Goal: Task Accomplishment & Management: Use online tool/utility

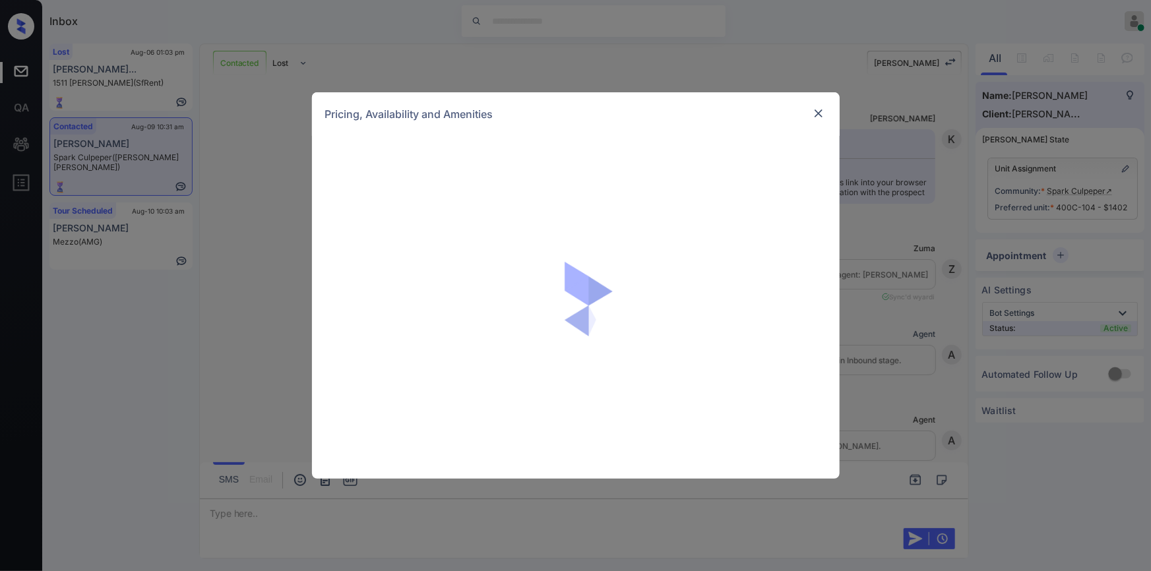
scroll to position [3723, 0]
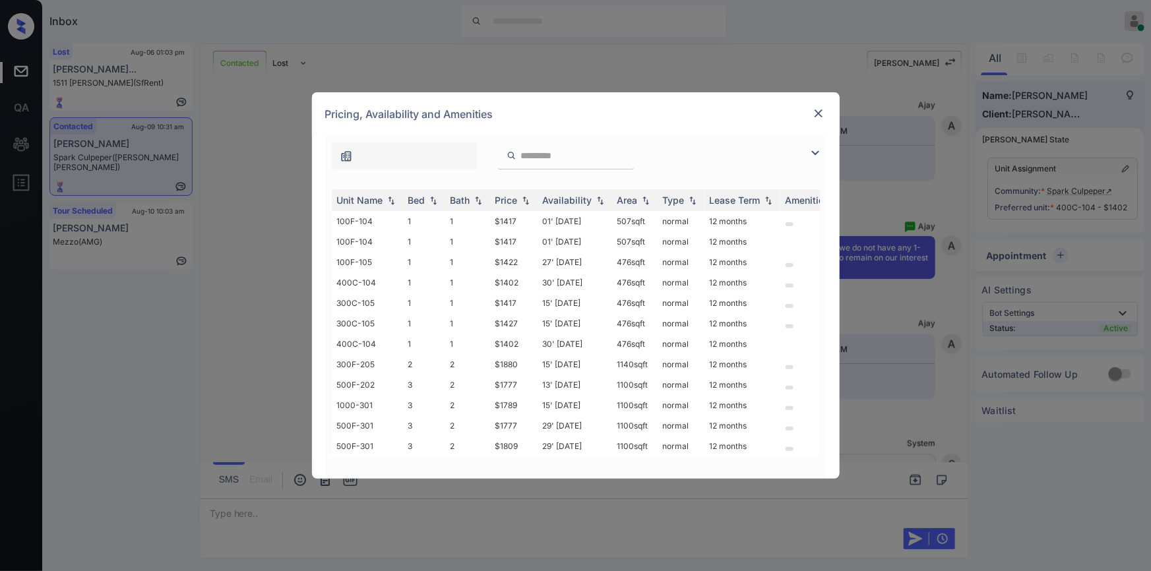
click at [819, 113] on img at bounding box center [818, 113] width 13 height 13
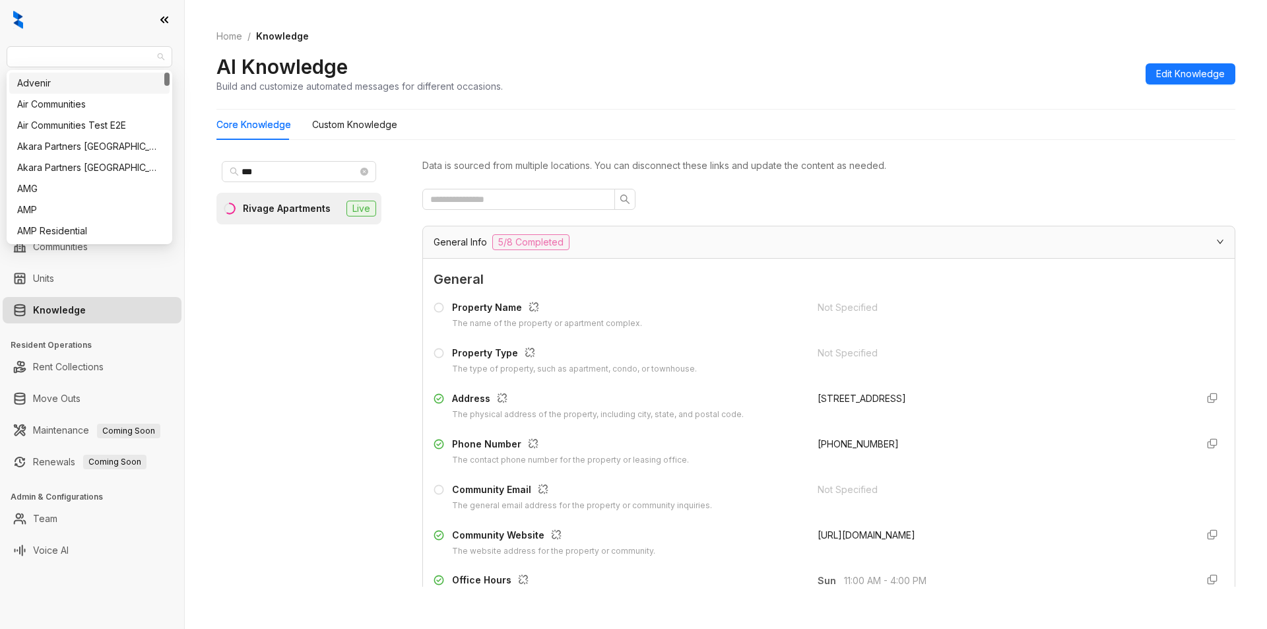
click at [102, 49] on span "Magnolia Capital" at bounding box center [90, 57] width 150 height 20
type input "*****"
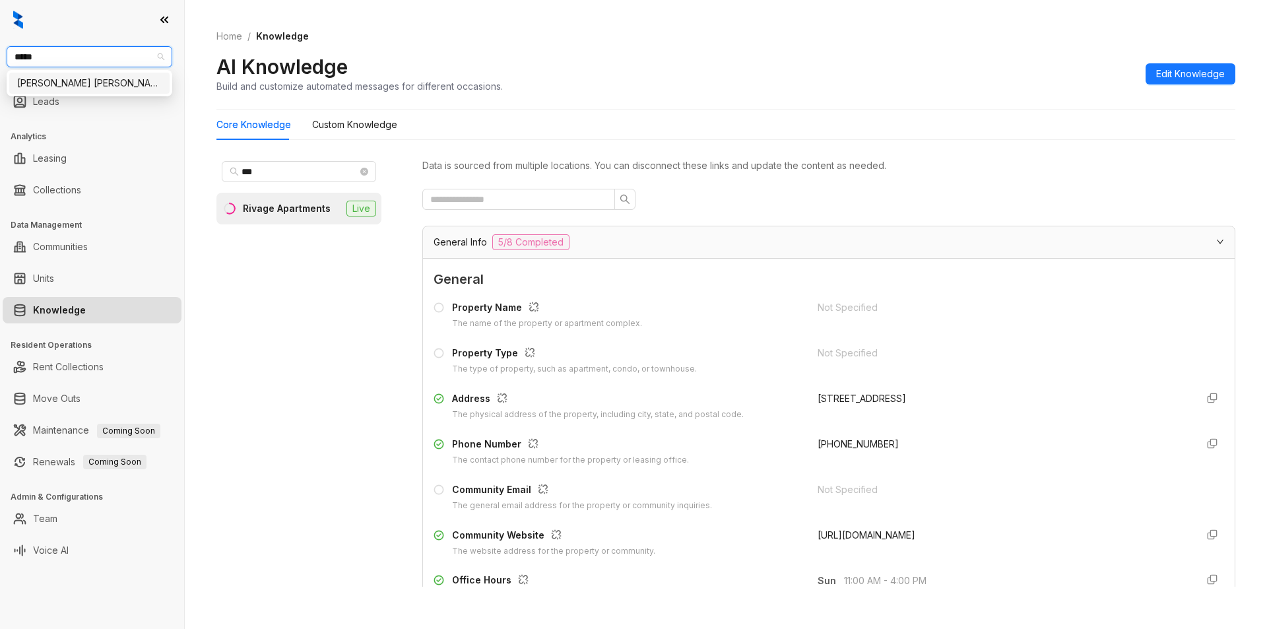
click at [93, 88] on div "Gates Hudson" at bounding box center [89, 83] width 144 height 15
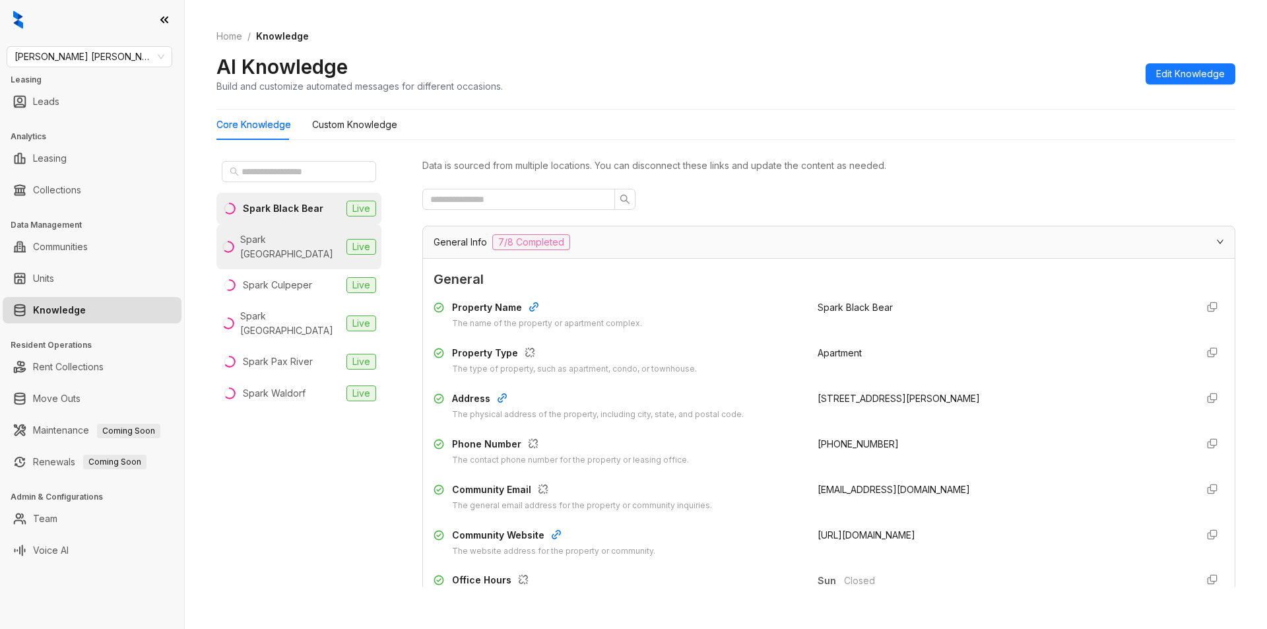
click at [291, 237] on div "Spark Charlottesville" at bounding box center [290, 246] width 101 height 29
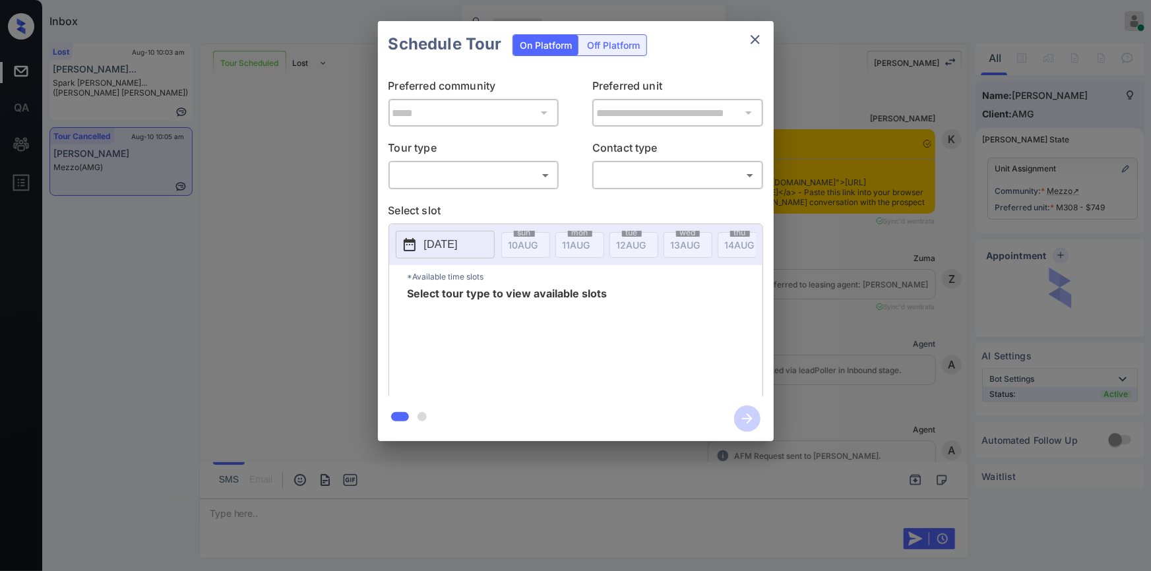
scroll to position [7475, 0]
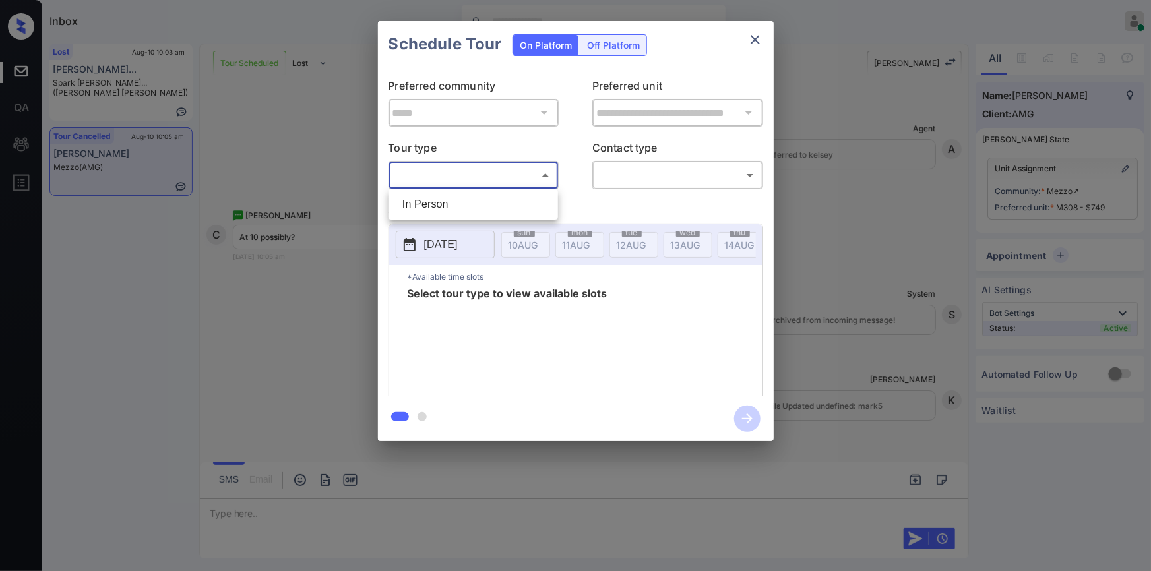
click at [450, 177] on body "Inbox Jiro Alonzo Online Set yourself offline Set yourself on break Profile Swi…" at bounding box center [575, 285] width 1151 height 571
click at [440, 195] on li "In Person" at bounding box center [473, 205] width 163 height 24
type input "********"
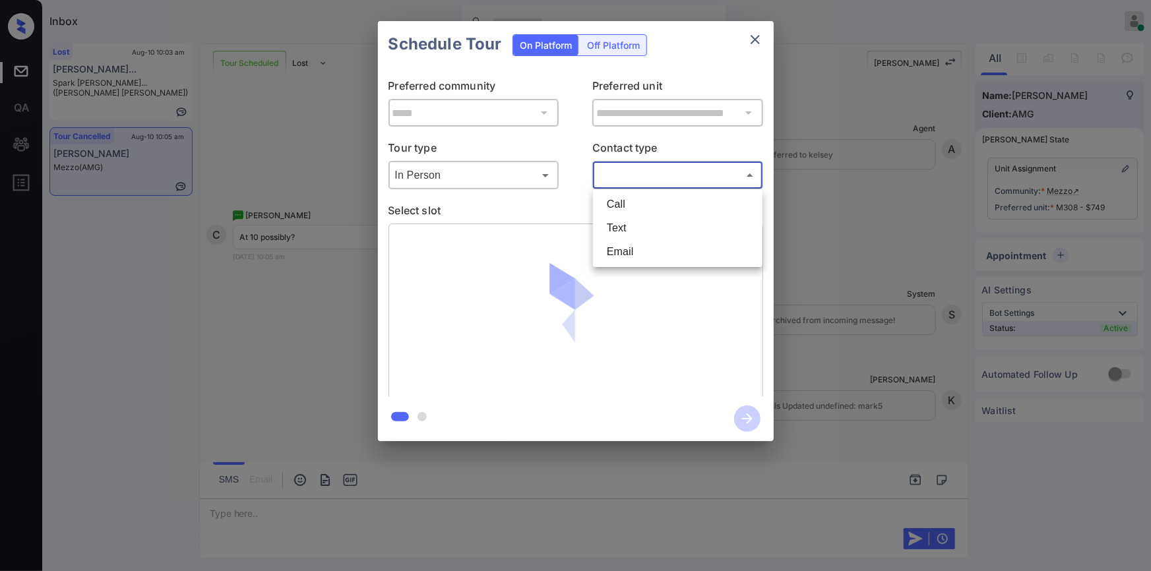
click at [676, 178] on body "Inbox Jiro Alonzo Online Set yourself offline Set yourself on break Profile Swi…" at bounding box center [575, 285] width 1151 height 571
click at [635, 223] on li "Text" at bounding box center [677, 228] width 163 height 24
type input "****"
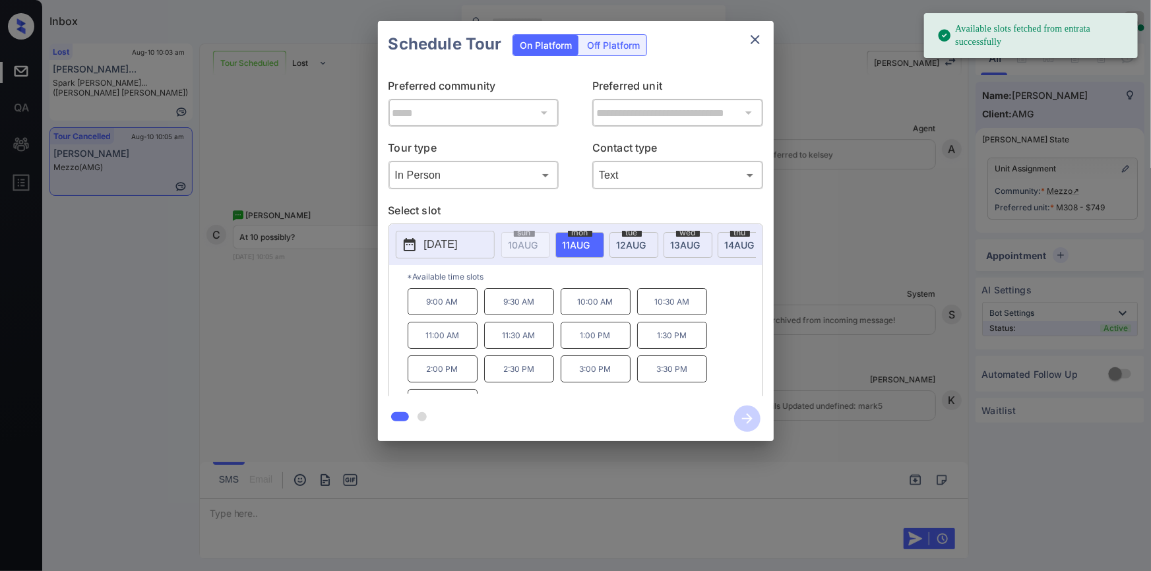
click at [458, 248] on p "[DATE]" at bounding box center [441, 245] width 34 height 16
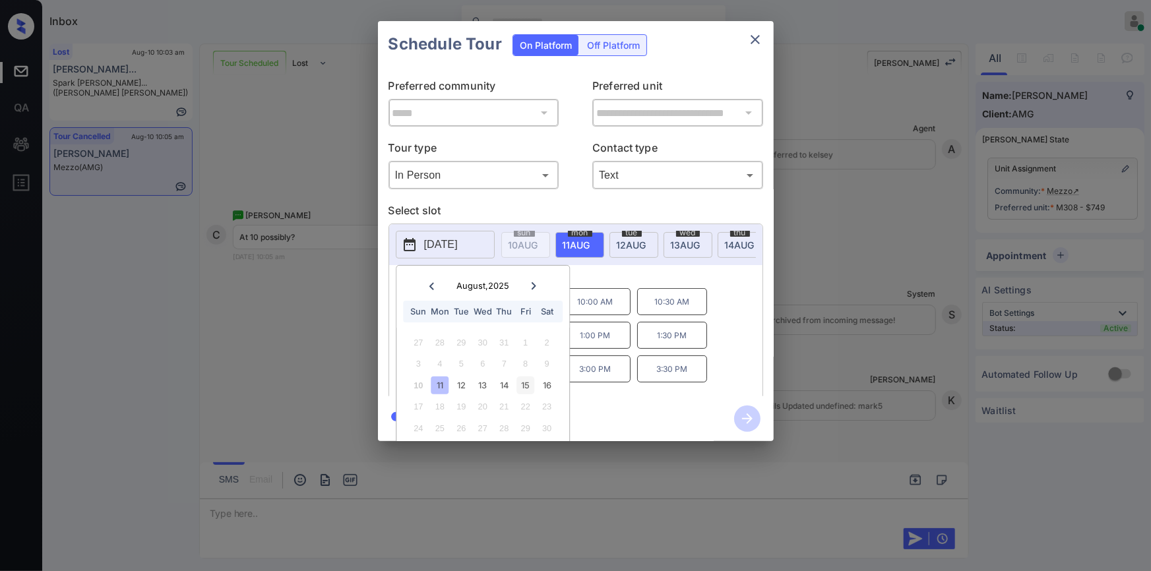
click at [524, 381] on div "15" at bounding box center [526, 386] width 18 height 18
click at [691, 281] on p "*Available time slots" at bounding box center [585, 276] width 355 height 23
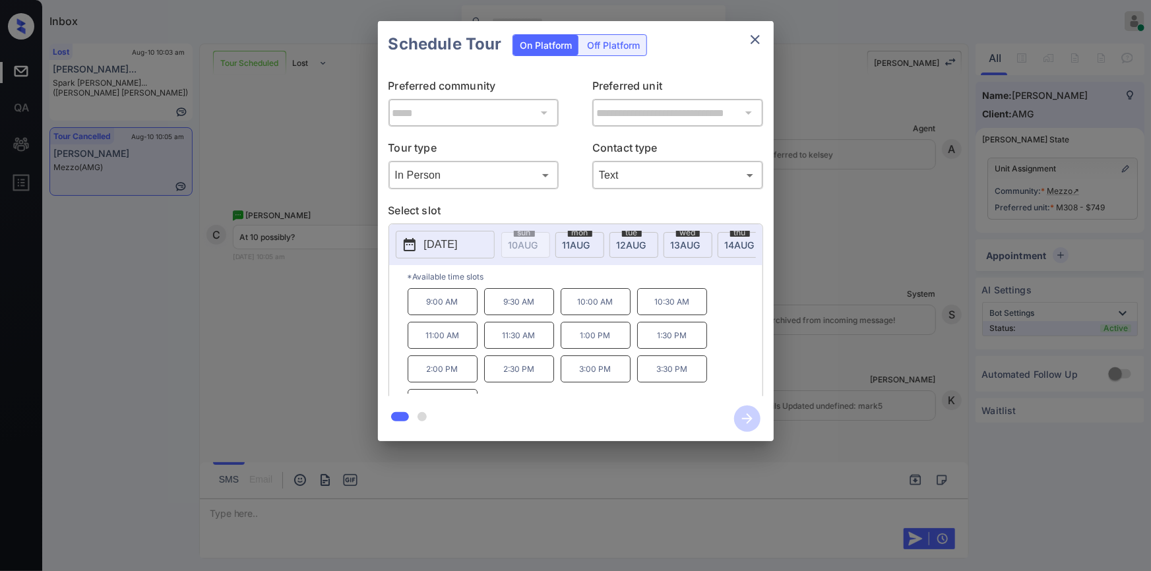
click at [599, 306] on p "10:00 AM" at bounding box center [596, 301] width 70 height 27
click at [739, 410] on icon "button" at bounding box center [747, 419] width 26 height 26
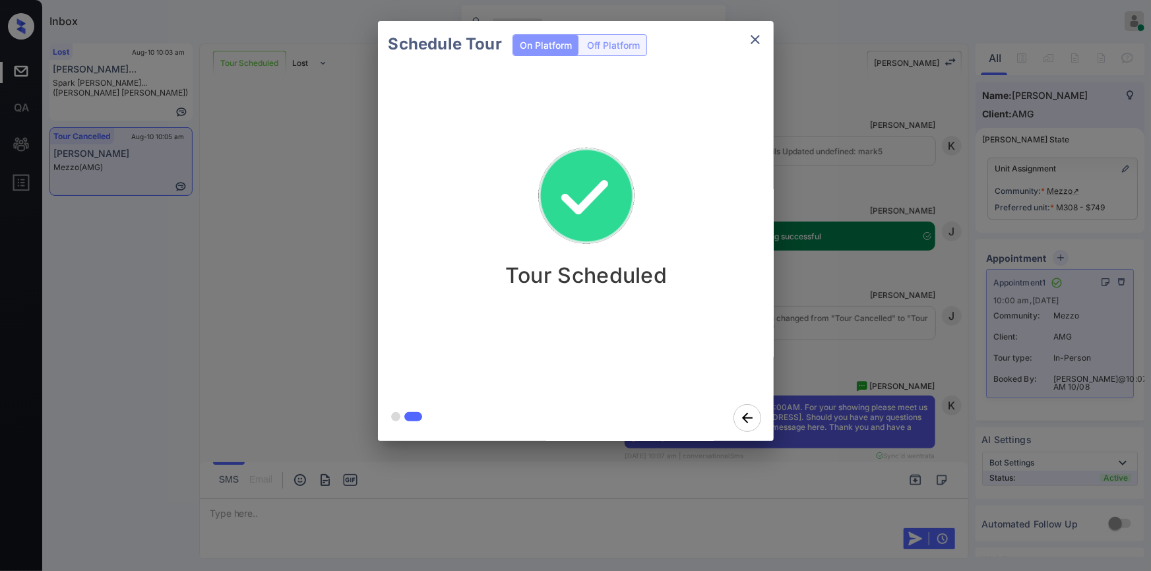
scroll to position [7757, 0]
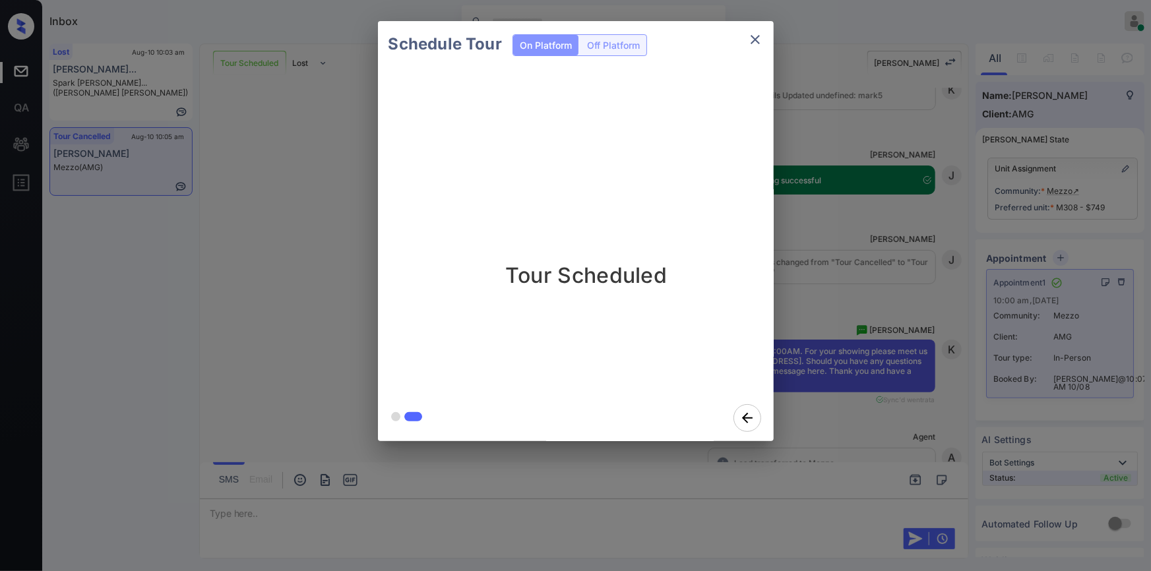
click at [757, 41] on icon "close" at bounding box center [755, 39] width 9 height 9
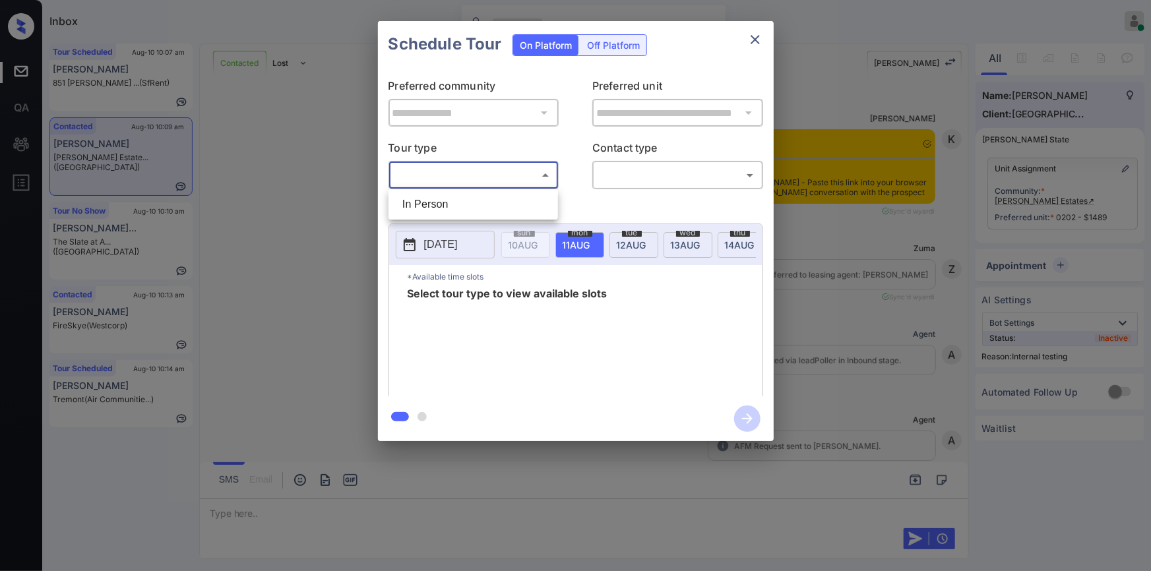
scroll to position [4770, 0]
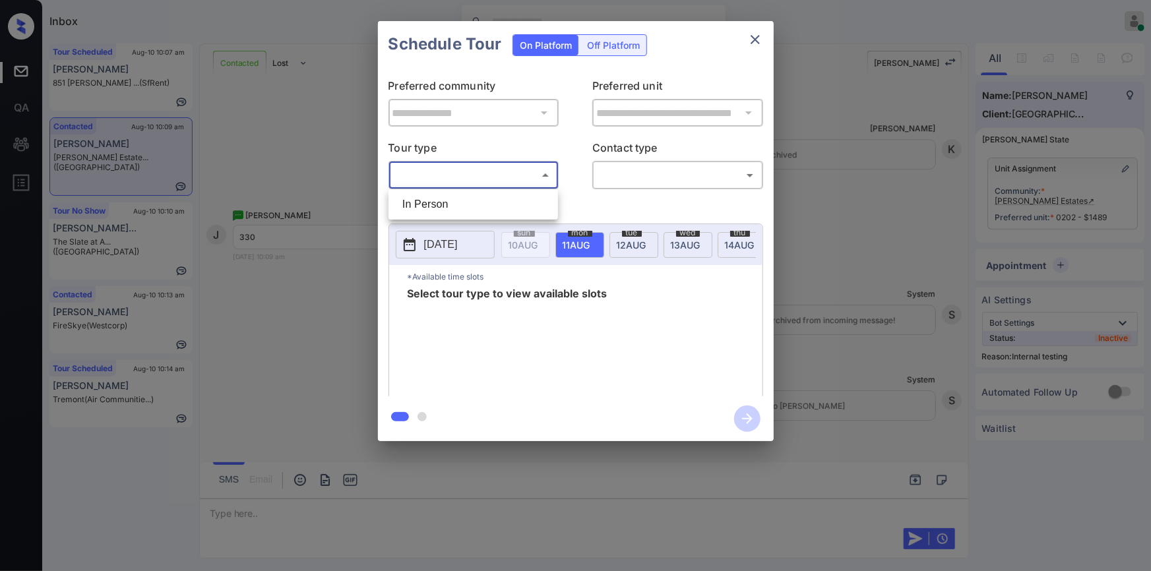
drag, startPoint x: 0, startPoint y: 0, endPoint x: 598, endPoint y: 192, distance: 628.4
click at [451, 199] on li "In Person" at bounding box center [473, 205] width 163 height 24
type input "********"
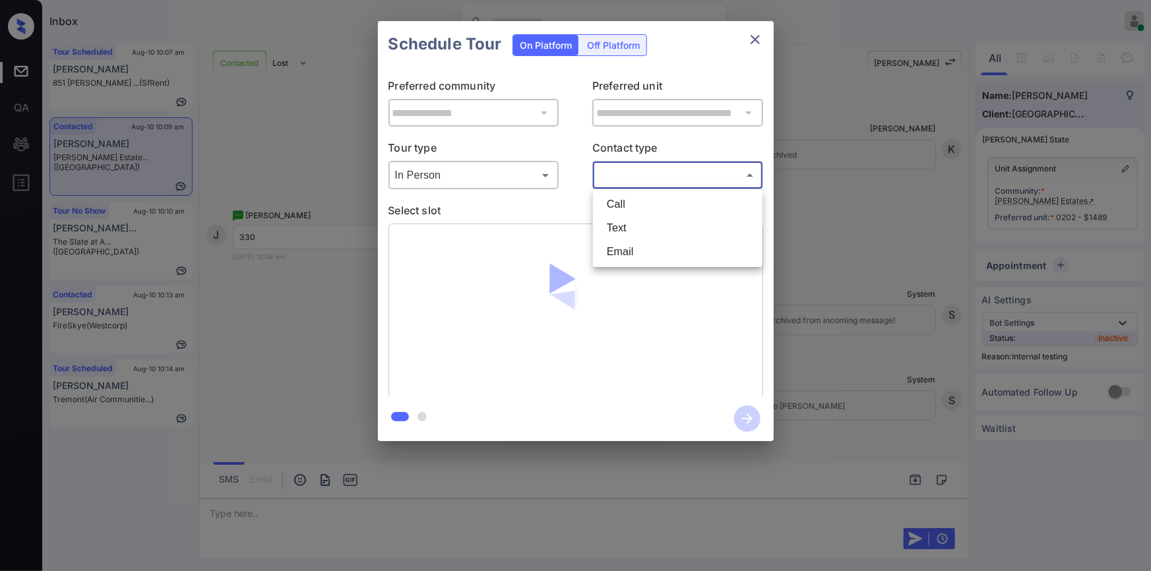
drag, startPoint x: 621, startPoint y: 179, endPoint x: 620, endPoint y: 218, distance: 39.6
click at [621, 179] on body "Inbox Jiro Alonzo Online Set yourself offline Set yourself on break Profile Swi…" at bounding box center [575, 285] width 1151 height 571
click at [621, 224] on li "Text" at bounding box center [677, 228] width 163 height 24
type input "****"
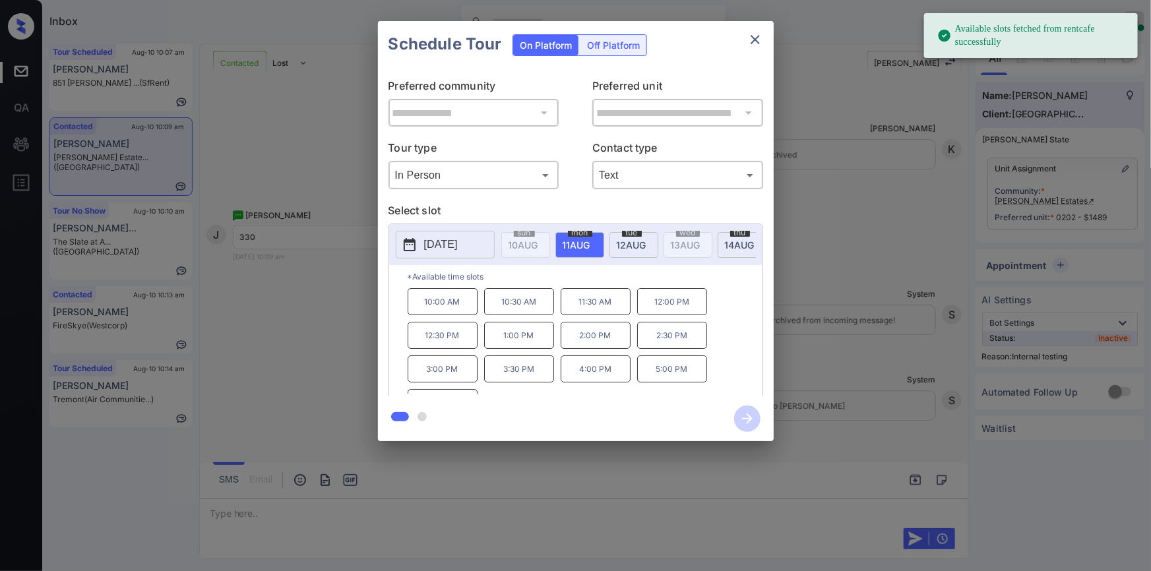
click at [538, 244] on span "[DATE]" at bounding box center [524, 244] width 30 height 11
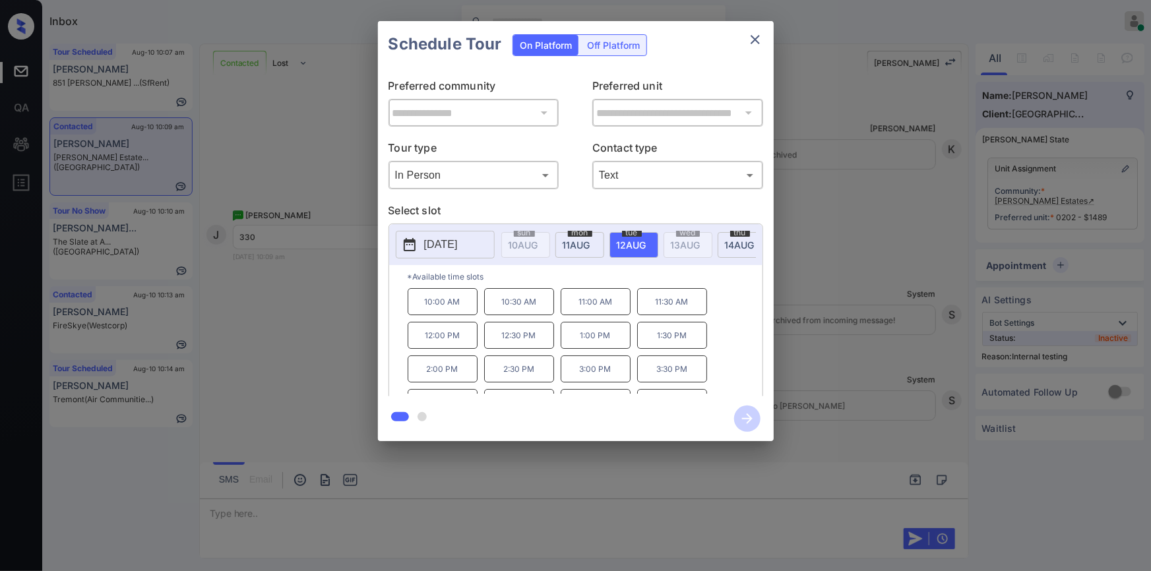
click at [678, 372] on p "3:30 PM" at bounding box center [672, 369] width 70 height 27
click at [751, 416] on icon "button" at bounding box center [747, 419] width 26 height 26
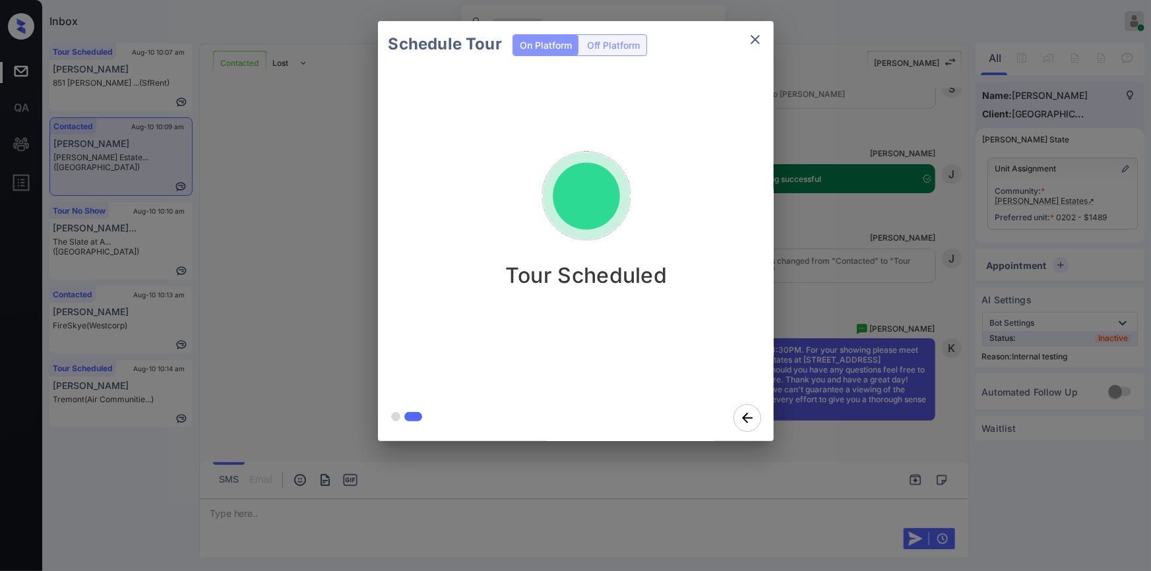
scroll to position [5081, 0]
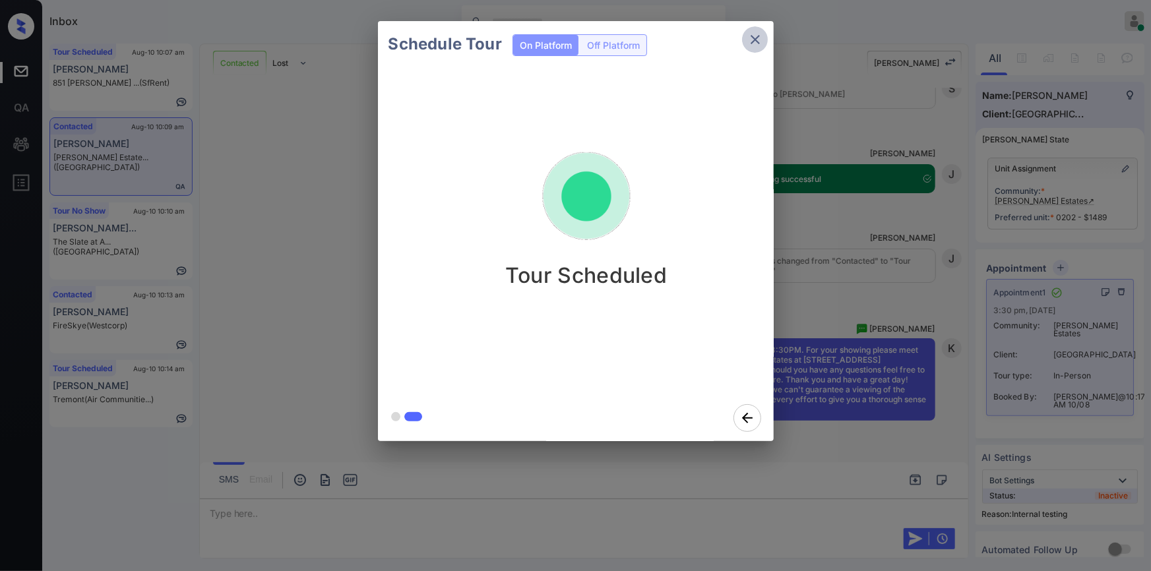
click at [752, 36] on icon "close" at bounding box center [755, 40] width 16 height 16
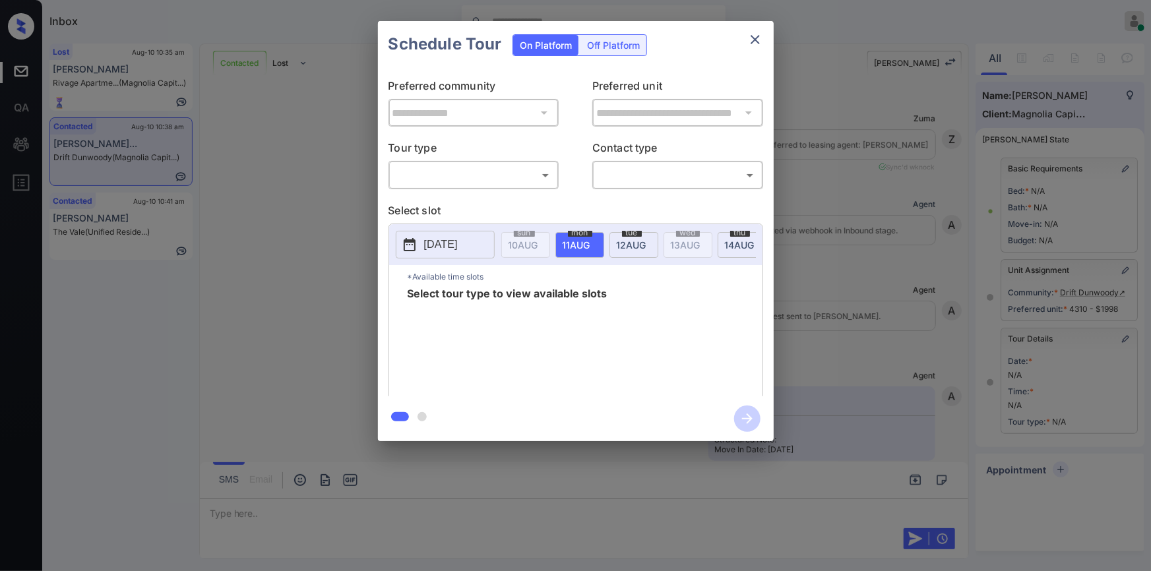
scroll to position [5058, 0]
click at [498, 178] on body "Inbox Jiro Alonzo Online Set yourself offline Set yourself on break Profile Swi…" at bounding box center [575, 285] width 1151 height 571
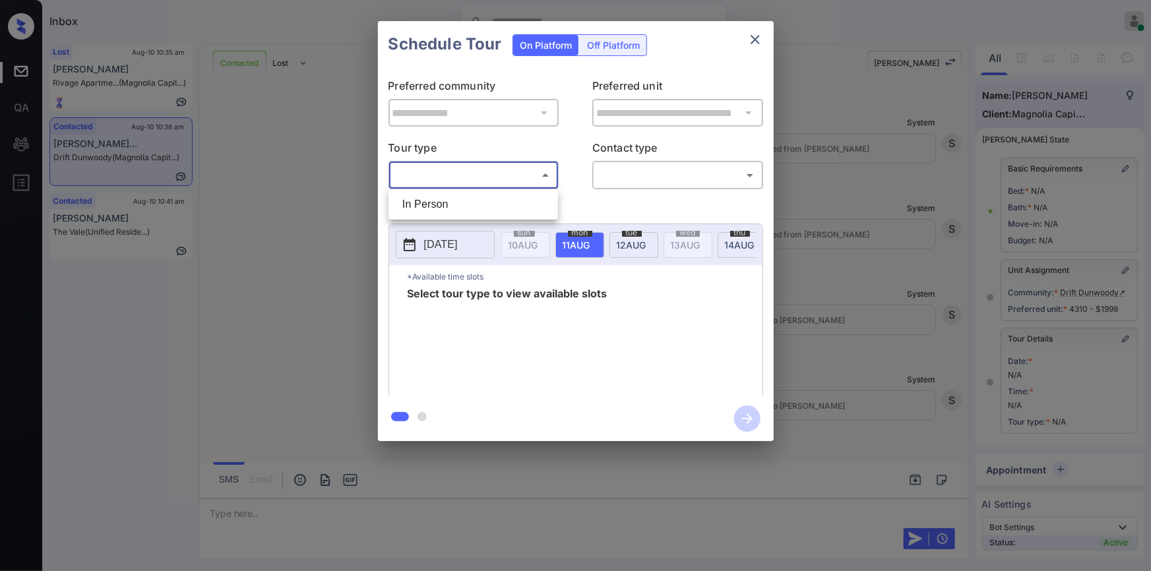
click at [484, 190] on ul "In Person" at bounding box center [474, 204] width 170 height 30
click at [474, 205] on li "In Person" at bounding box center [473, 205] width 163 height 24
type input "********"
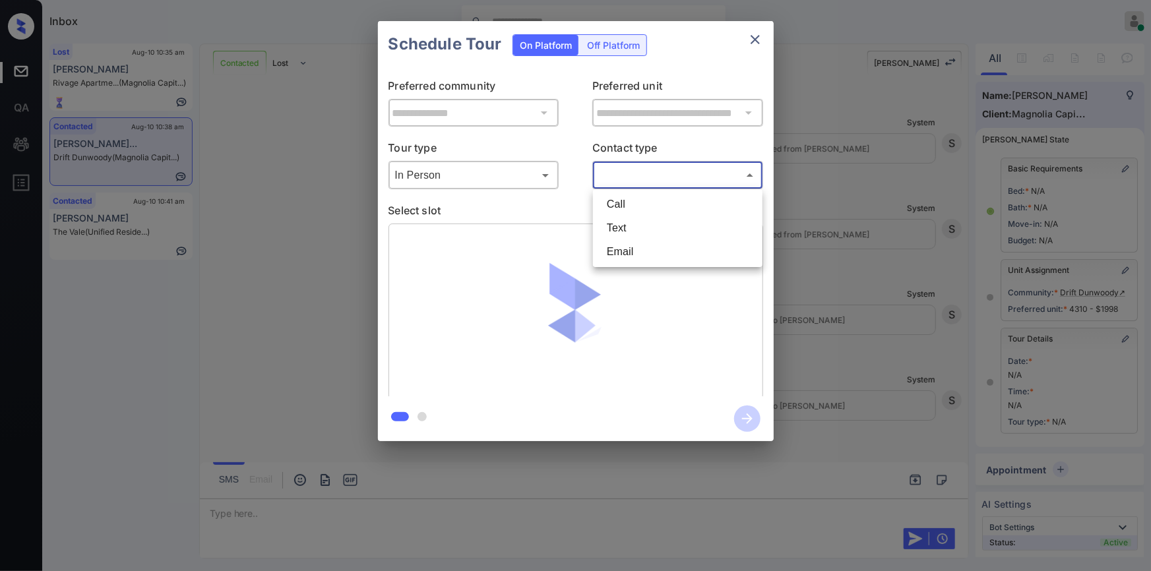
drag, startPoint x: 618, startPoint y: 172, endPoint x: 628, endPoint y: 239, distance: 68.7
click at [618, 172] on body "Inbox Jiro Alonzo Online Set yourself offline Set yourself on break Profile Swi…" at bounding box center [575, 285] width 1151 height 571
click at [632, 253] on li "Email" at bounding box center [677, 252] width 163 height 24
type input "*****"
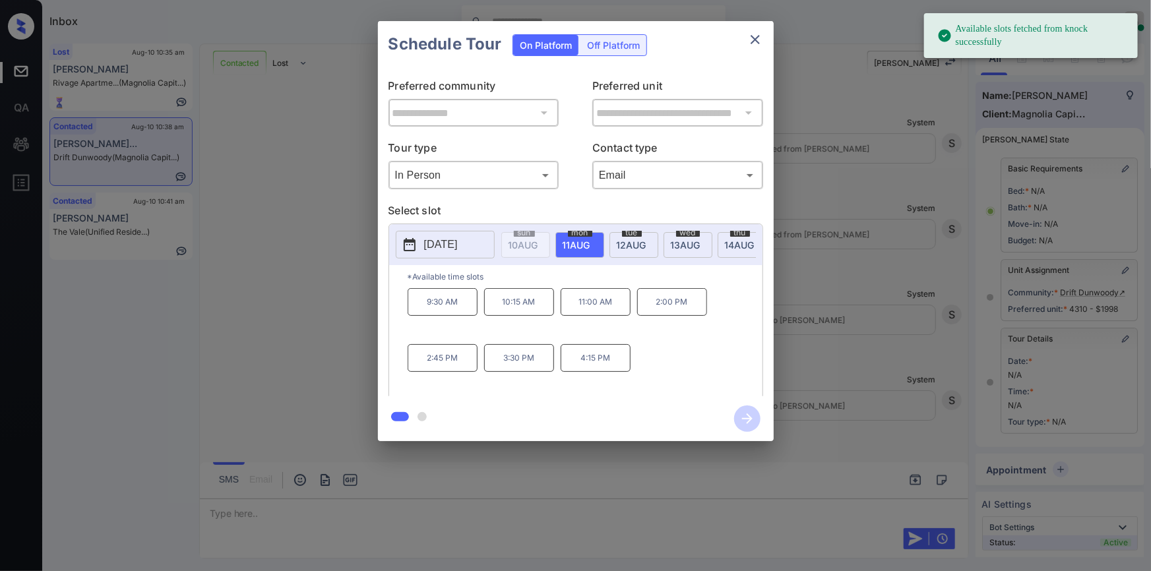
click at [583, 305] on p "11:00 AM" at bounding box center [596, 302] width 70 height 28
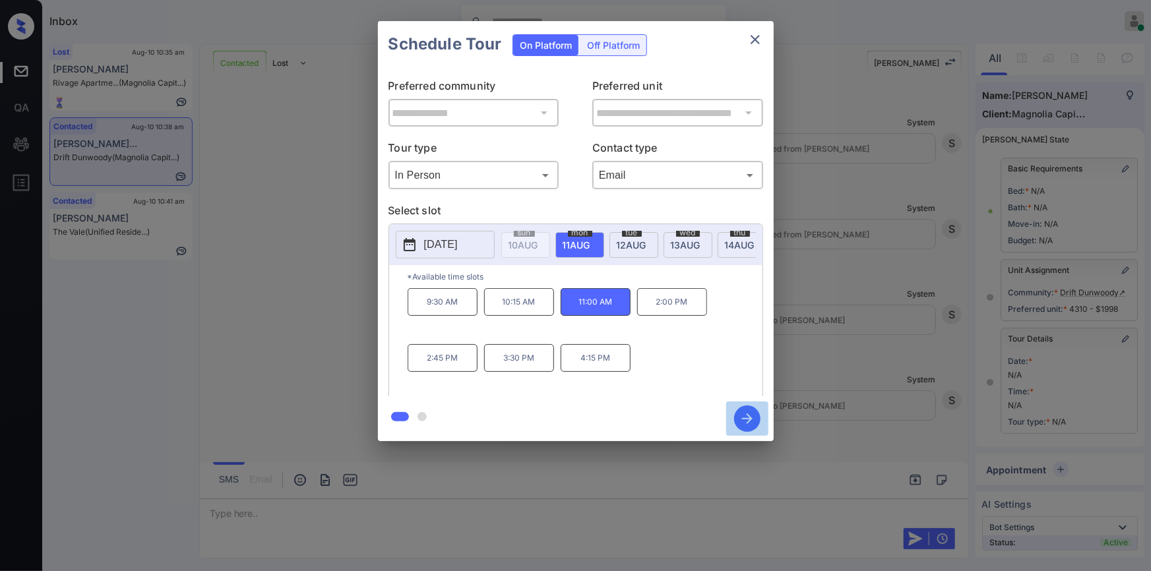
click at [747, 414] on icon "button" at bounding box center [747, 419] width 11 height 11
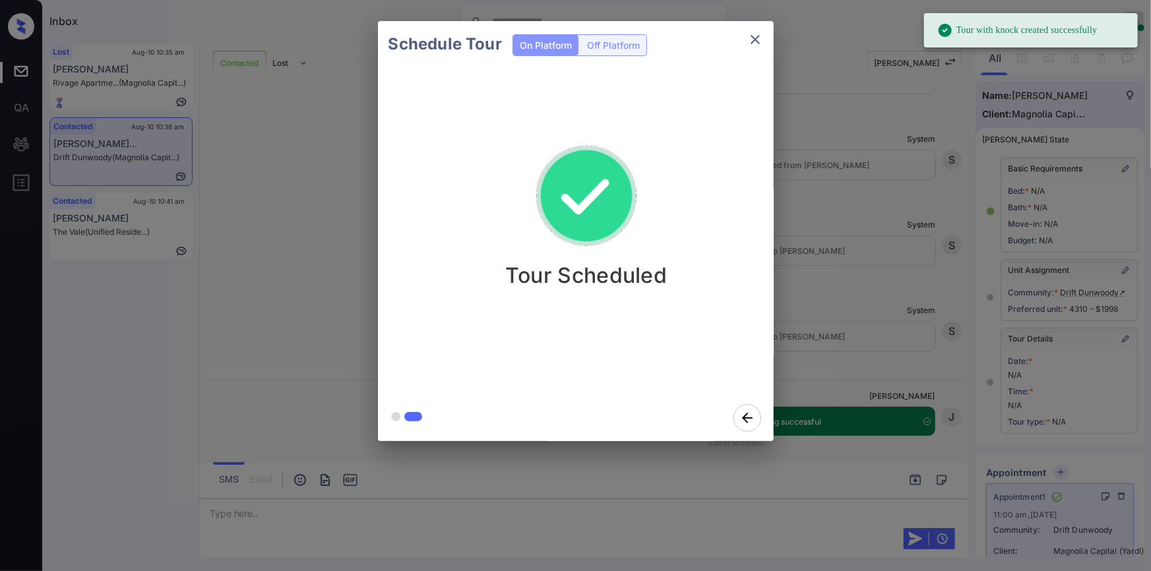
click at [757, 36] on icon "close" at bounding box center [755, 40] width 16 height 16
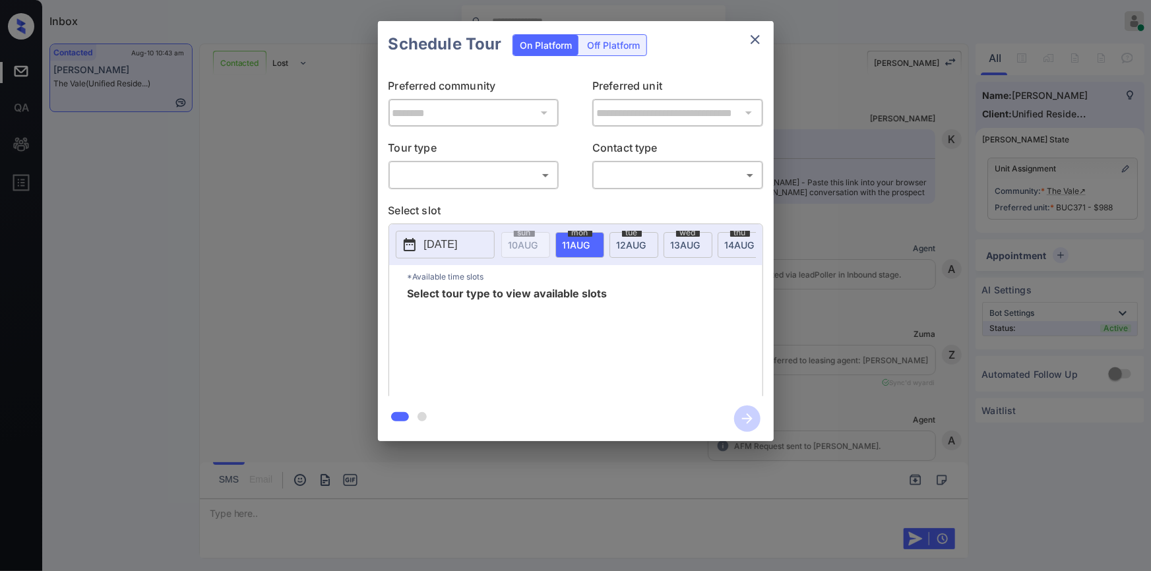
scroll to position [3454, 0]
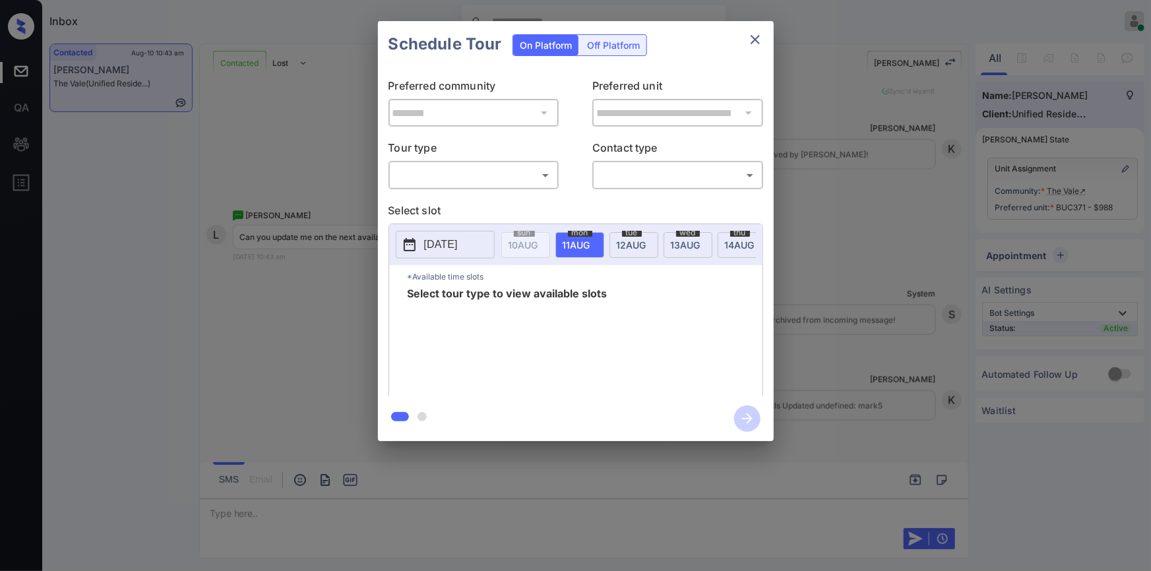
click at [472, 175] on body "Inbox [PERSON_NAME] Online Set yourself offline Set yourself on break Profile S…" at bounding box center [575, 285] width 1151 height 571
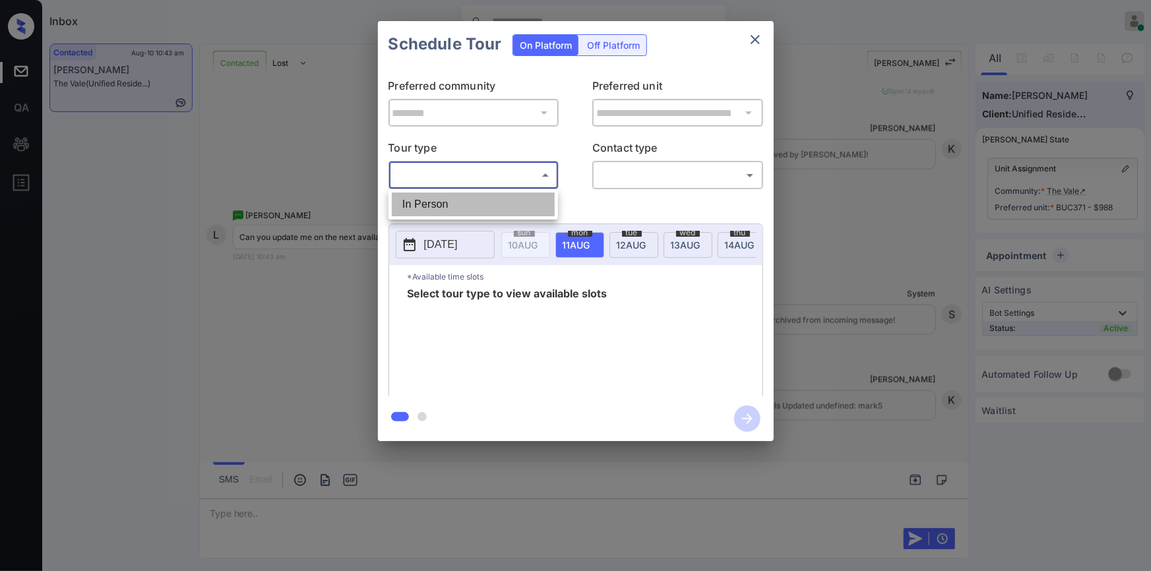
click at [451, 210] on li "In Person" at bounding box center [473, 205] width 163 height 24
type input "********"
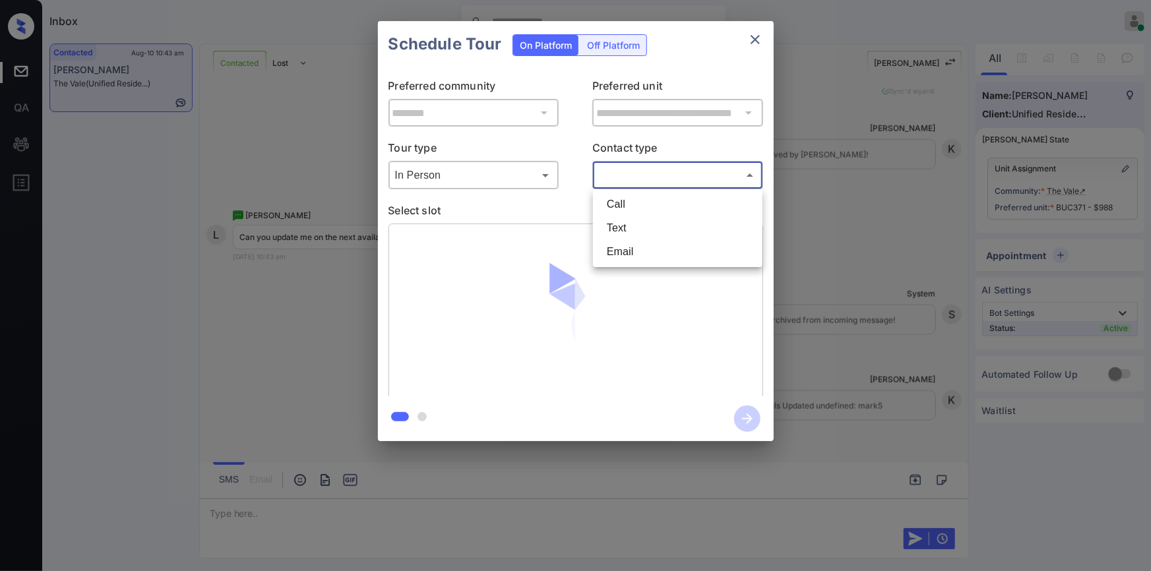
drag, startPoint x: 652, startPoint y: 171, endPoint x: 642, endPoint y: 211, distance: 41.4
click at [649, 174] on body "Inbox [PERSON_NAME] Online Set yourself offline Set yourself on break Profile S…" at bounding box center [575, 285] width 1151 height 571
click at [629, 228] on li "Text" at bounding box center [677, 228] width 163 height 24
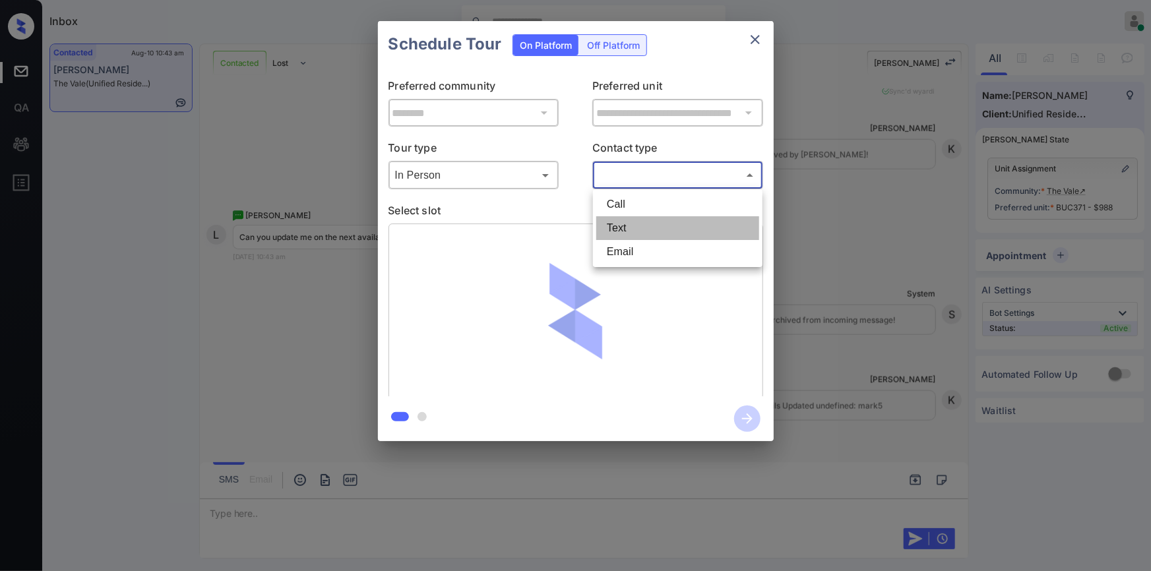
type input "****"
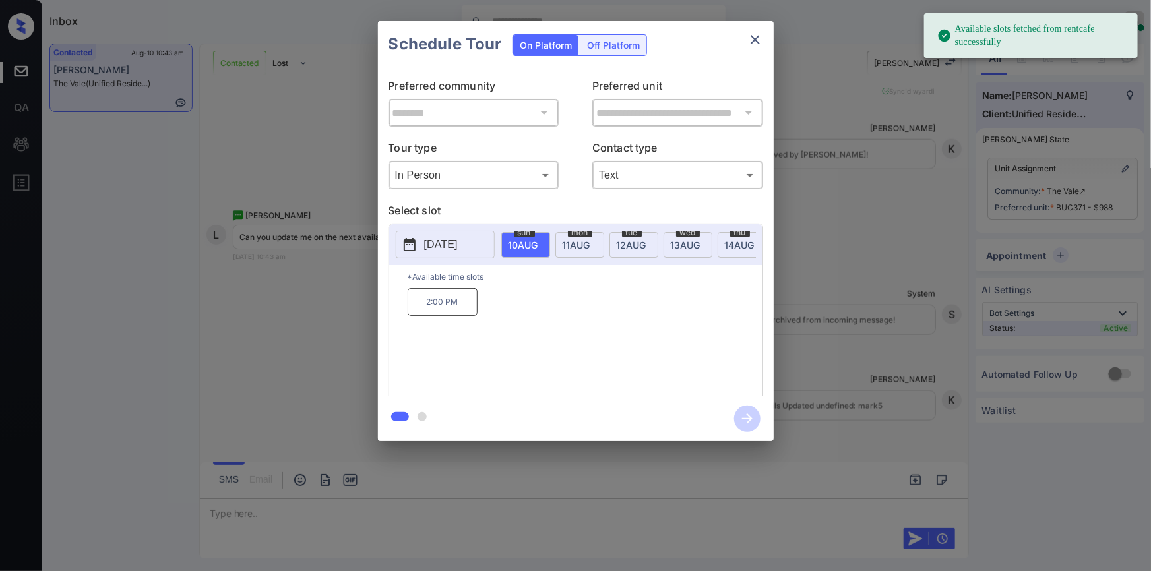
click at [538, 245] on span "[DATE]" at bounding box center [524, 244] width 30 height 11
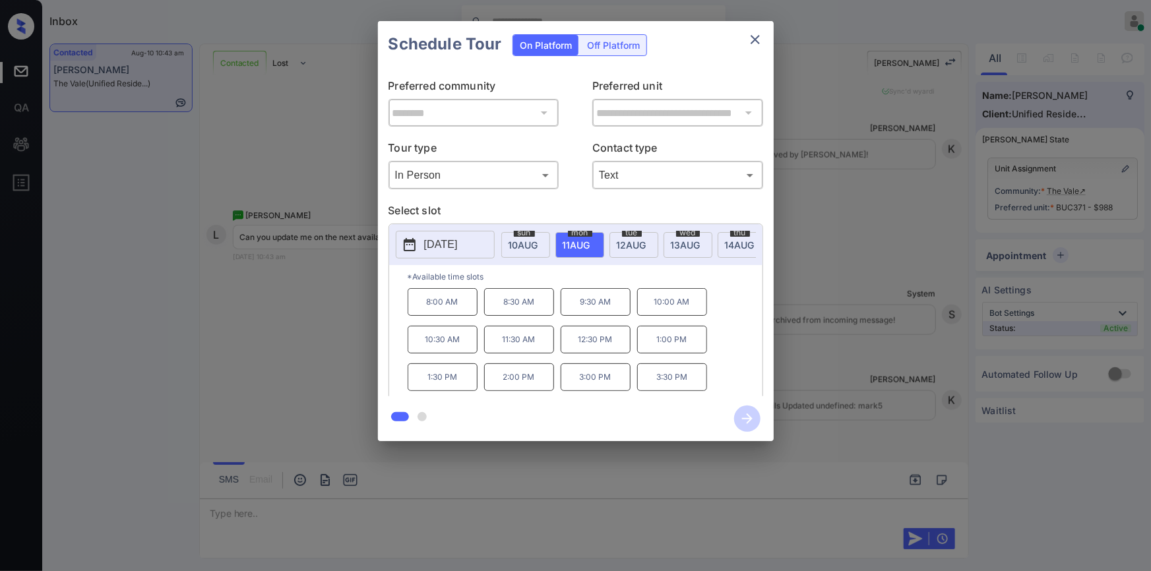
click at [538, 242] on span "[DATE]" at bounding box center [524, 244] width 30 height 11
click at [538, 241] on span "13 AUG" at bounding box center [524, 244] width 30 height 11
click at [458, 244] on p "2025-08-13" at bounding box center [441, 245] width 34 height 16
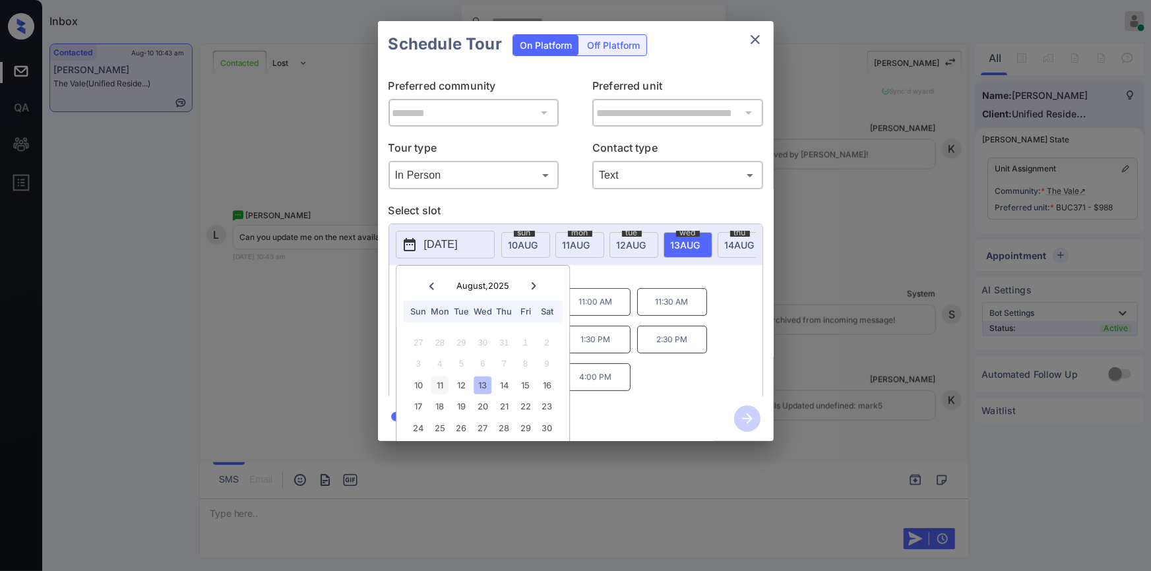
click at [433, 387] on div "11" at bounding box center [440, 386] width 18 height 18
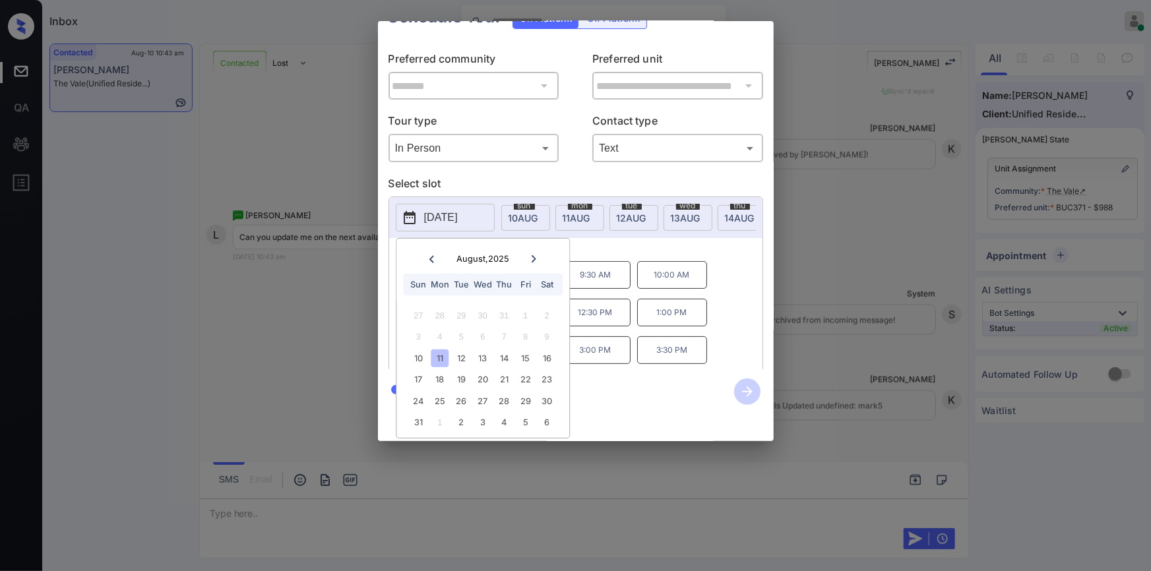
scroll to position [0, 0]
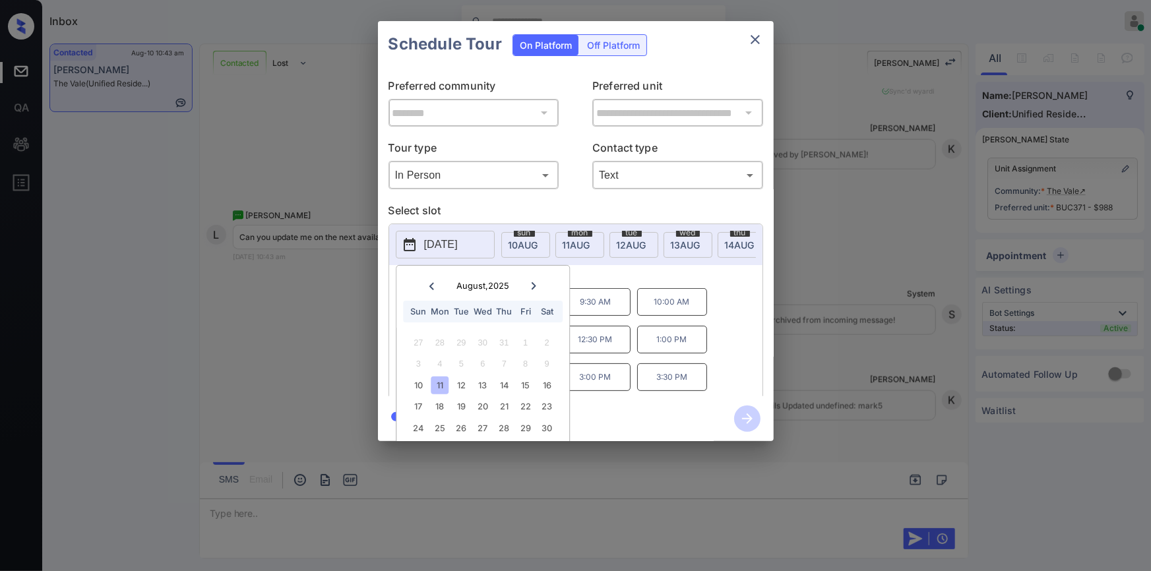
click at [728, 283] on div "*Available time slots 8:00 AM 8:30 AM 9:30 AM 10:00 AM 10:30 AM 11:30 AM 12:30 …" at bounding box center [575, 332] width 373 height 135
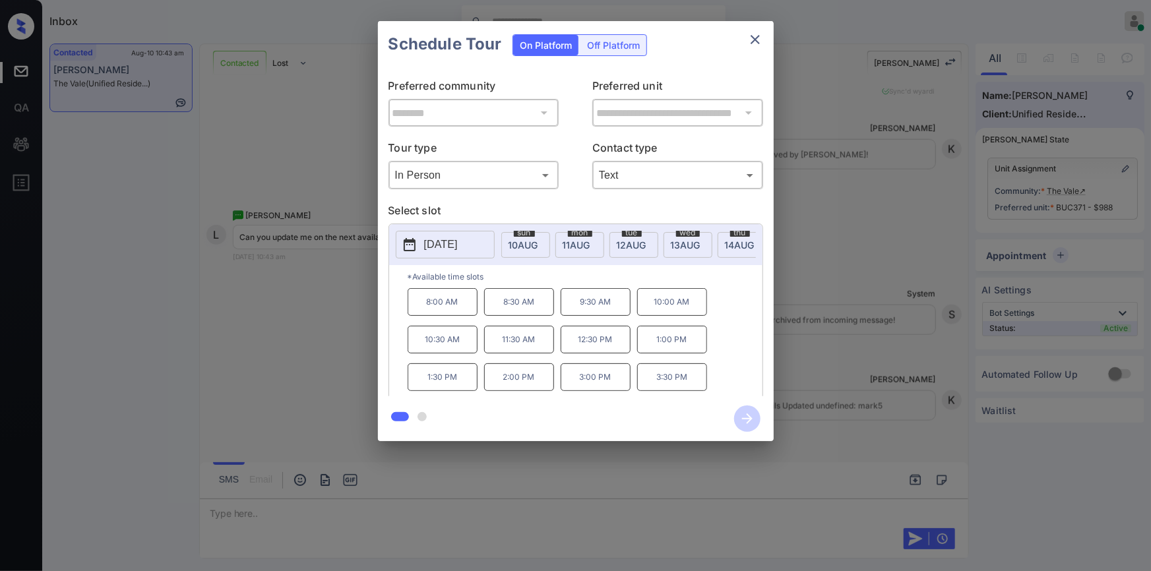
click at [331, 331] on div "**********" at bounding box center [575, 231] width 1151 height 462
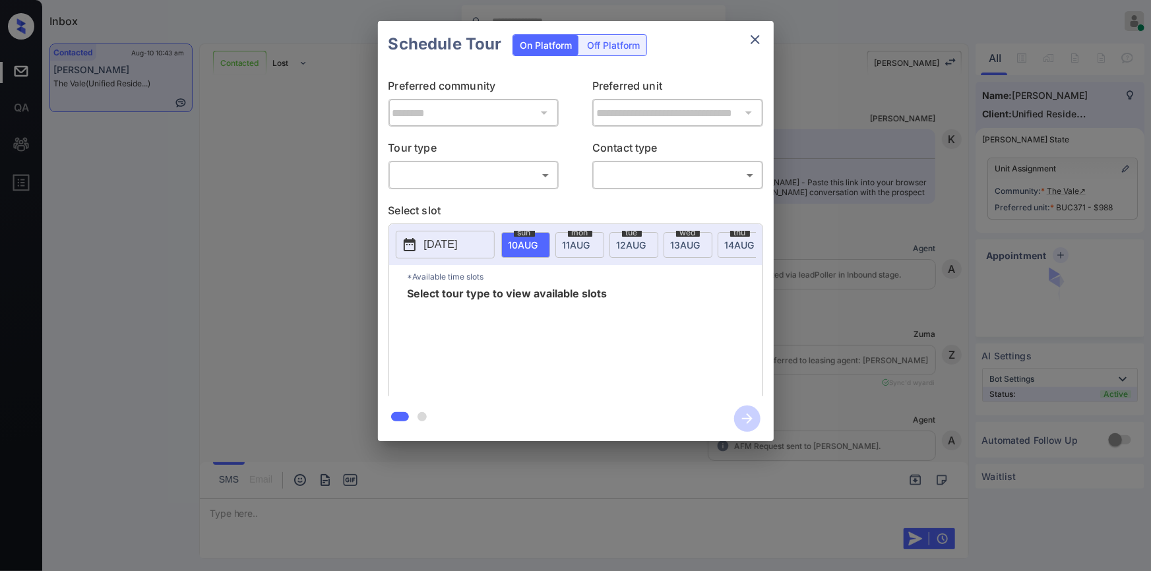
scroll to position [3786, 0]
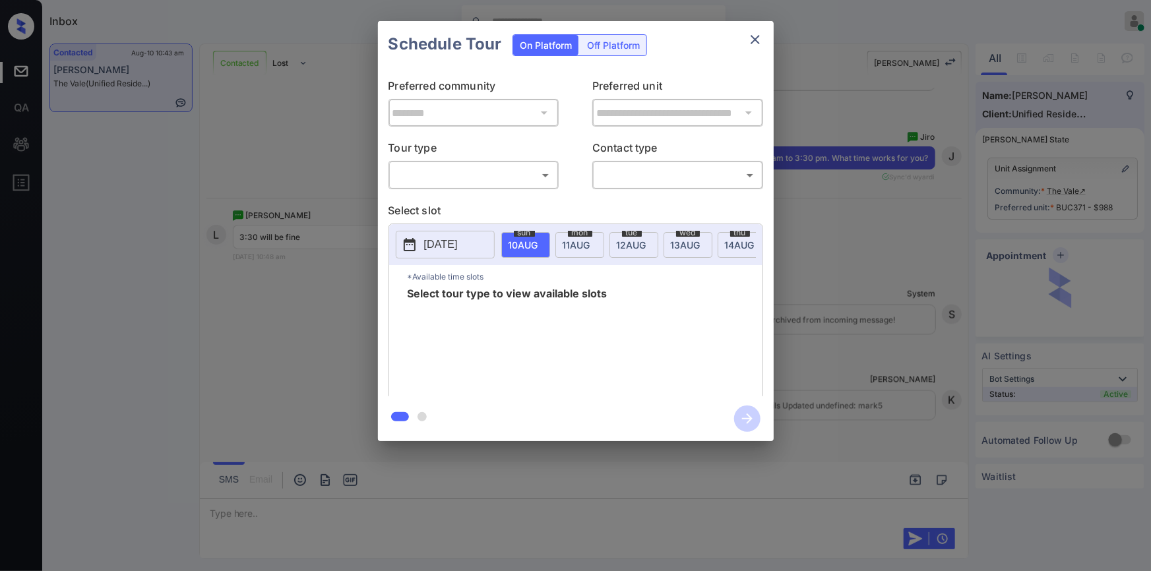
click at [455, 175] on body "Inbox Jiro Alonzo Online Set yourself offline Set yourself on break Profile Swi…" at bounding box center [575, 285] width 1151 height 571
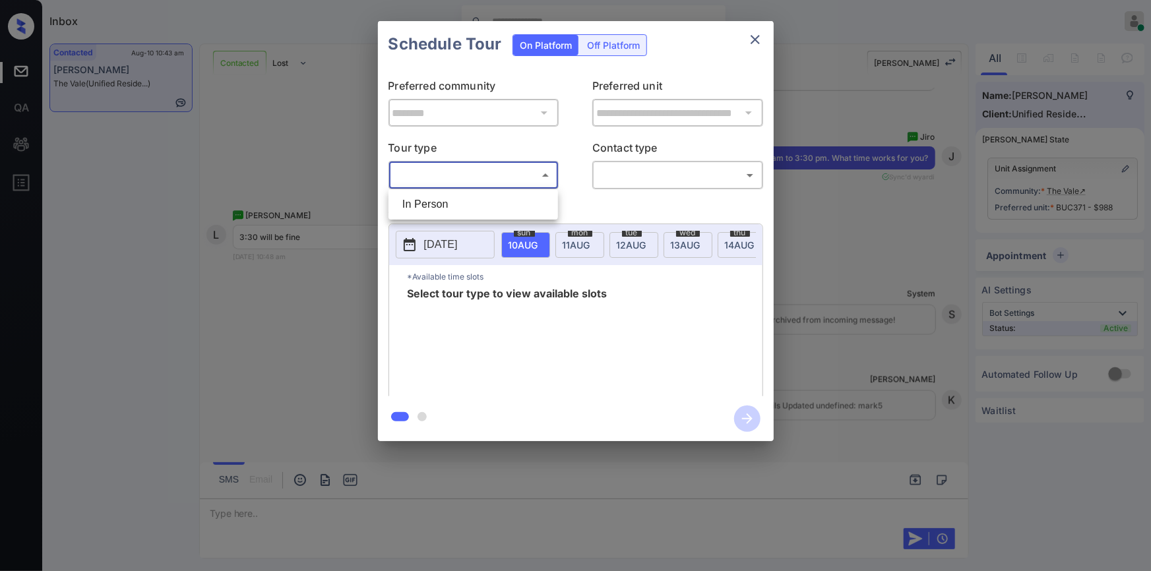
drag, startPoint x: 441, startPoint y: 207, endPoint x: 590, endPoint y: 182, distance: 151.2
click at [449, 205] on li "In Person" at bounding box center [473, 205] width 163 height 24
type input "********"
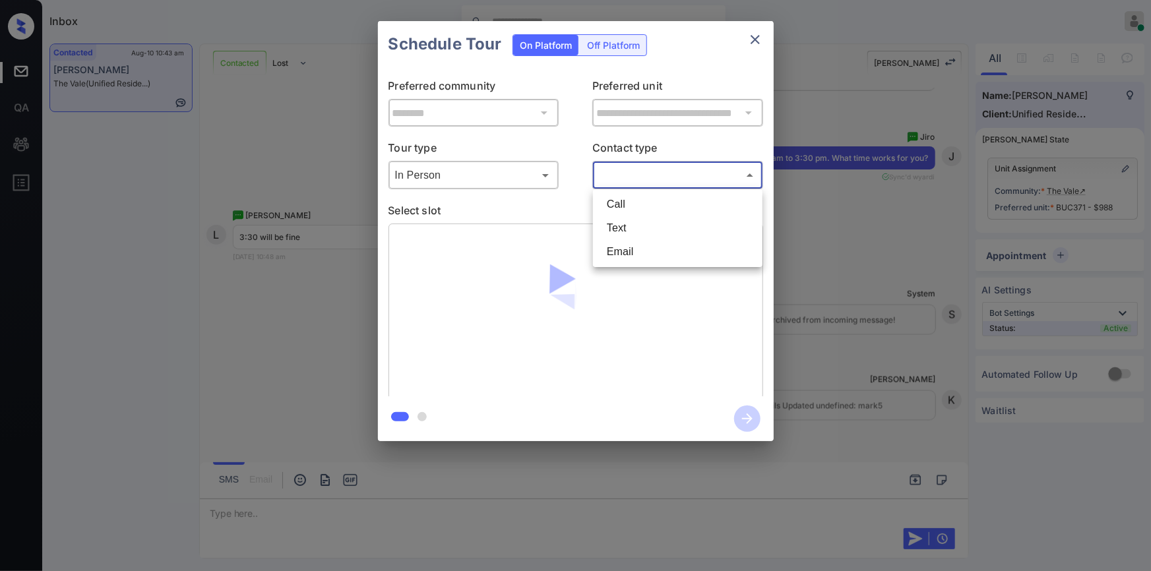
click at [619, 175] on body "Inbox Jiro Alonzo Online Set yourself offline Set yourself on break Profile Swi…" at bounding box center [575, 285] width 1151 height 571
click at [615, 226] on li "Text" at bounding box center [677, 228] width 163 height 24
type input "****"
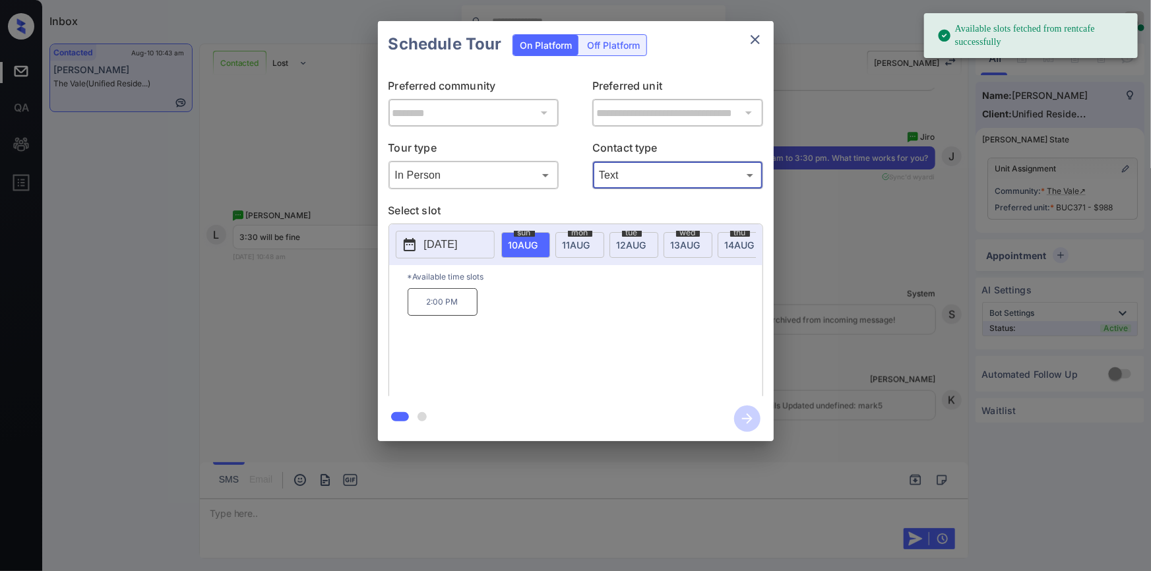
click at [535, 233] on span "mon" at bounding box center [524, 233] width 21 height 8
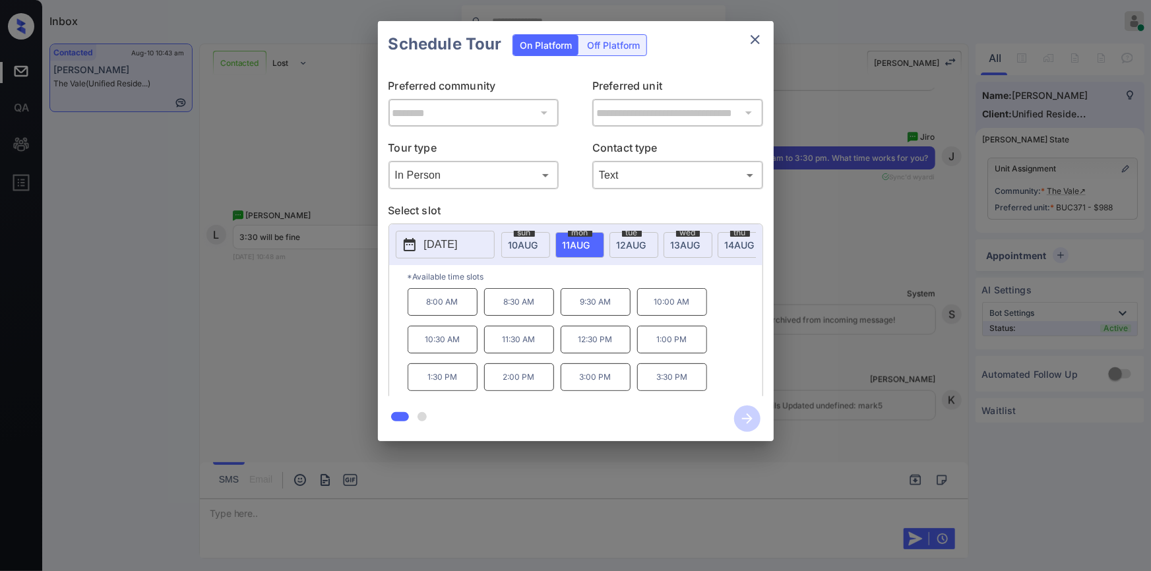
click at [666, 386] on p "3:30 PM" at bounding box center [672, 378] width 70 height 28
click at [746, 417] on icon "button" at bounding box center [747, 419] width 26 height 26
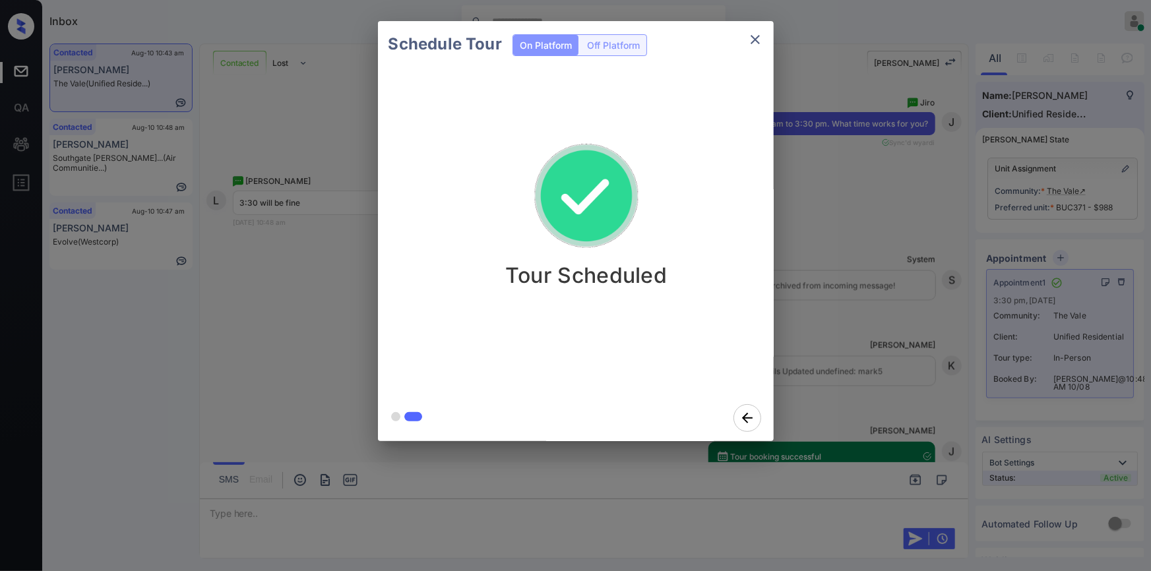
click at [751, 42] on icon "close" at bounding box center [755, 40] width 16 height 16
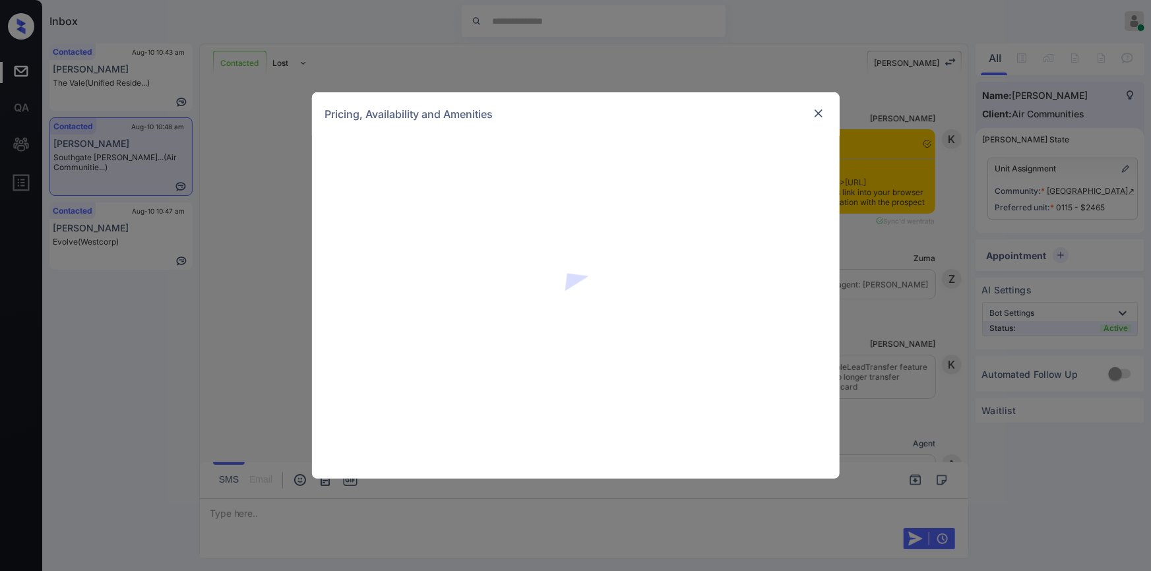
scroll to position [1705, 0]
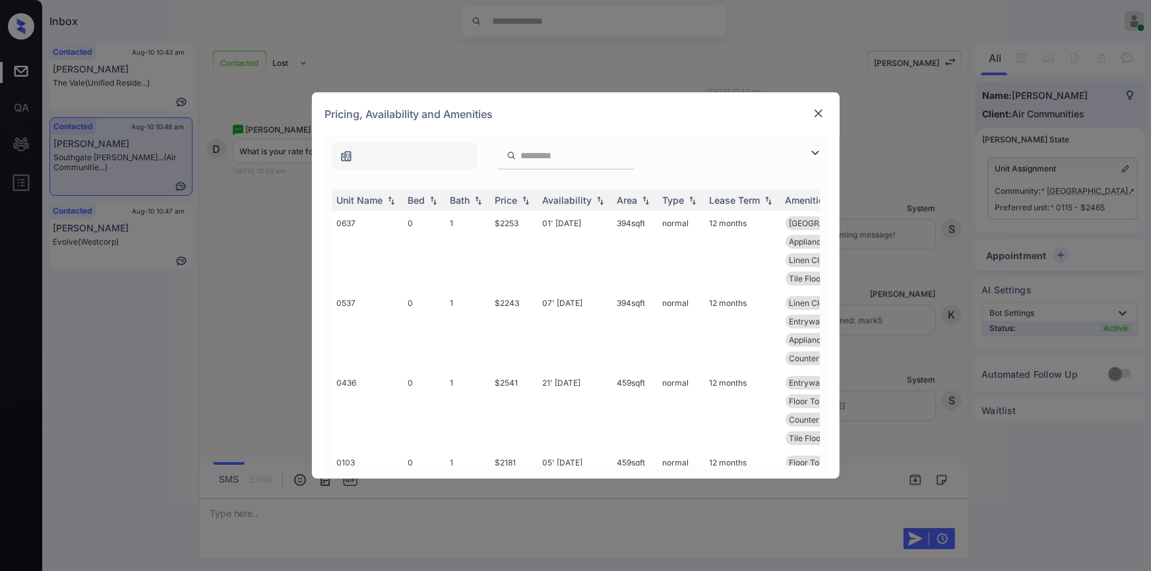
click at [812, 154] on img at bounding box center [816, 153] width 16 height 16
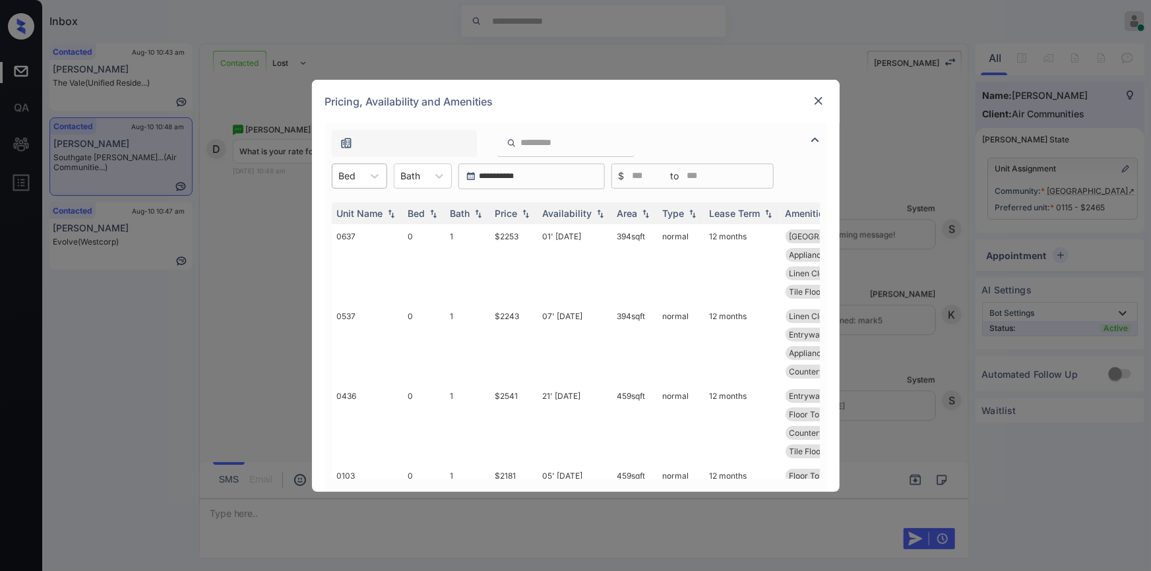
click at [362, 172] on div "Bed" at bounding box center [348, 175] width 30 height 19
click at [344, 208] on div "0" at bounding box center [359, 209] width 55 height 24
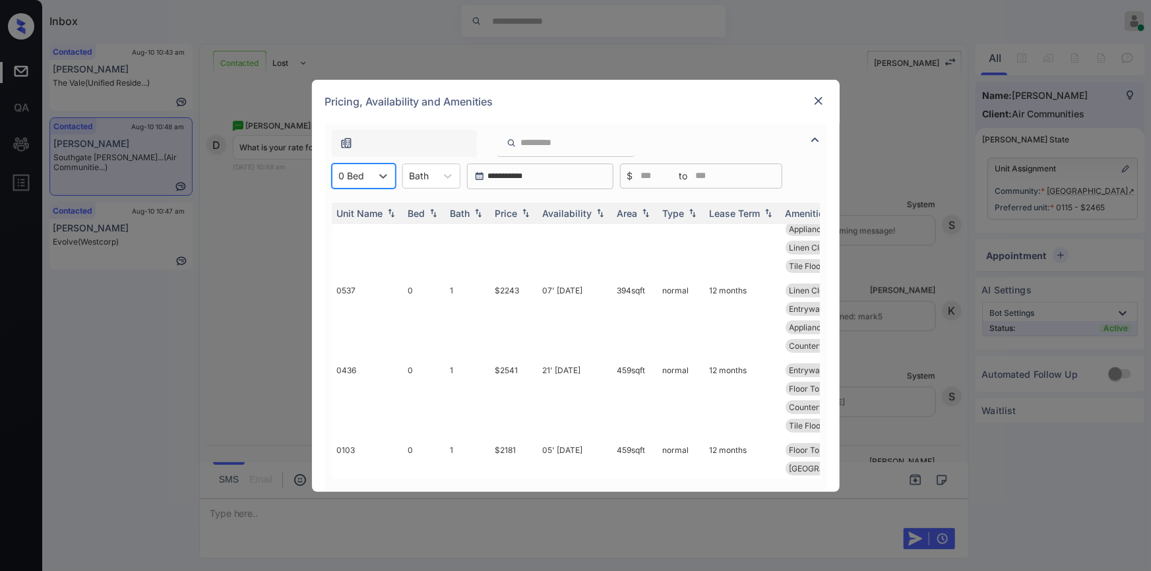
scroll to position [233, 0]
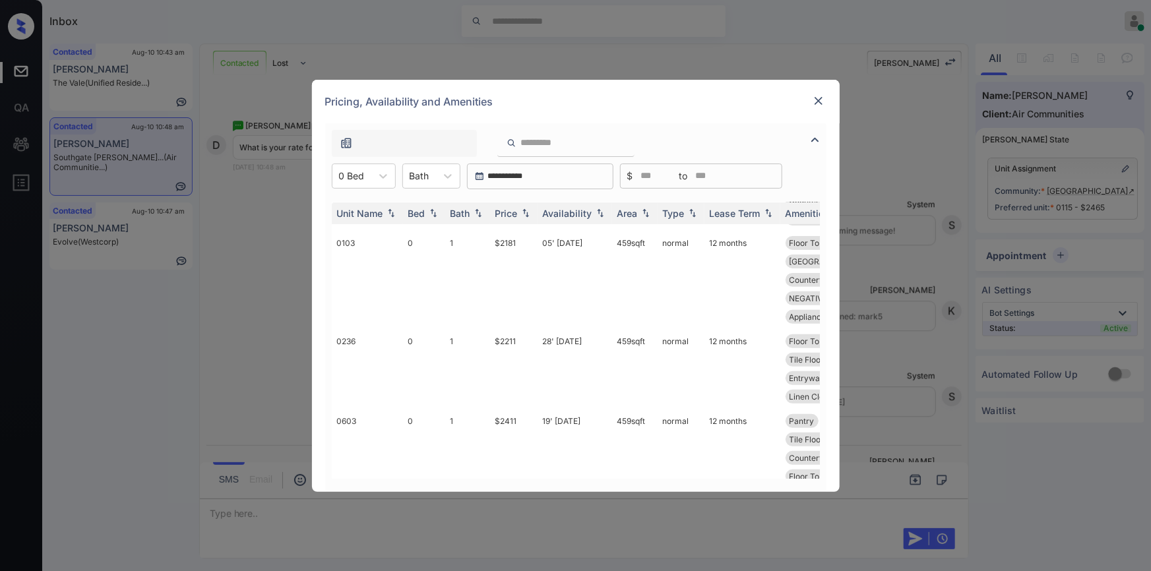
click at [821, 100] on img at bounding box center [818, 100] width 13 height 13
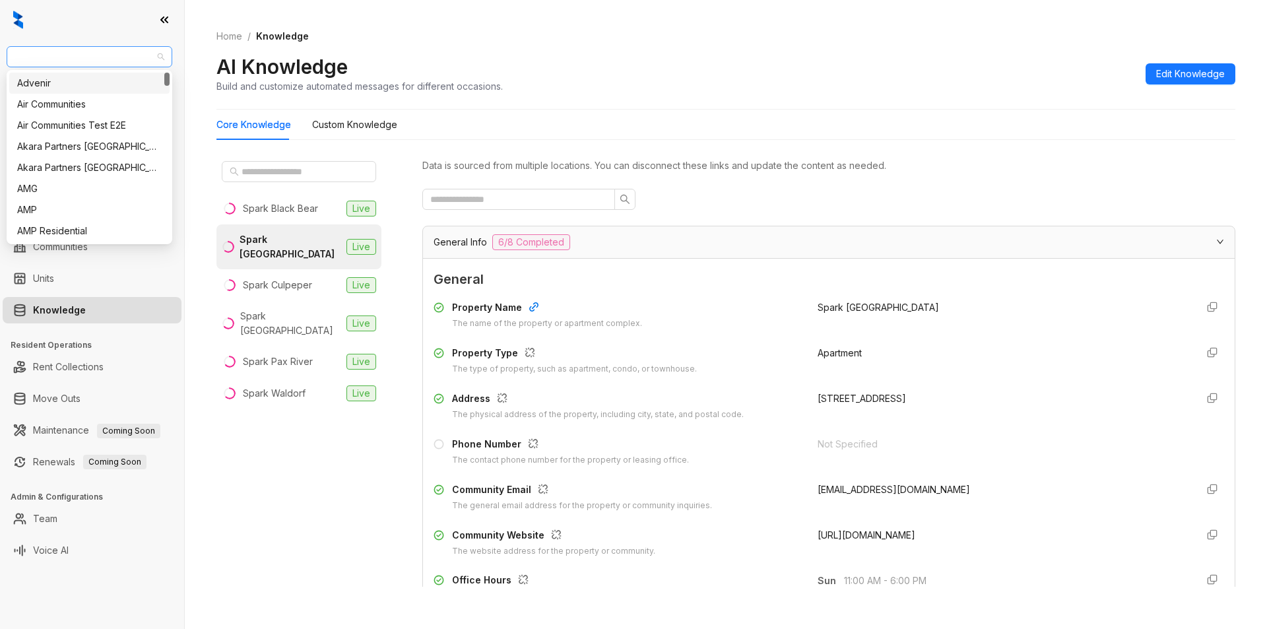
click at [140, 54] on span "[PERSON_NAME] [PERSON_NAME]" at bounding box center [90, 57] width 150 height 20
type input "***"
click at [75, 126] on div "LDG Multifamily" at bounding box center [89, 125] width 144 height 15
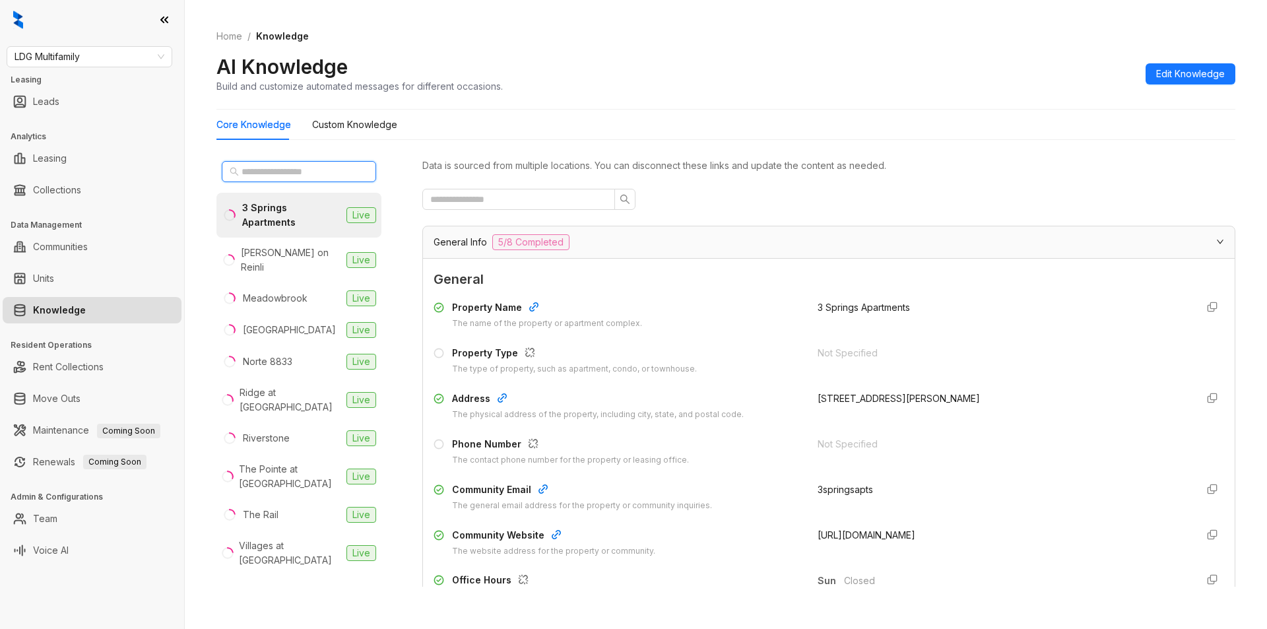
click at [259, 172] on input "text" at bounding box center [299, 171] width 116 height 15
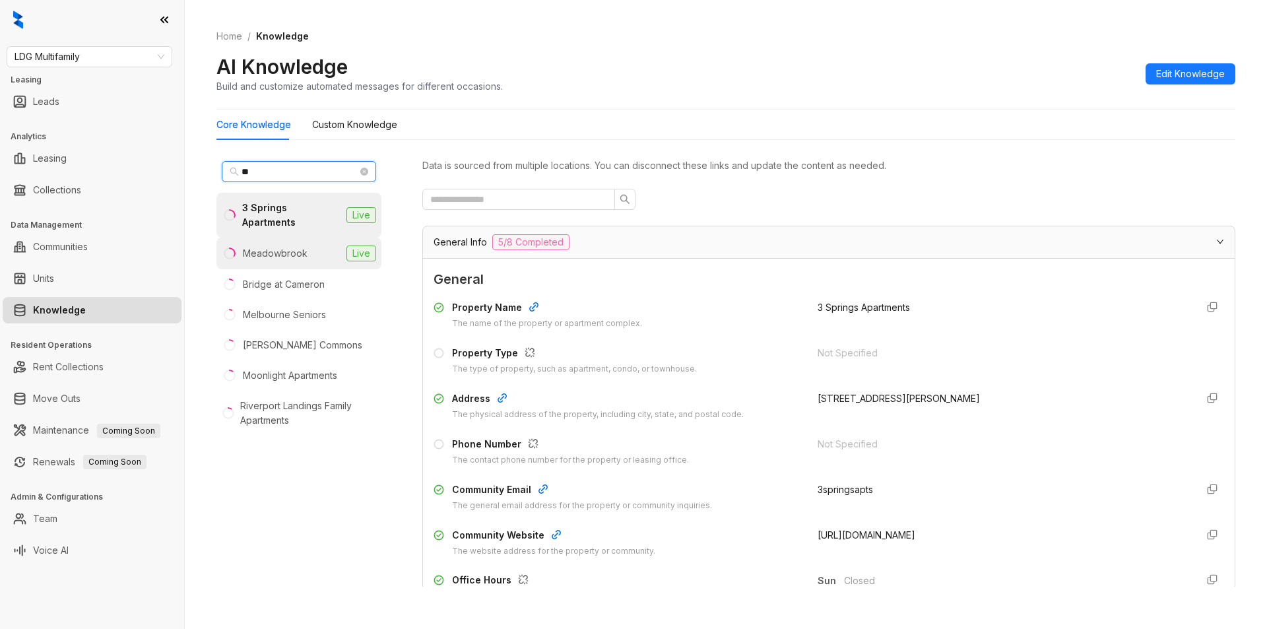
type input "**"
click at [263, 246] on div "Meadowbrook" at bounding box center [275, 253] width 65 height 15
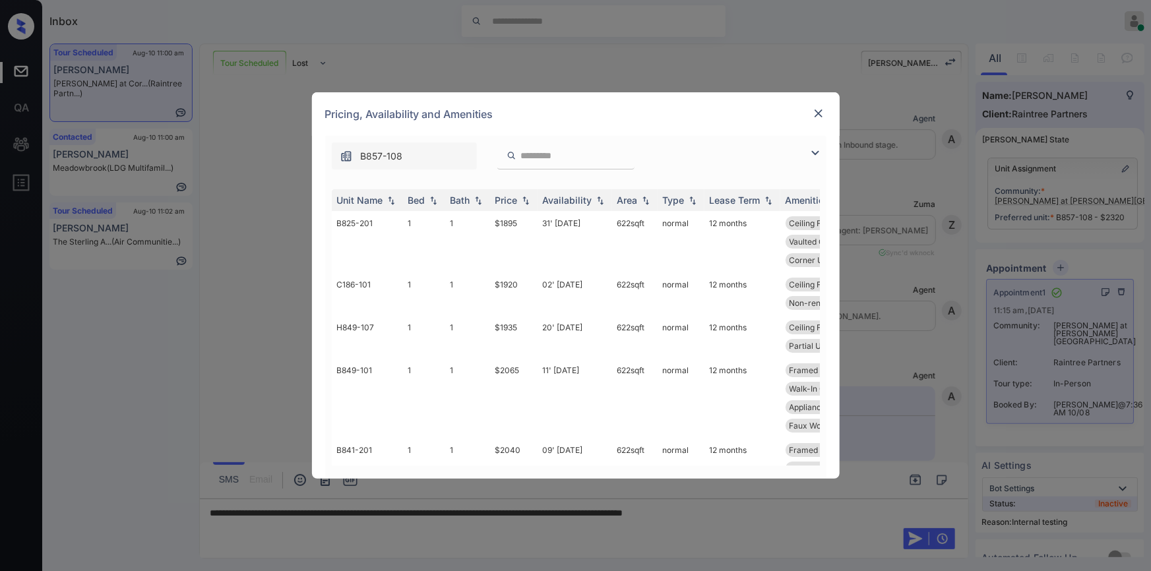
scroll to position [3415, 0]
click at [820, 113] on img at bounding box center [818, 113] width 13 height 13
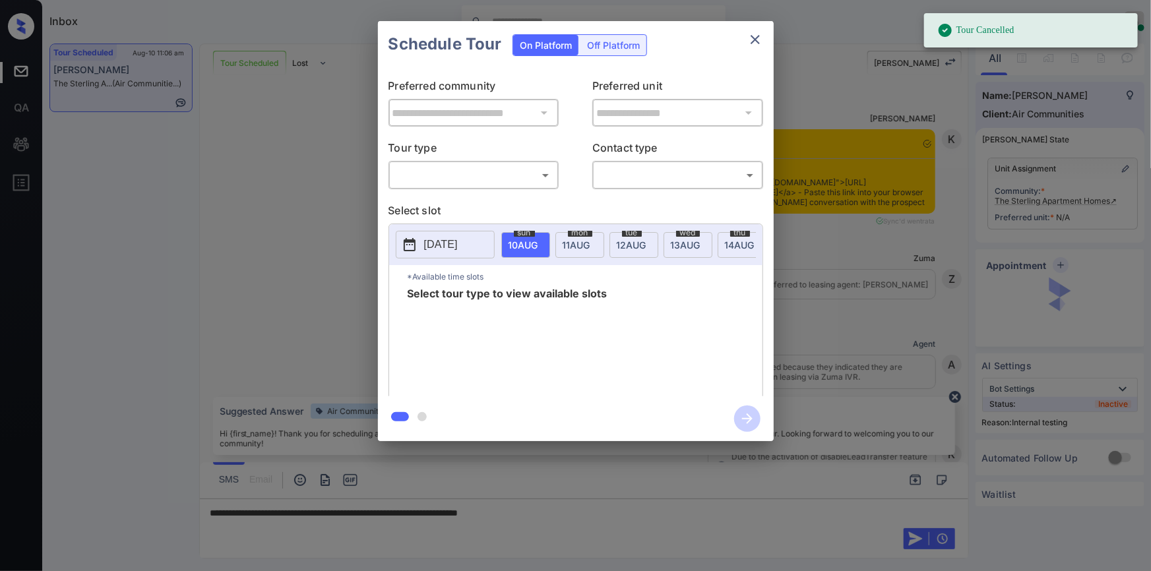
scroll to position [4424, 0]
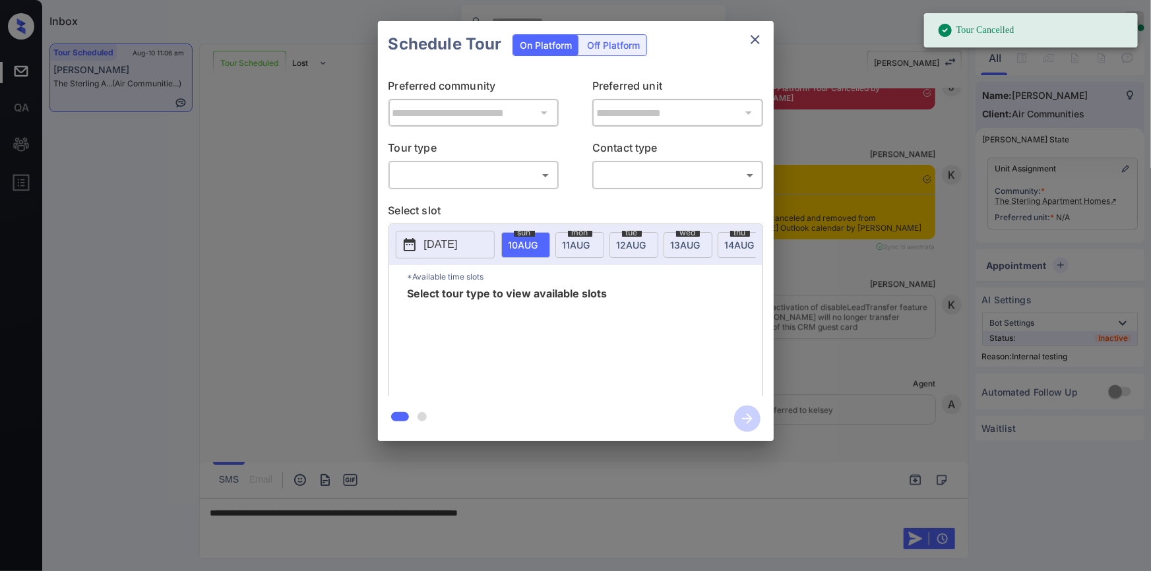
click at [478, 170] on body "Tour Cancelled Inbox [PERSON_NAME] Online Set yourself offline Set yourself on …" at bounding box center [575, 285] width 1151 height 571
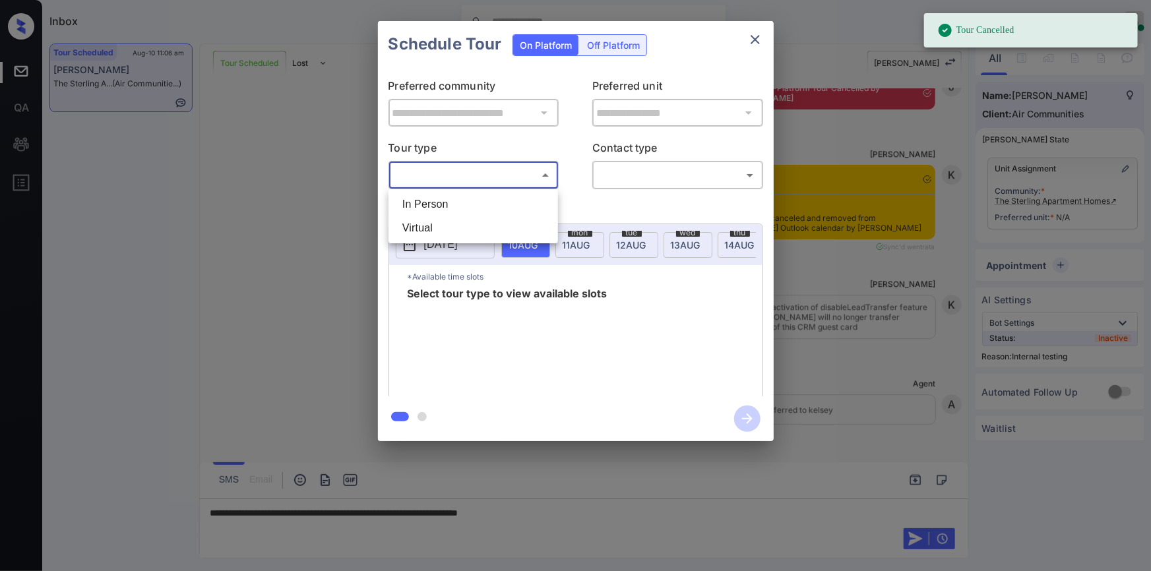
drag, startPoint x: 442, startPoint y: 208, endPoint x: 565, endPoint y: 202, distance: 123.5
click at [445, 208] on li "In Person" at bounding box center [473, 205] width 163 height 24
type input "********"
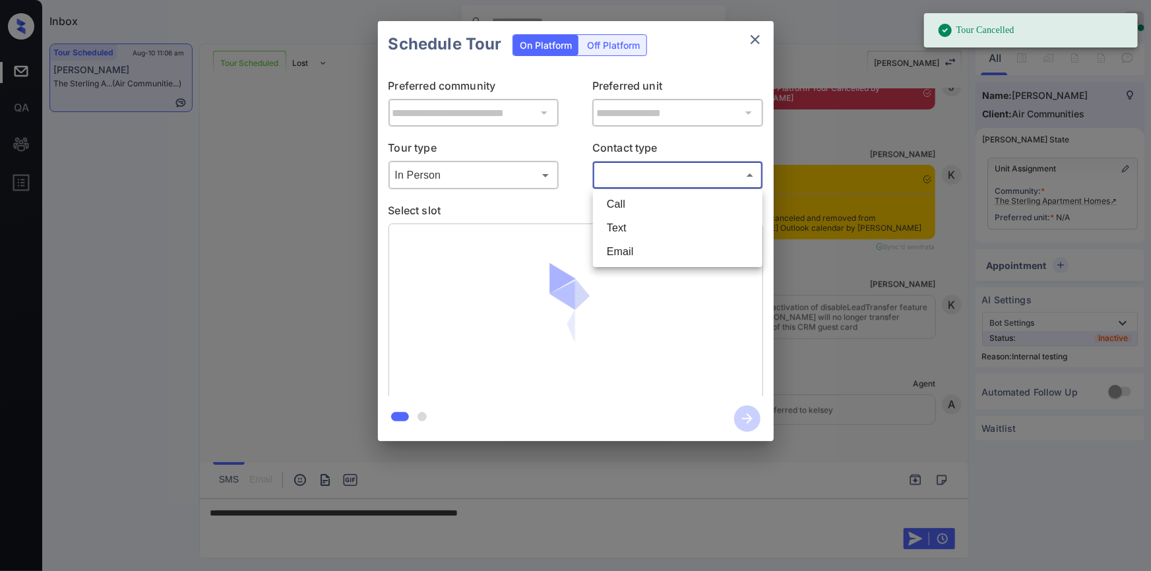
click at [700, 176] on body "Tour Cancelled Inbox Jiro Alonzo Online Set yourself offline Set yourself on br…" at bounding box center [575, 285] width 1151 height 571
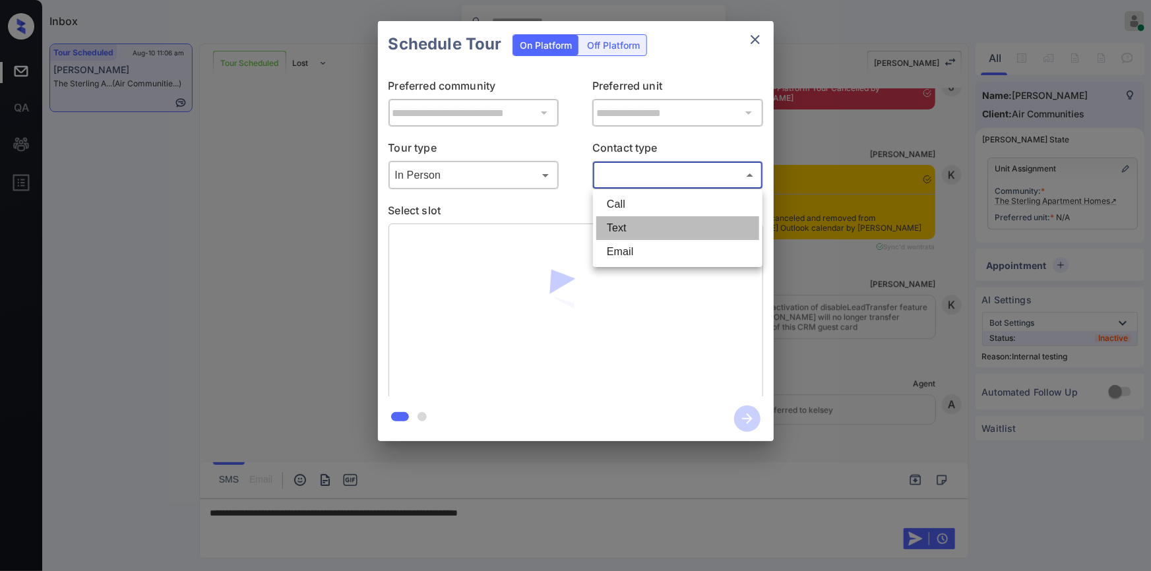
click at [656, 235] on li "Text" at bounding box center [677, 228] width 163 height 24
type input "****"
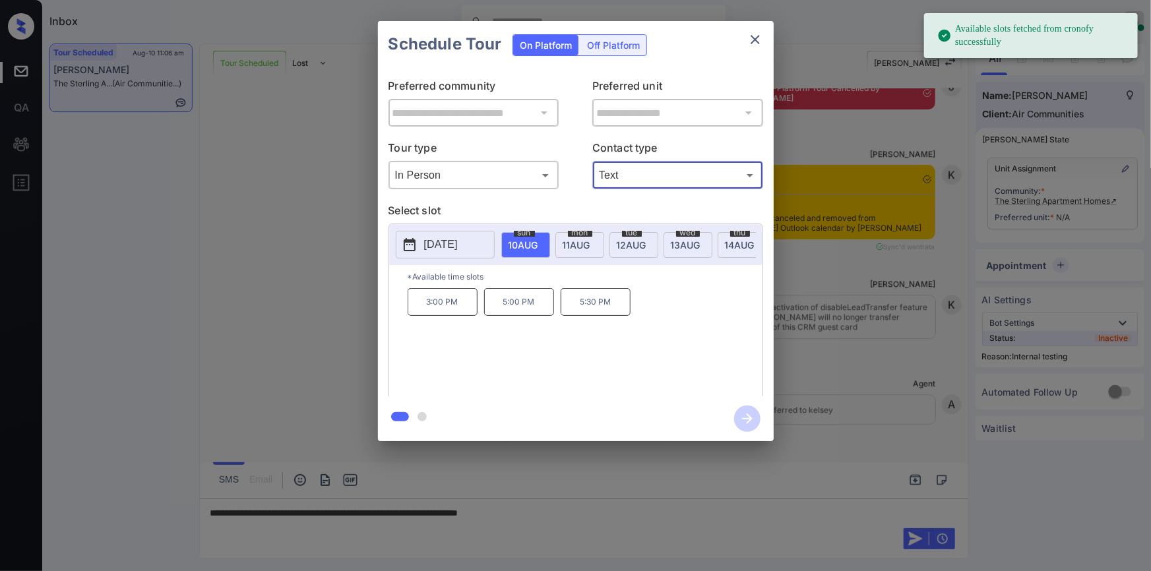
click at [437, 241] on p "2025-08-10" at bounding box center [441, 245] width 34 height 16
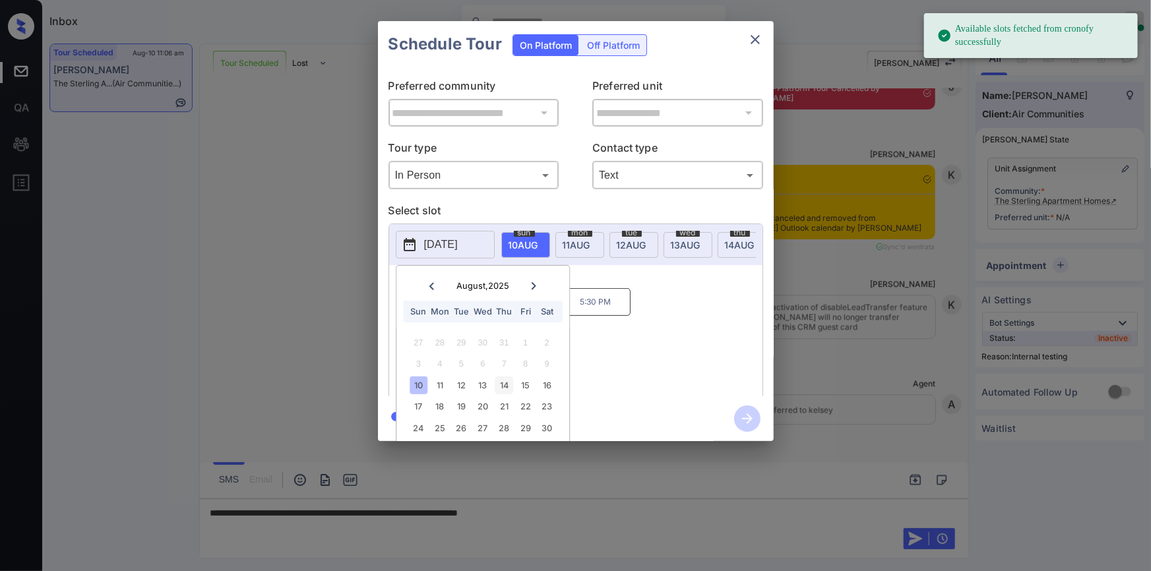
click at [503, 383] on div "14" at bounding box center [504, 386] width 18 height 18
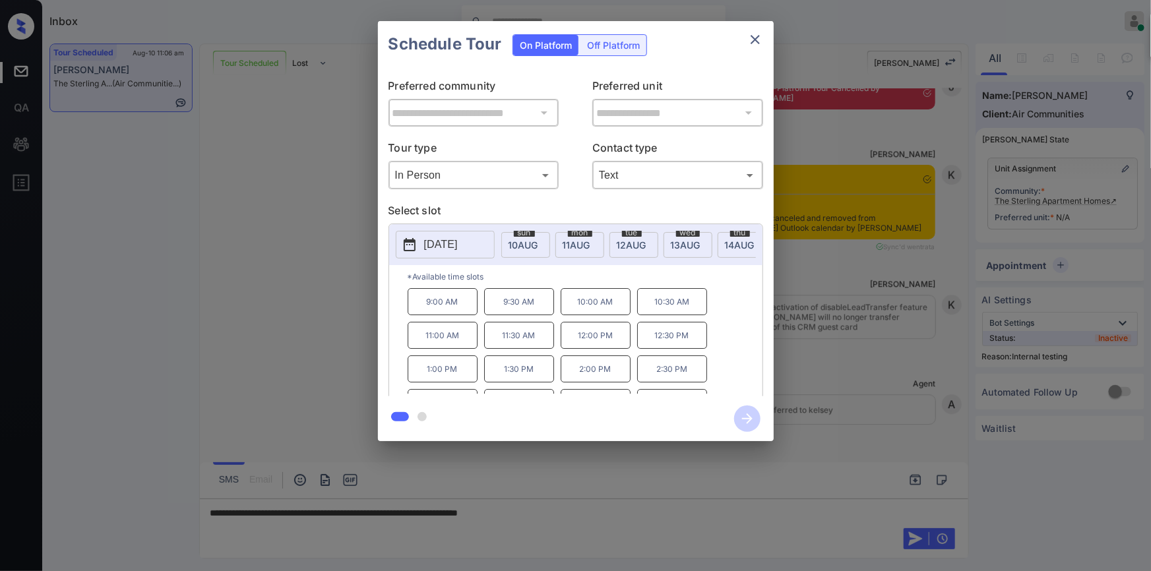
click at [728, 307] on div "9:00 AM 9:30 AM 10:00 AM 10:30 AM 11:00 AM 11:30 AM 12:00 PM 12:30 PM 1:00 PM 1…" at bounding box center [585, 341] width 355 height 106
click at [298, 319] on div "**********" at bounding box center [575, 231] width 1151 height 462
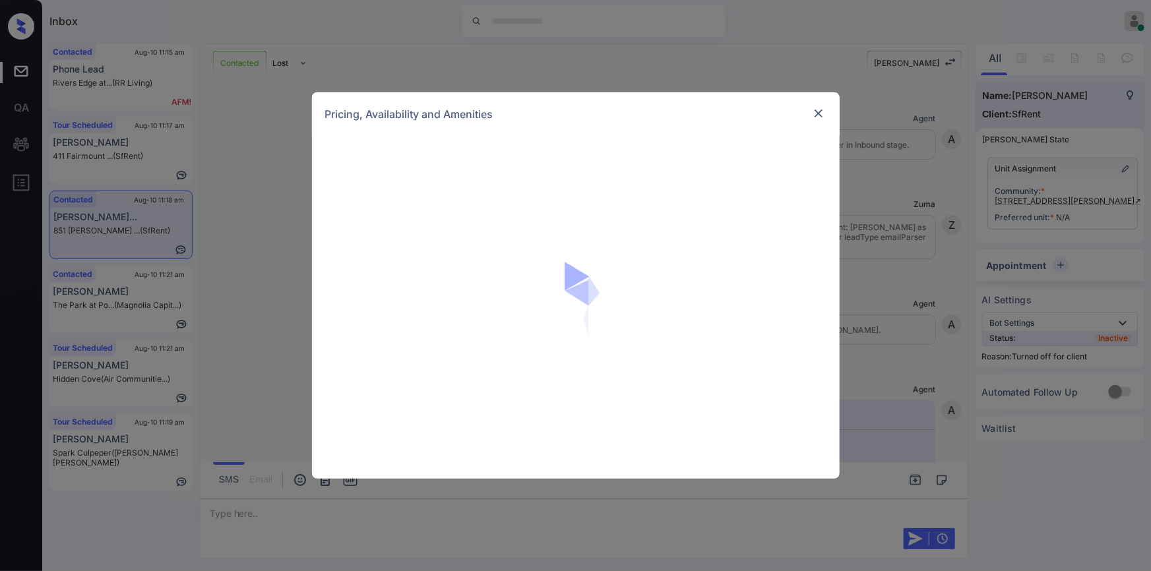
scroll to position [2475, 0]
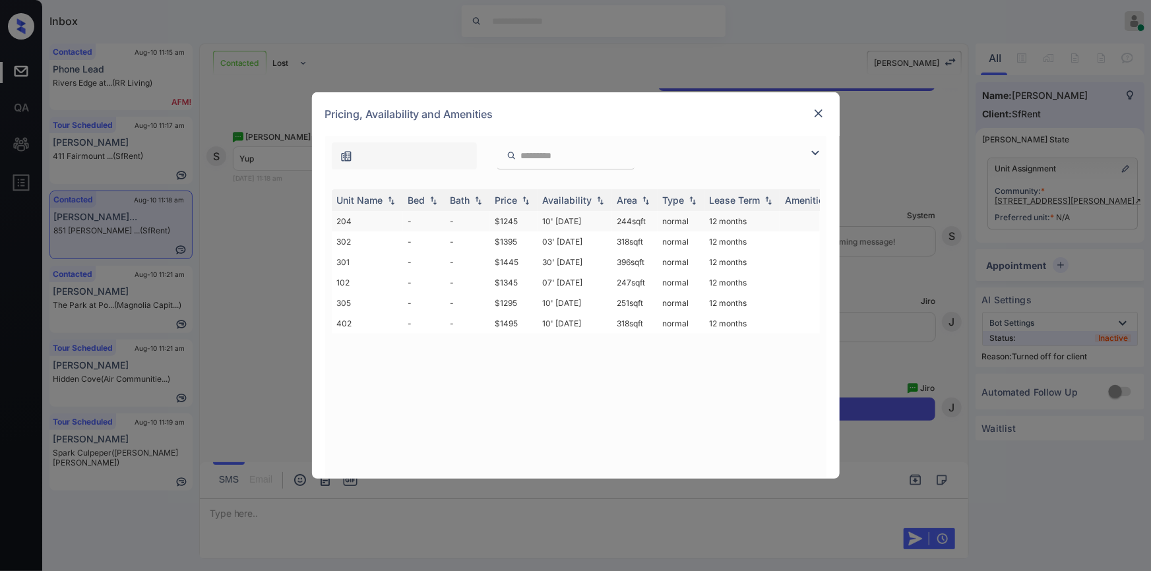
click at [501, 223] on td "$1245" at bounding box center [514, 221] width 48 height 20
click at [502, 223] on td "$1245" at bounding box center [514, 221] width 48 height 20
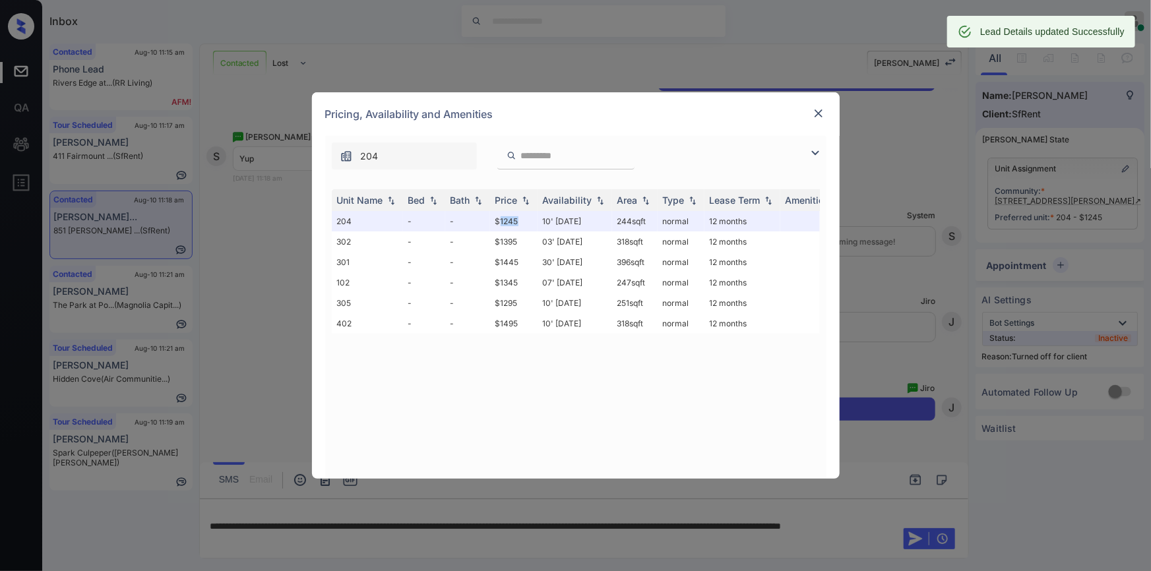
click at [821, 111] on img at bounding box center [818, 113] width 13 height 13
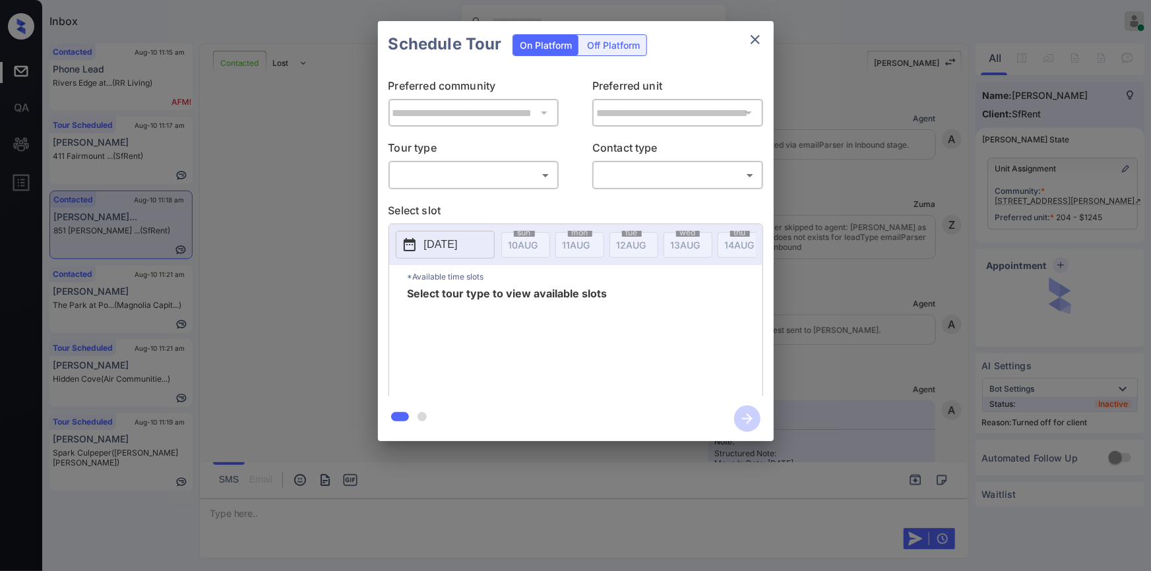
scroll to position [2561, 0]
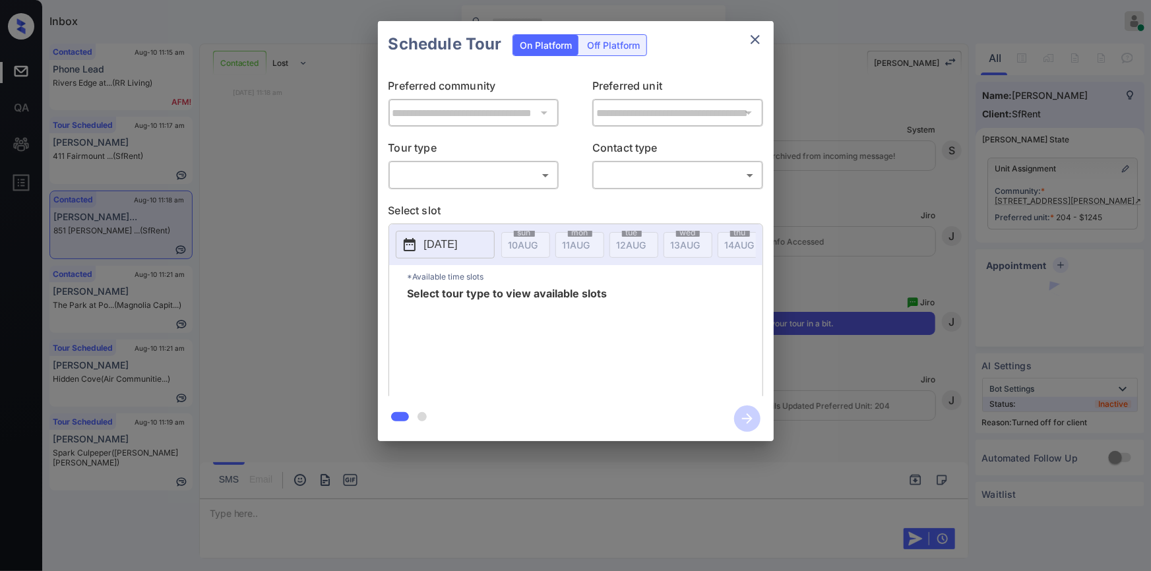
click at [606, 41] on div "Off Platform" at bounding box center [614, 45] width 66 height 20
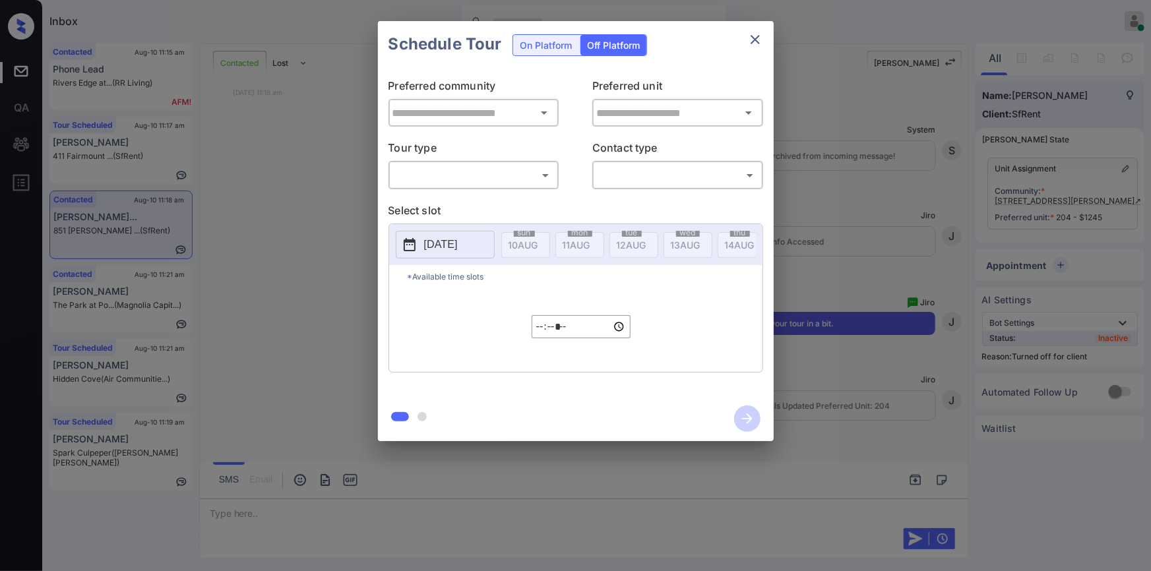
type input "**********"
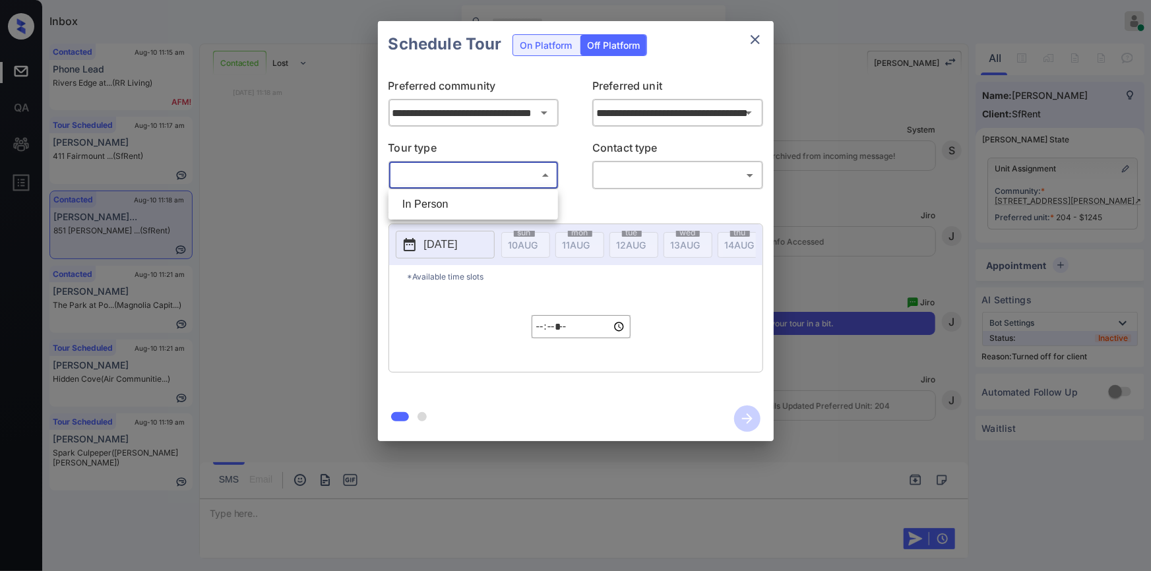
click at [468, 169] on body "Inbox [PERSON_NAME] Online Set yourself offline Set yourself on break Profile S…" at bounding box center [575, 285] width 1151 height 571
drag, startPoint x: 443, startPoint y: 203, endPoint x: 602, endPoint y: 199, distance: 159.0
click at [446, 204] on li "In Person" at bounding box center [473, 205] width 163 height 24
type input "********"
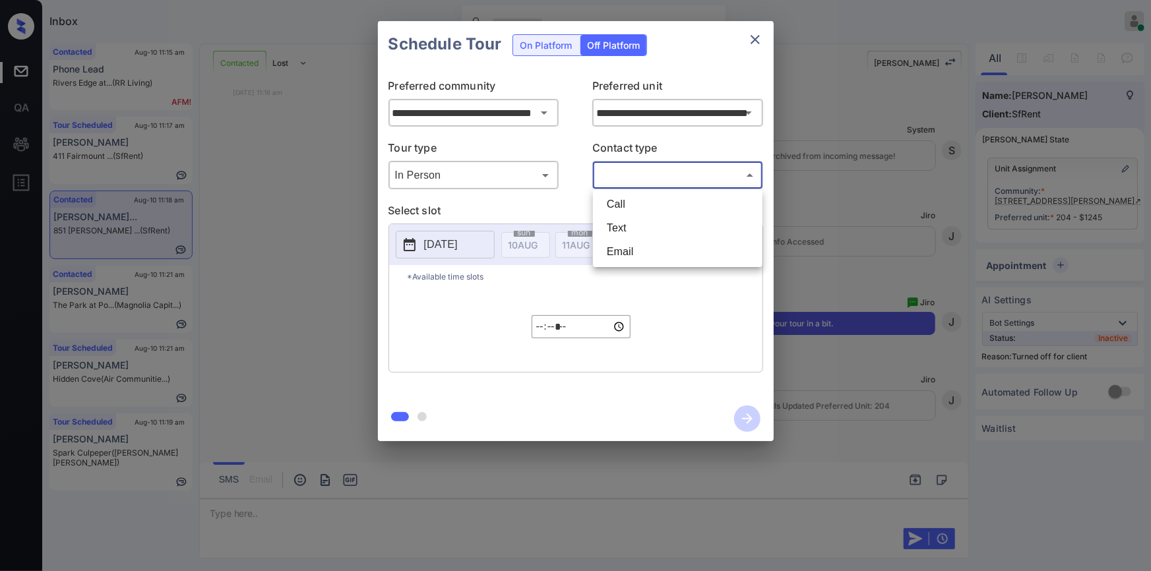
click at [646, 180] on body "Inbox Jiro Alonzo Online Set yourself offline Set yourself on break Profile Swi…" at bounding box center [575, 285] width 1151 height 571
click at [626, 224] on li "Text" at bounding box center [677, 228] width 163 height 24
type input "****"
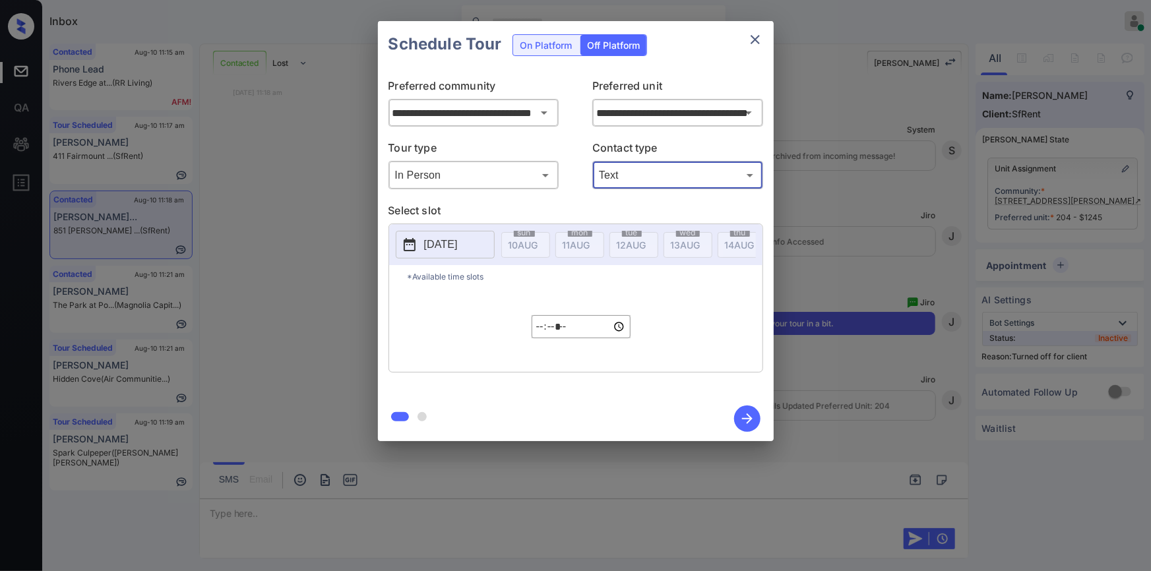
click at [458, 246] on p "[DATE]" at bounding box center [441, 245] width 34 height 16
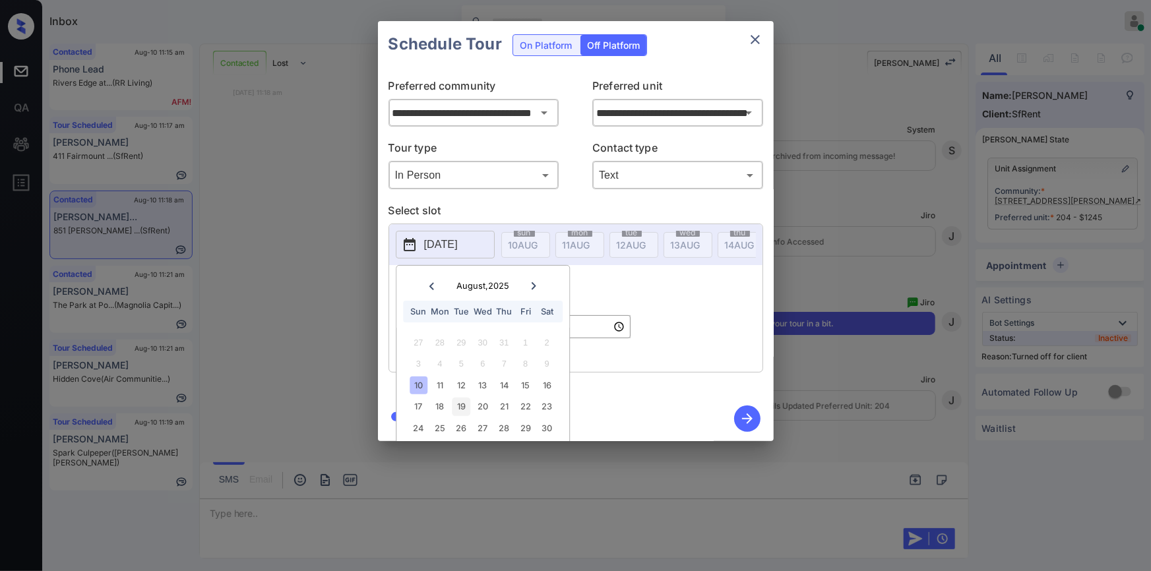
drag, startPoint x: 416, startPoint y: 406, endPoint x: 462, endPoint y: 402, distance: 46.3
click at [416, 406] on div "17" at bounding box center [419, 407] width 18 height 18
click at [693, 329] on div "*Available time slots ***** ​" at bounding box center [575, 318] width 373 height 107
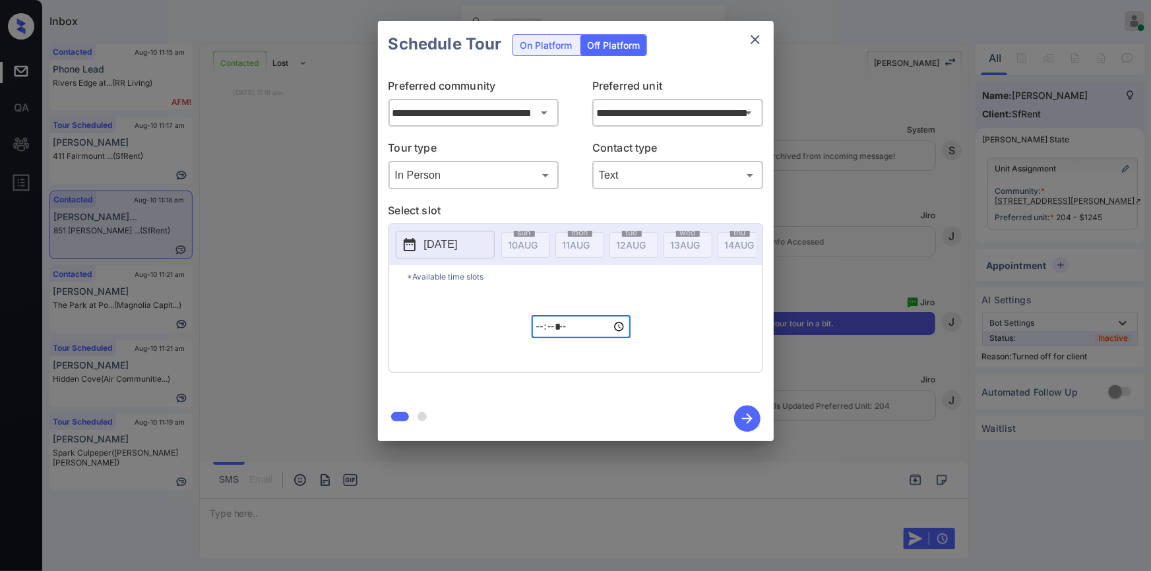
click at [534, 336] on input "*****" at bounding box center [581, 326] width 99 height 23
type input "*****"
click at [751, 416] on icon "button" at bounding box center [747, 419] width 26 height 26
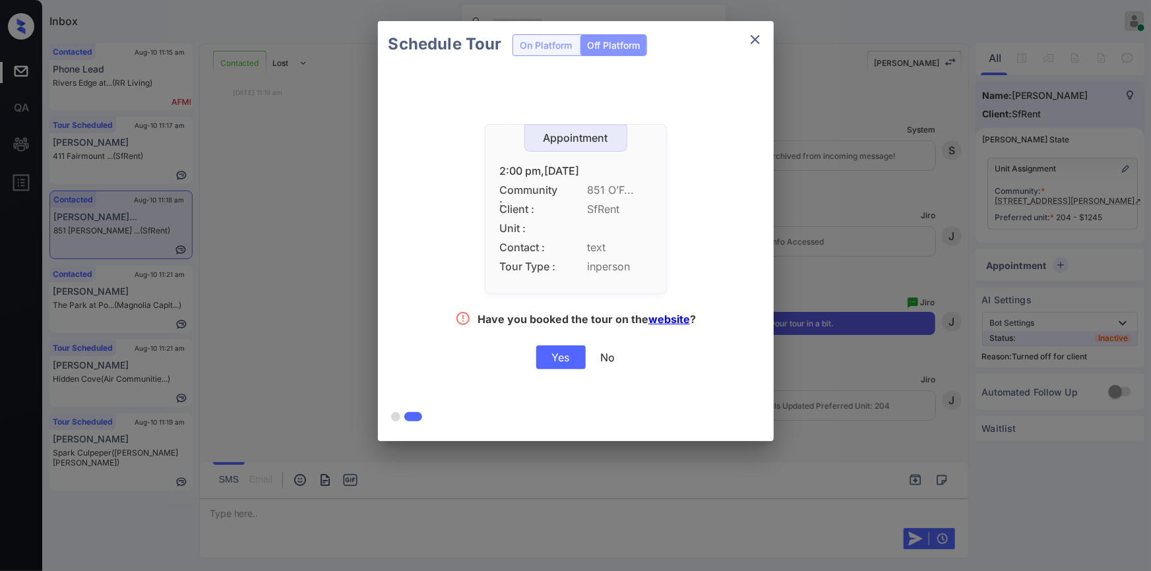
click at [581, 352] on div "Yes" at bounding box center [560, 358] width 49 height 24
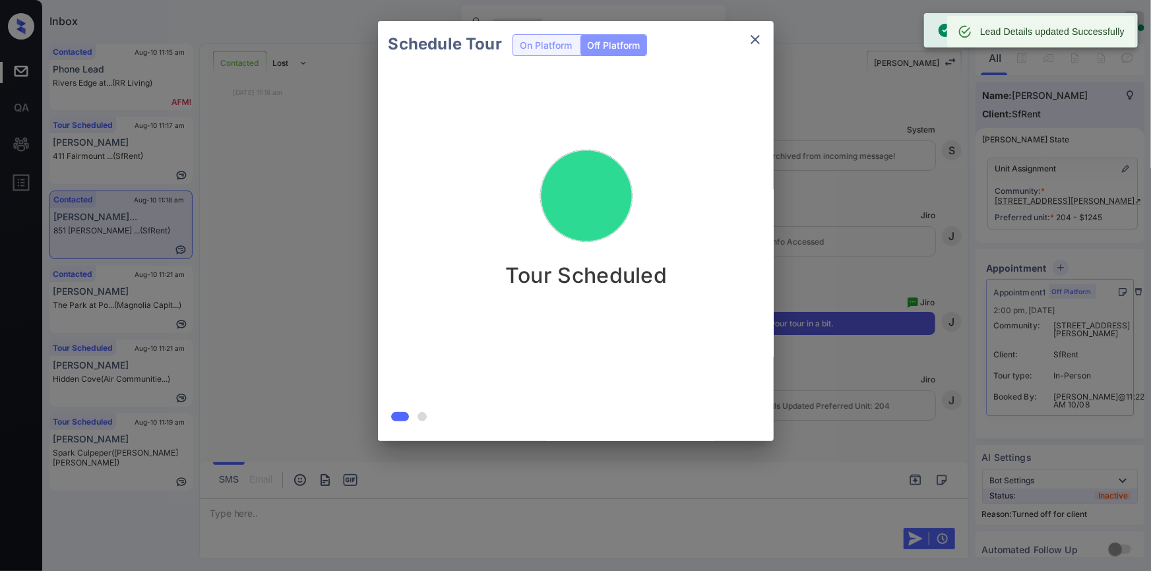
click at [746, 37] on button "close" at bounding box center [755, 39] width 26 height 26
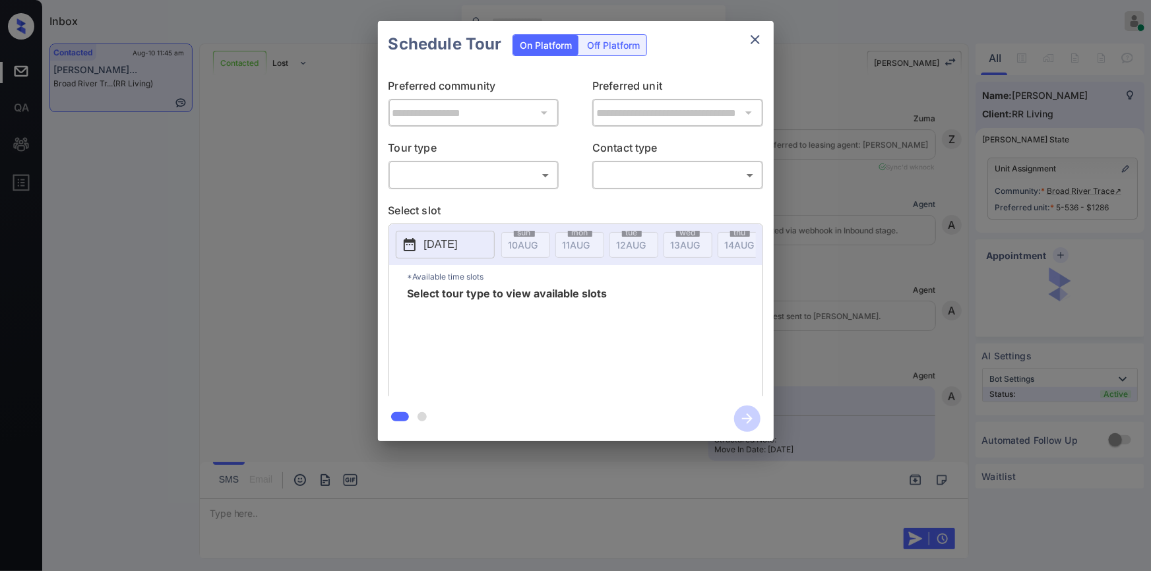
scroll to position [1767, 0]
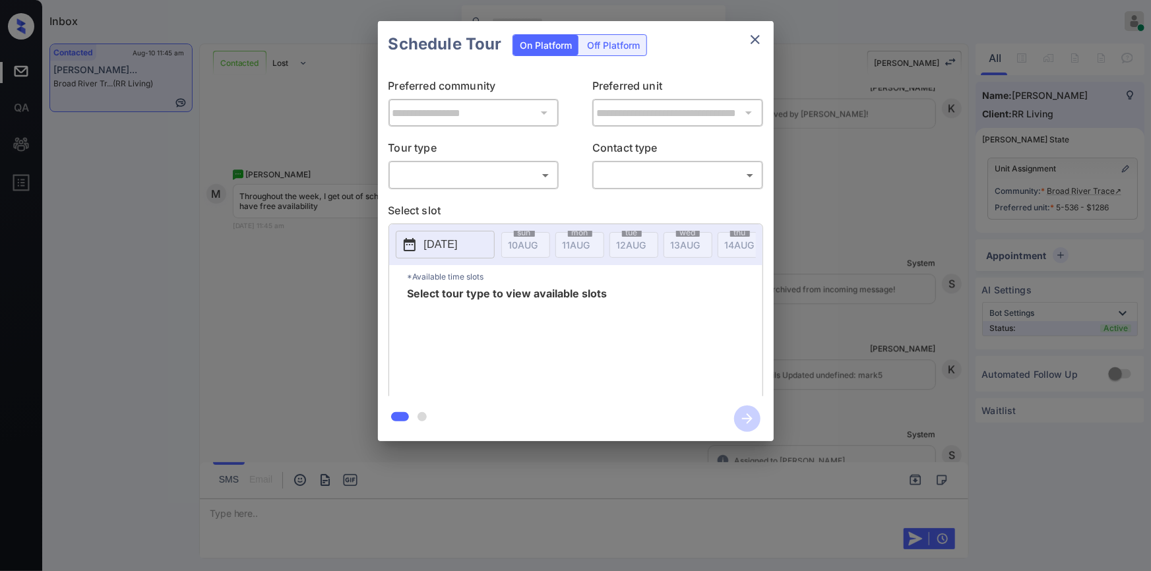
click at [466, 178] on body "Inbox [PERSON_NAME] Online Set yourself offline Set yourself on break Profile S…" at bounding box center [575, 285] width 1151 height 571
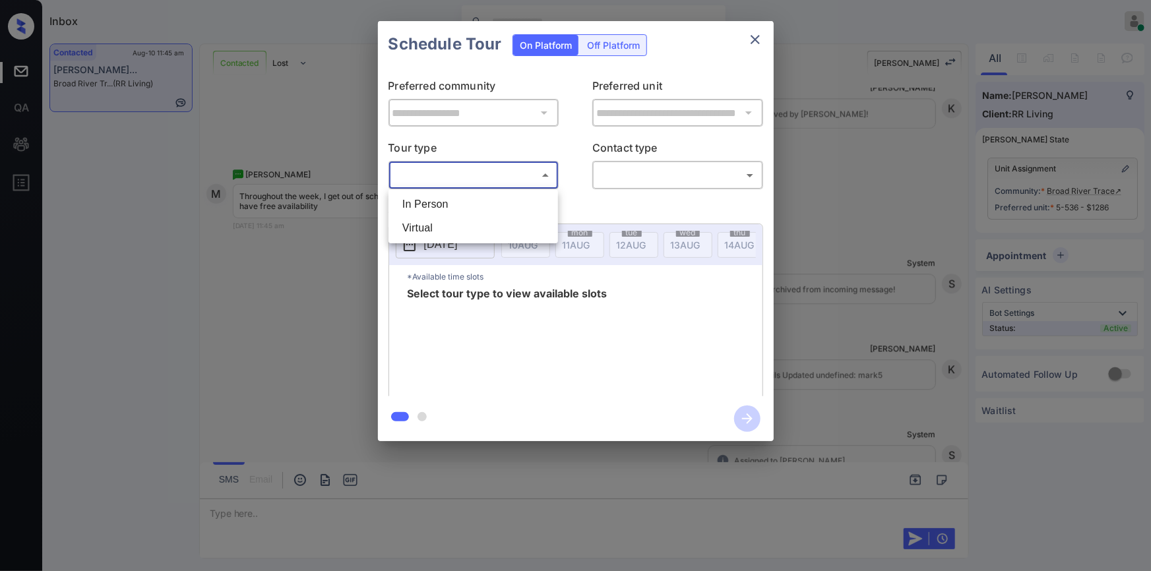
click at [448, 204] on li "In Person" at bounding box center [473, 205] width 163 height 24
type input "********"
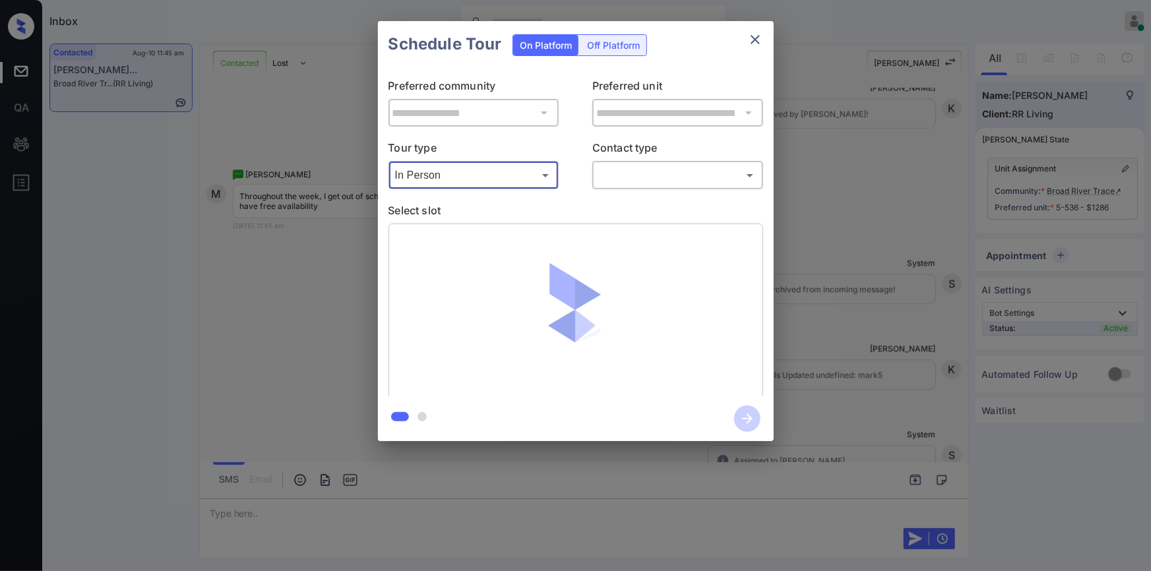
click at [634, 185] on body "Inbox [PERSON_NAME] Online Set yourself offline Set yourself on break Profile S…" at bounding box center [575, 285] width 1151 height 571
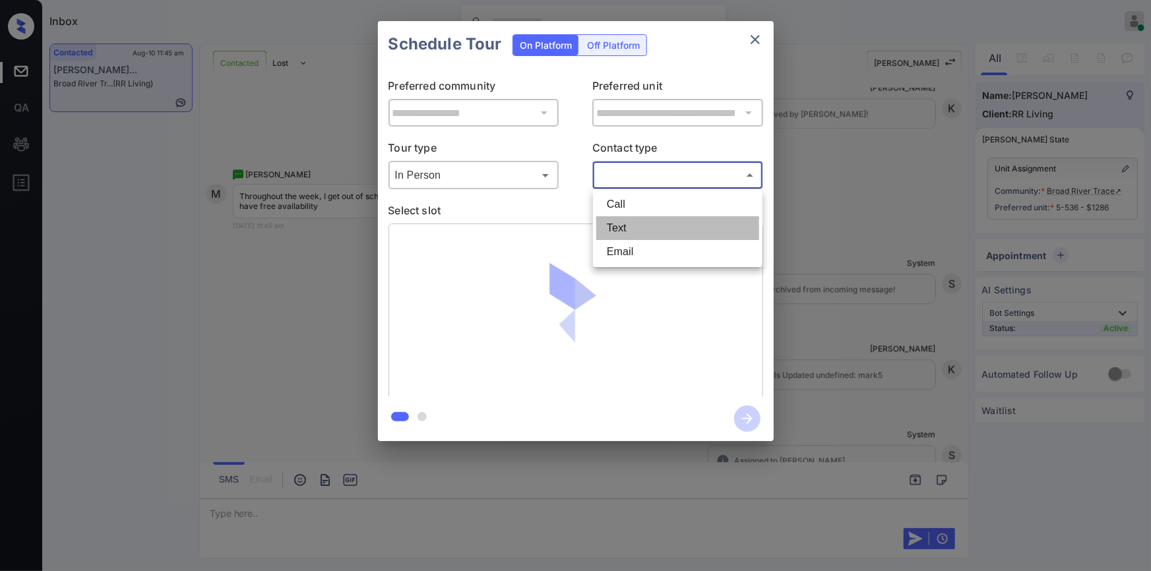
click at [623, 222] on li "Text" at bounding box center [677, 228] width 163 height 24
type input "****"
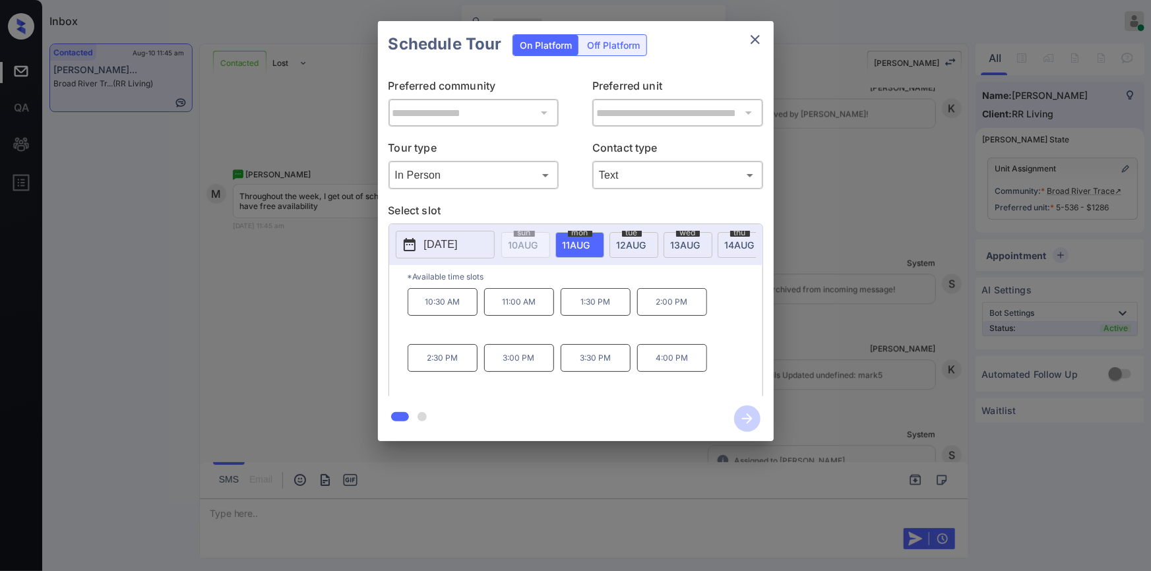
click at [538, 239] on span "12 AUG" at bounding box center [524, 244] width 30 height 11
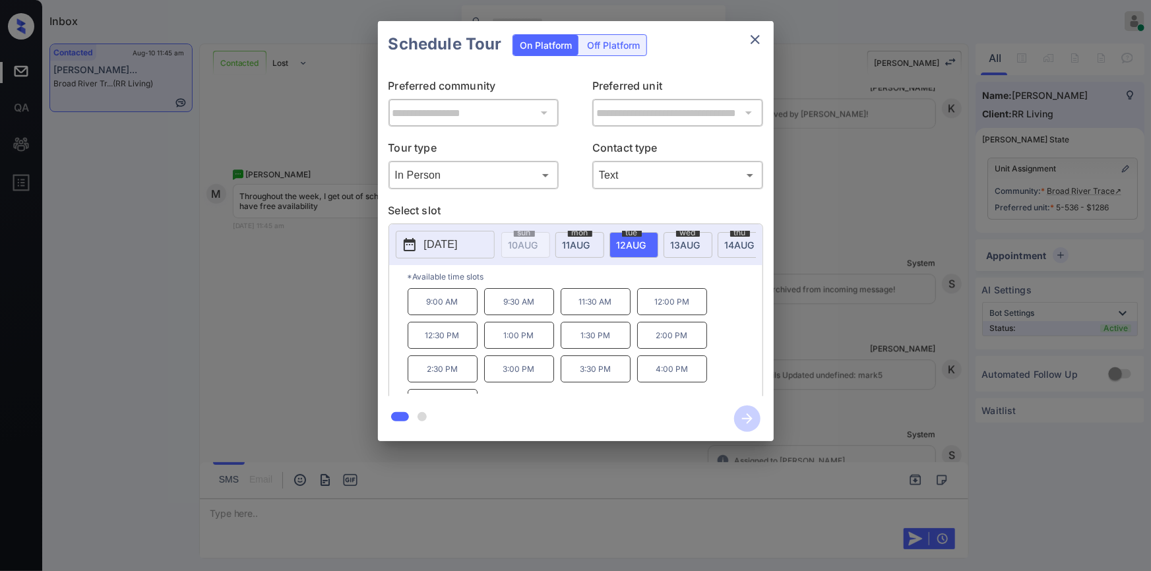
scroll to position [22, 0]
click at [538, 239] on span "13 AUG" at bounding box center [524, 244] width 30 height 11
click at [535, 234] on span "thu" at bounding box center [524, 233] width 21 height 8
click at [490, 247] on button "2025-08-14" at bounding box center [445, 245] width 99 height 28
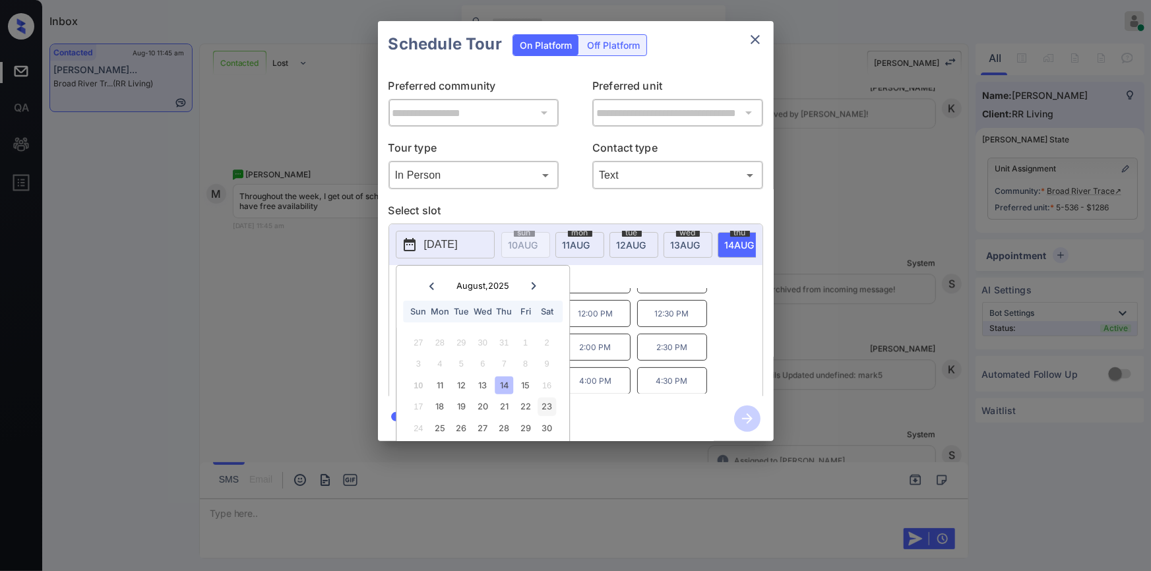
click at [547, 412] on div "23" at bounding box center [547, 407] width 18 height 18
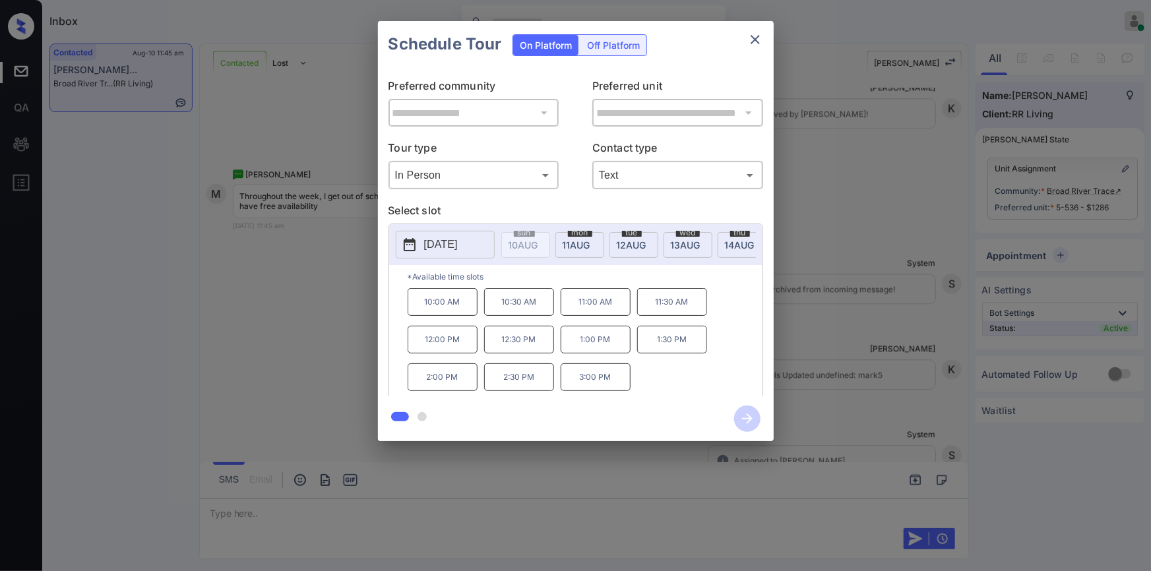
click at [695, 383] on div "10:00 AM 10:30 AM 11:00 AM 11:30 AM 12:00 PM 12:30 PM 1:00 PM 1:30 PM 2:00 PM 2…" at bounding box center [585, 341] width 355 height 106
click at [277, 318] on div "**********" at bounding box center [575, 231] width 1151 height 462
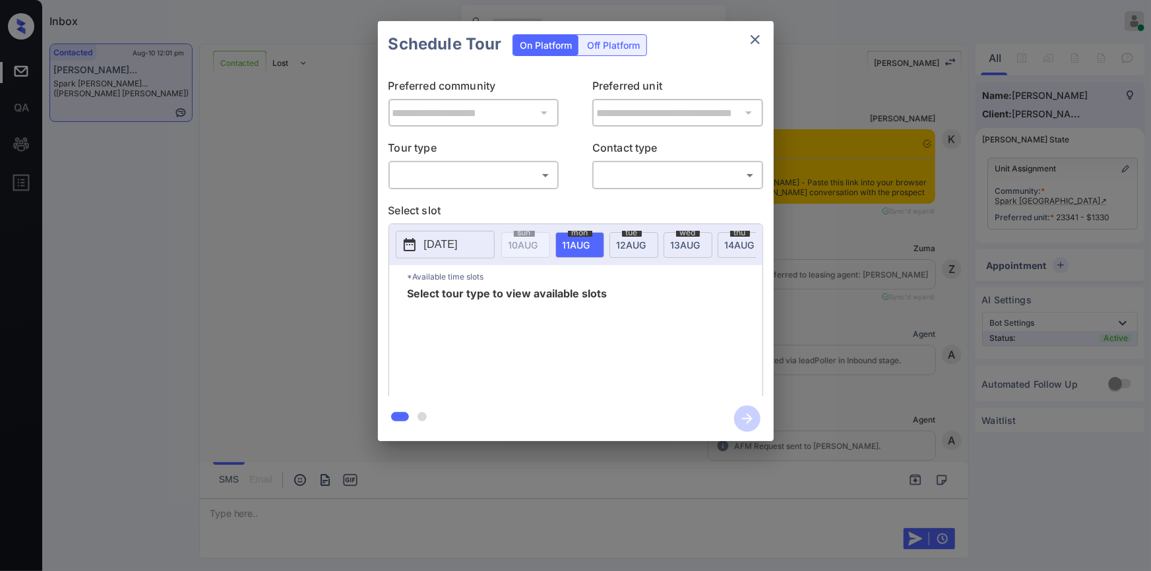
scroll to position [2052, 0]
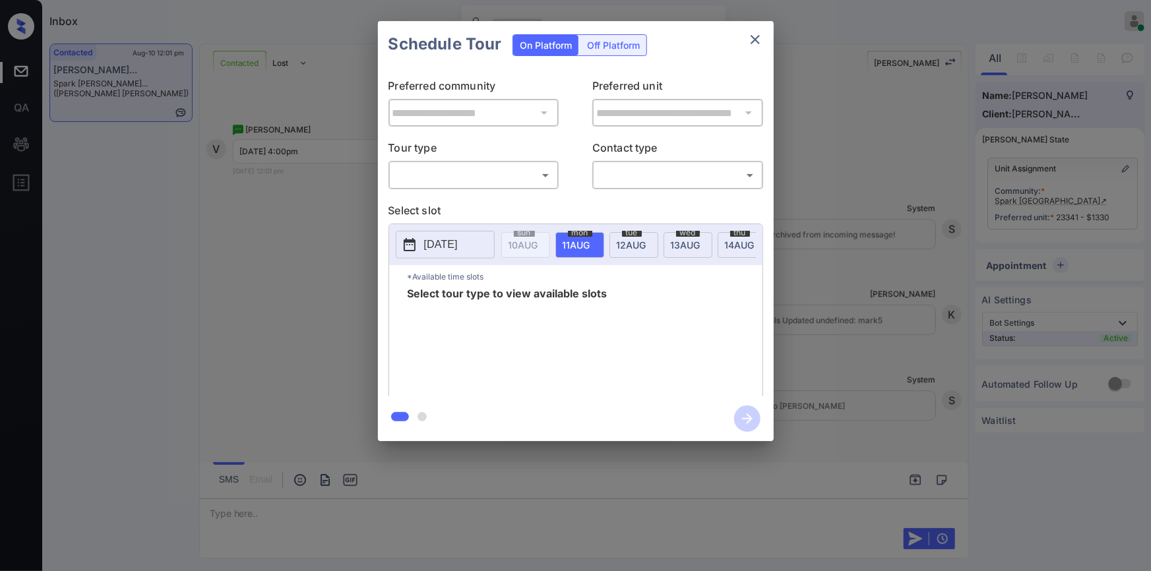
click at [431, 174] on body "Inbox [PERSON_NAME] Online Set yourself offline Set yourself on break Profile S…" at bounding box center [575, 285] width 1151 height 571
drag, startPoint x: 430, startPoint y: 193, endPoint x: 429, endPoint y: 206, distance: 12.6
click at [430, 194] on li "In Person" at bounding box center [473, 205] width 163 height 24
type input "********"
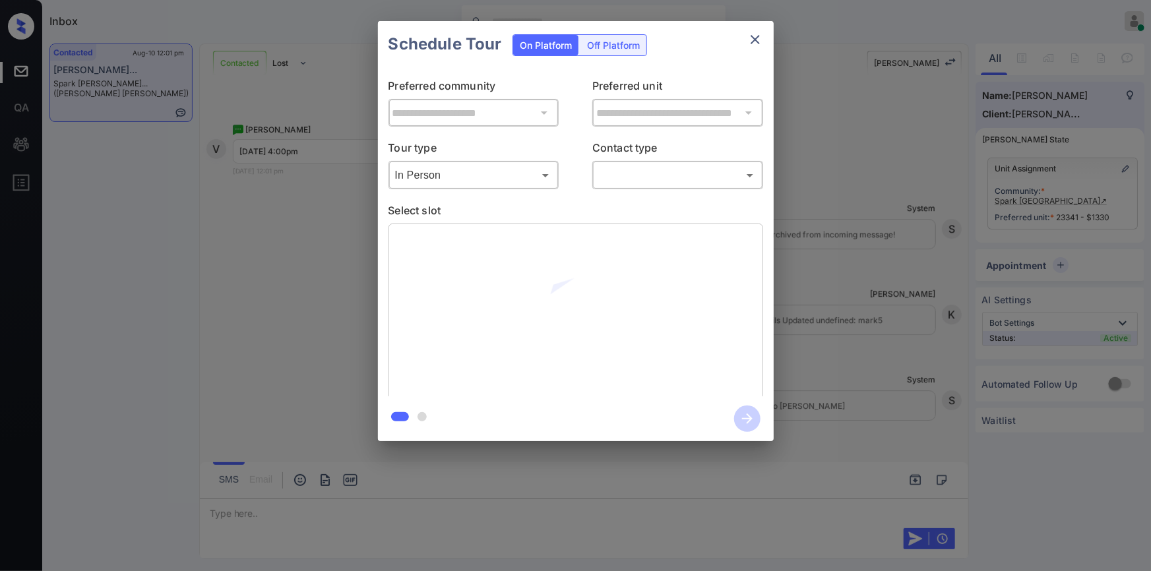
click at [624, 189] on div "**********" at bounding box center [576, 231] width 396 height 329
click at [631, 182] on body "Inbox [PERSON_NAME] Online Set yourself offline Set yourself on break Profile S…" at bounding box center [575, 285] width 1151 height 571
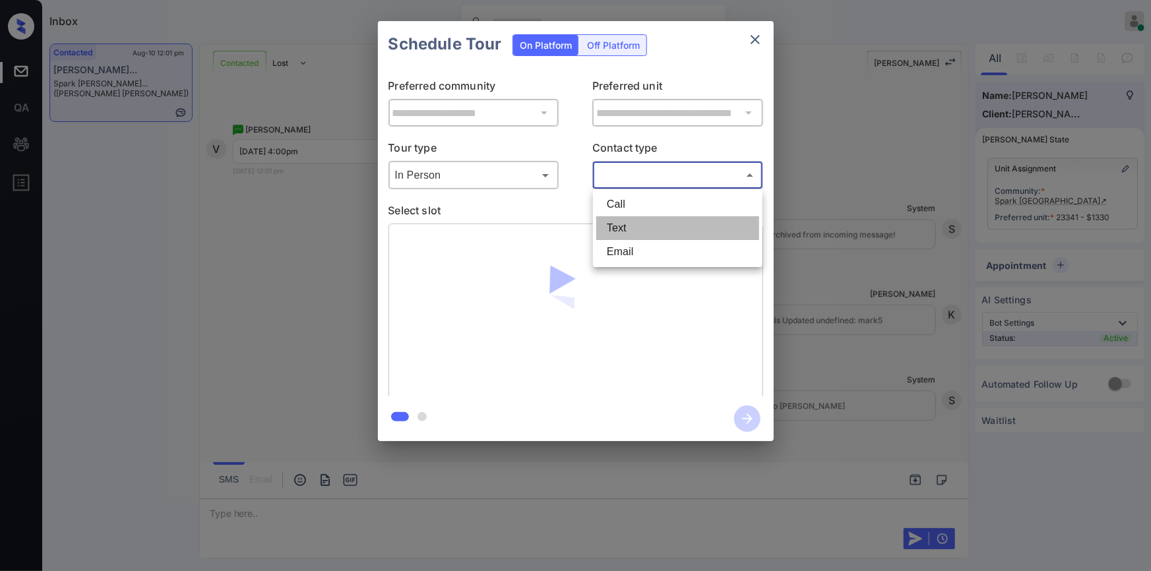
click at [615, 227] on li "Text" at bounding box center [677, 228] width 163 height 24
type input "****"
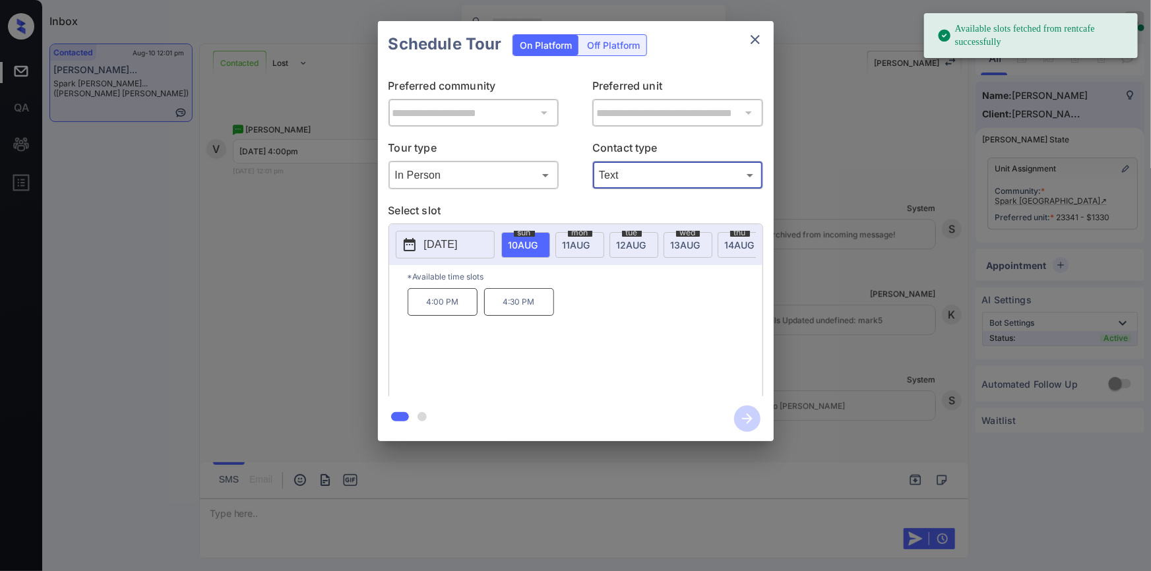
click at [538, 239] on span "11 AUG" at bounding box center [524, 244] width 30 height 11
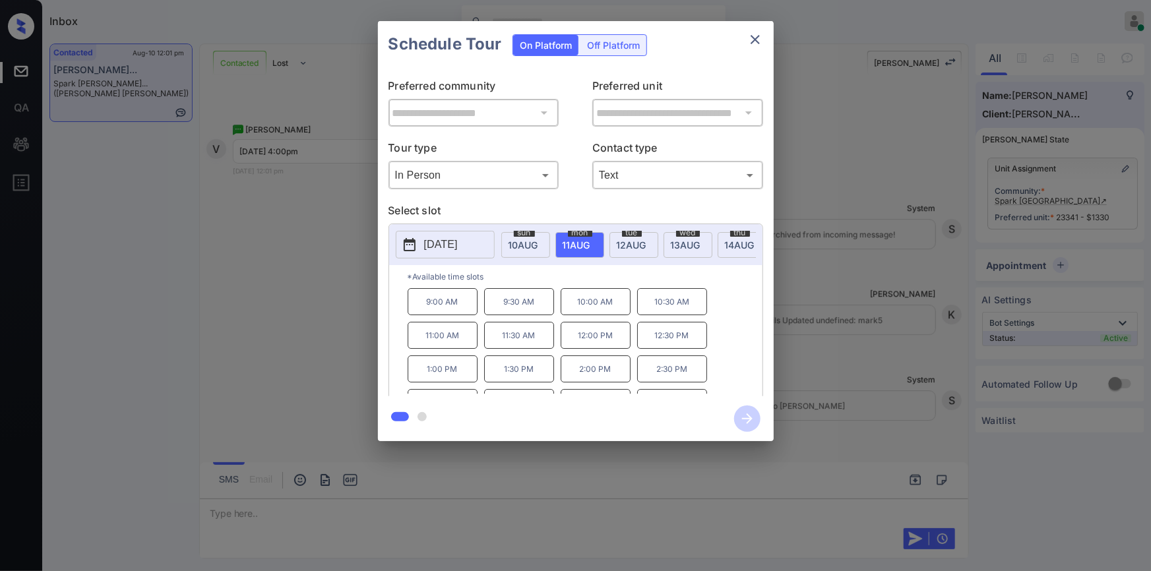
scroll to position [55, 0]
click at [585, 357] on p "4:00 PM" at bounding box center [596, 347] width 70 height 27
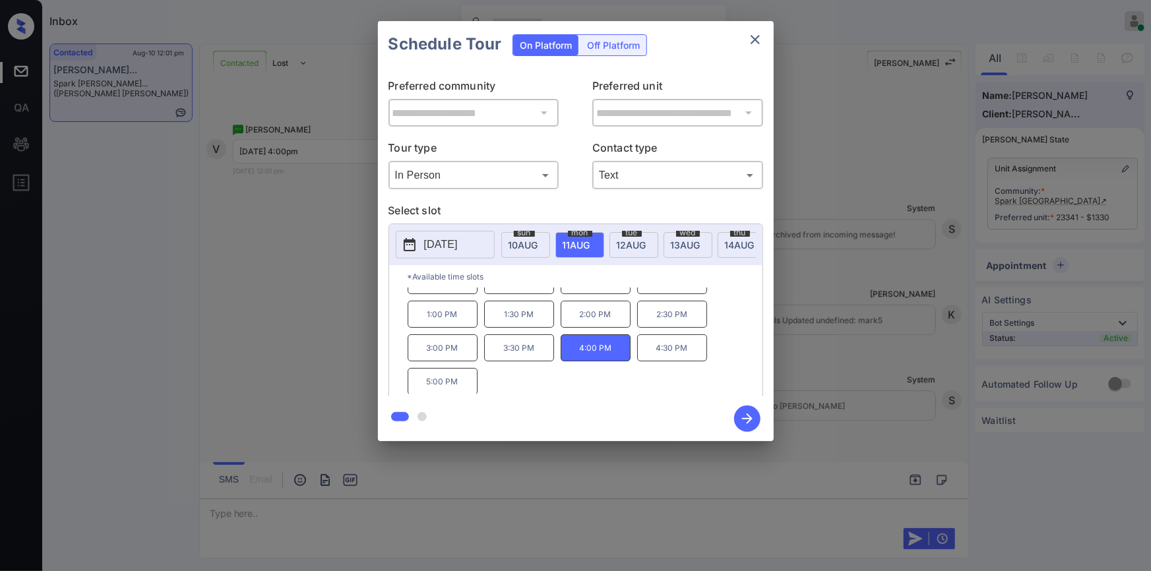
click at [748, 418] on icon "button" at bounding box center [747, 419] width 11 height 11
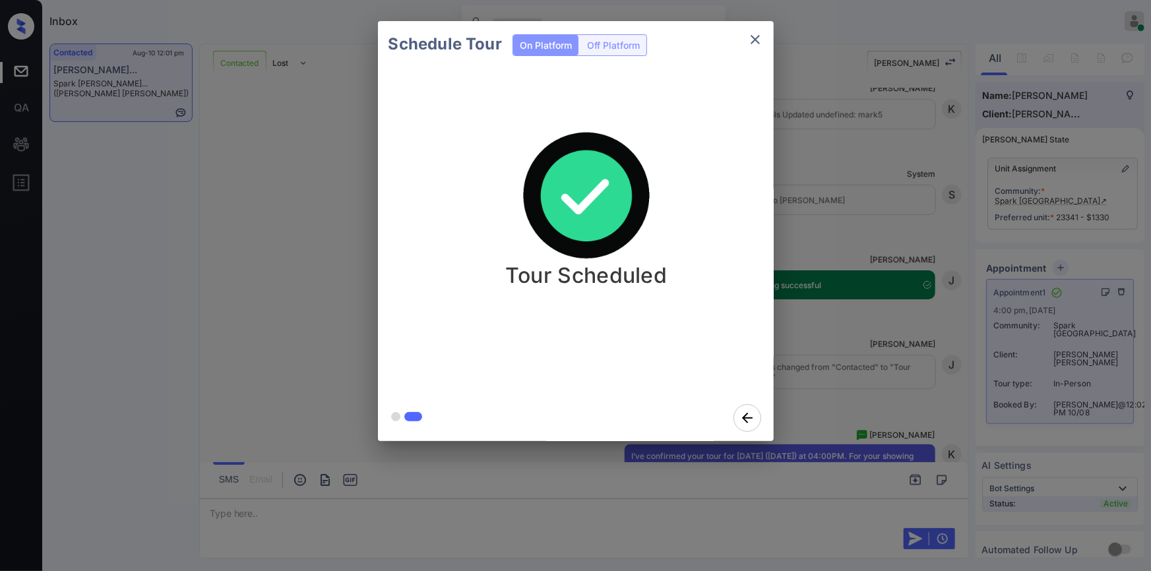
scroll to position [2334, 0]
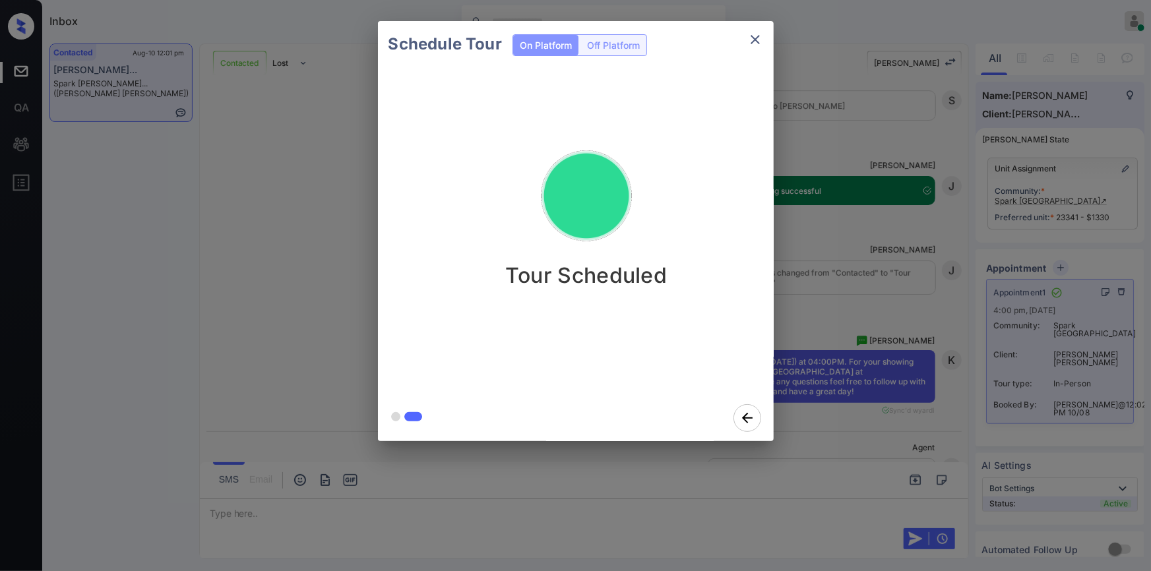
click at [754, 48] on button "close" at bounding box center [755, 39] width 26 height 26
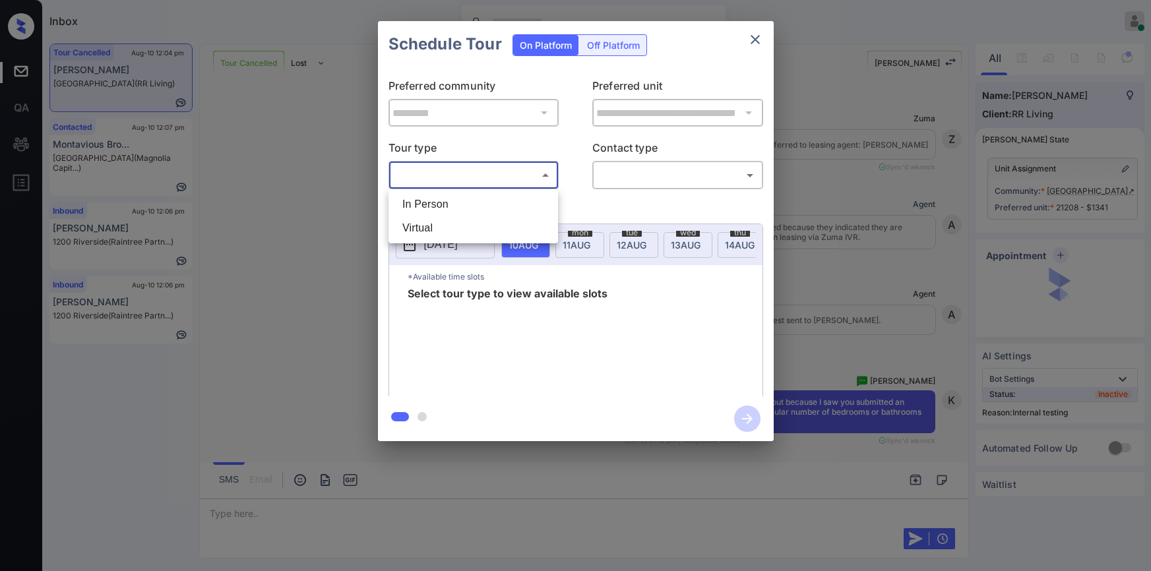
click at [469, 211] on li "In Person" at bounding box center [473, 205] width 163 height 24
type input "********"
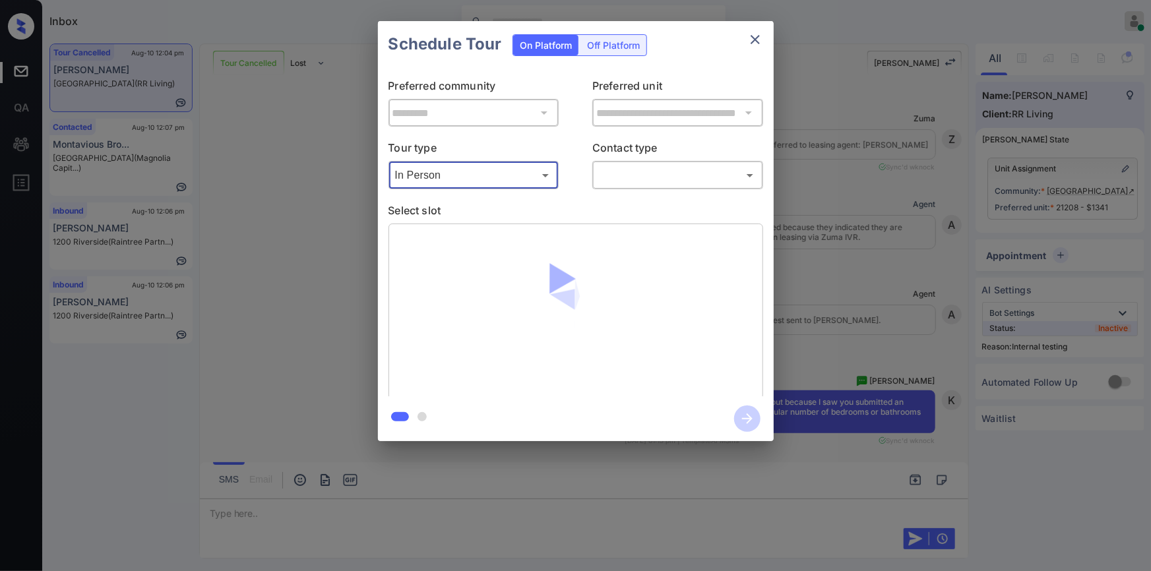
scroll to position [17685, 0]
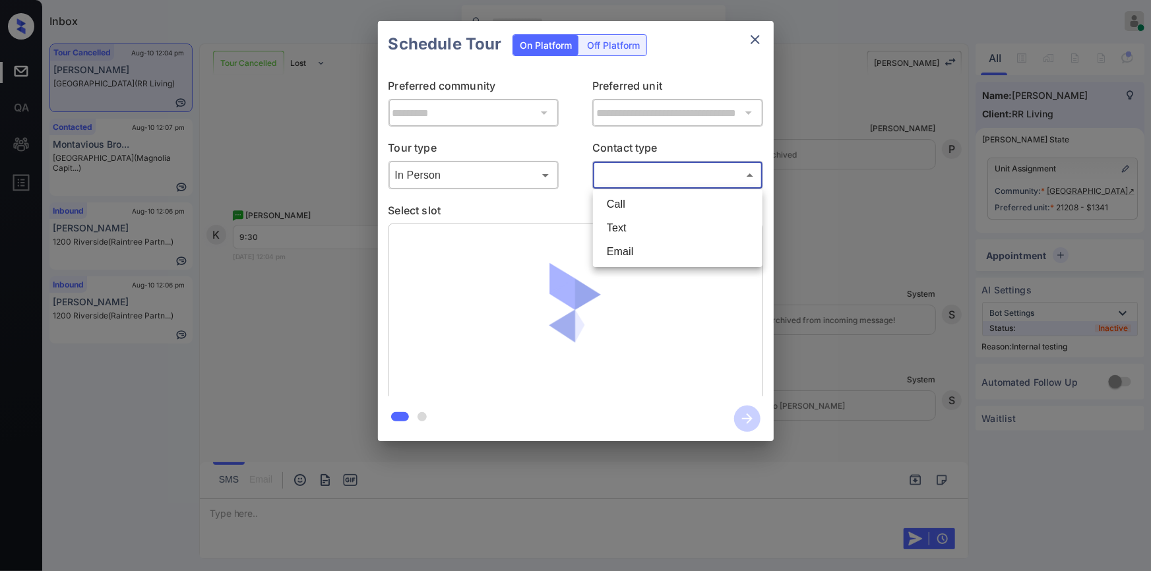
drag, startPoint x: 650, startPoint y: 183, endPoint x: 647, endPoint y: 210, distance: 26.5
click at [649, 183] on body "Inbox [PERSON_NAME] Online Set yourself offline Set yourself on break Profile S…" at bounding box center [575, 285] width 1151 height 571
click at [643, 228] on li "Text" at bounding box center [677, 228] width 163 height 24
type input "****"
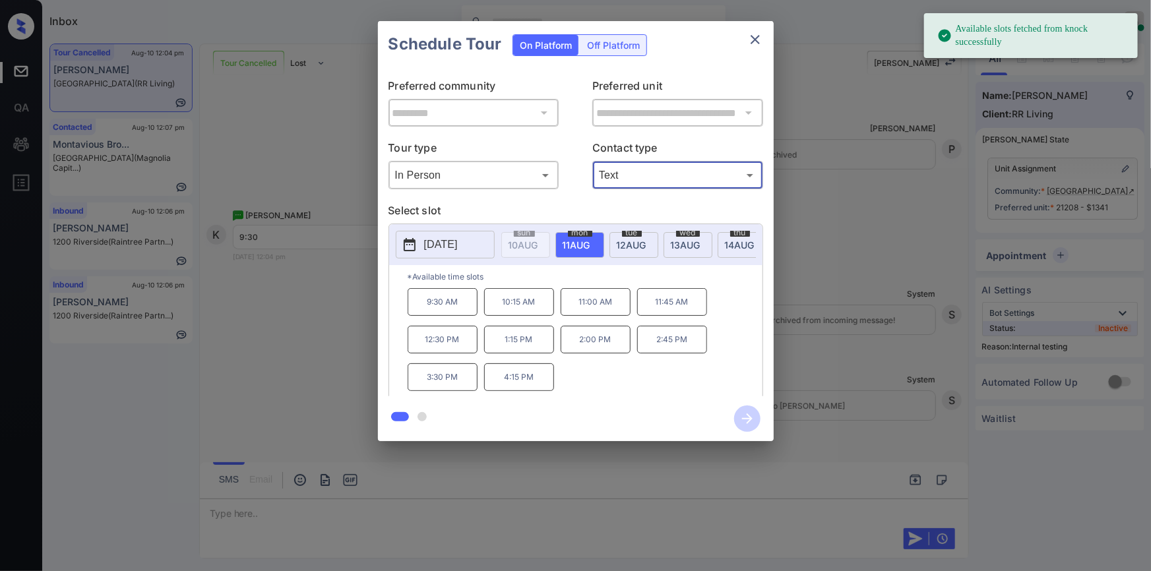
click at [453, 309] on p "9:30 AM" at bounding box center [443, 302] width 70 height 28
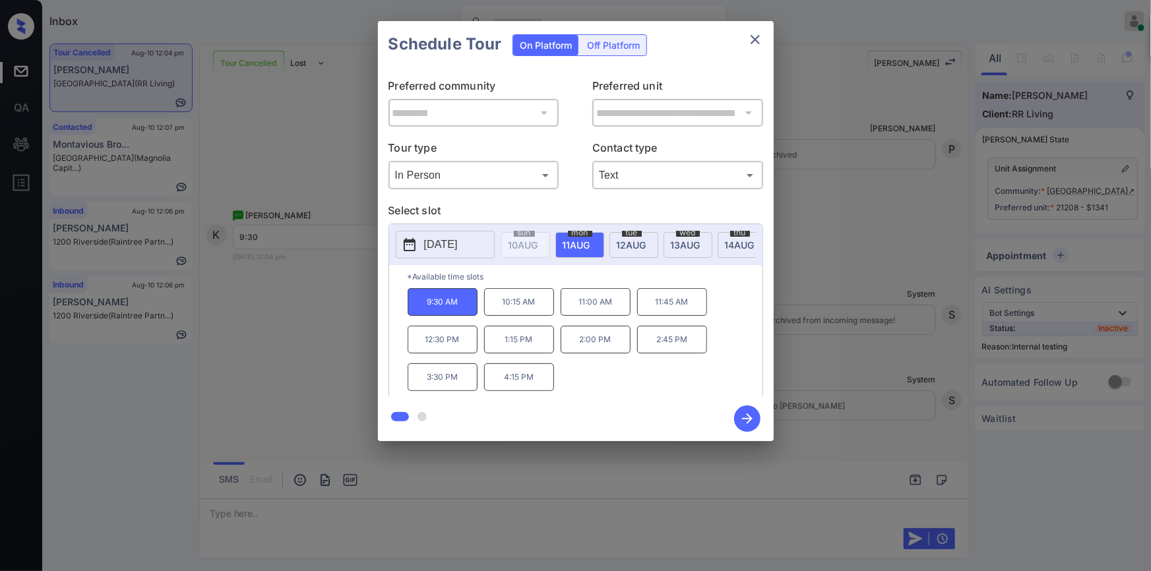
click at [746, 418] on icon "button" at bounding box center [747, 419] width 26 height 26
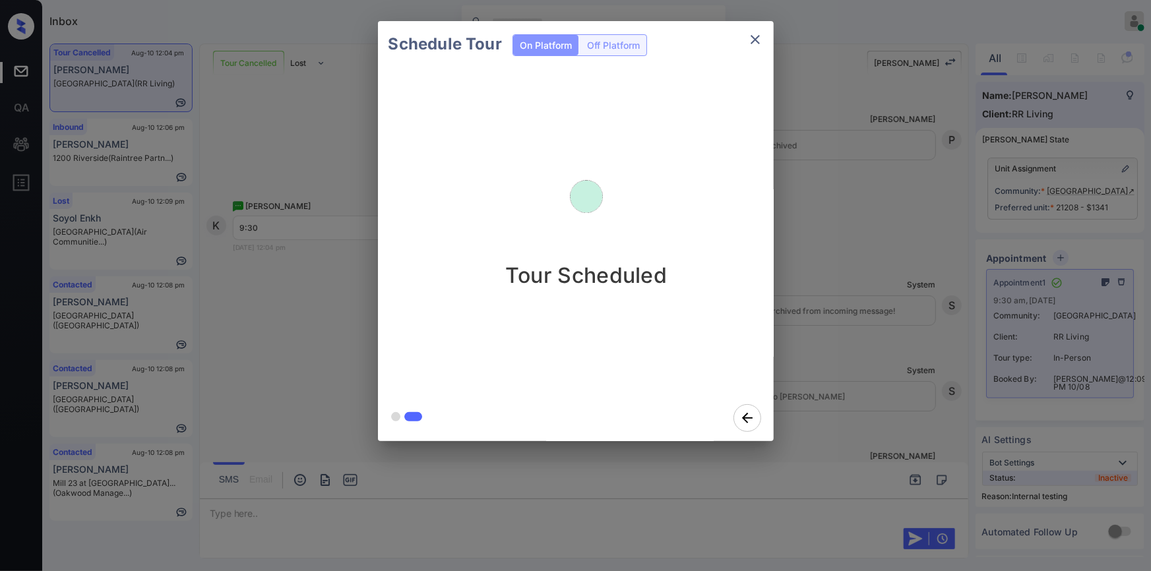
click at [752, 42] on icon "close" at bounding box center [755, 39] width 9 height 9
